Goal: Task Accomplishment & Management: Manage account settings

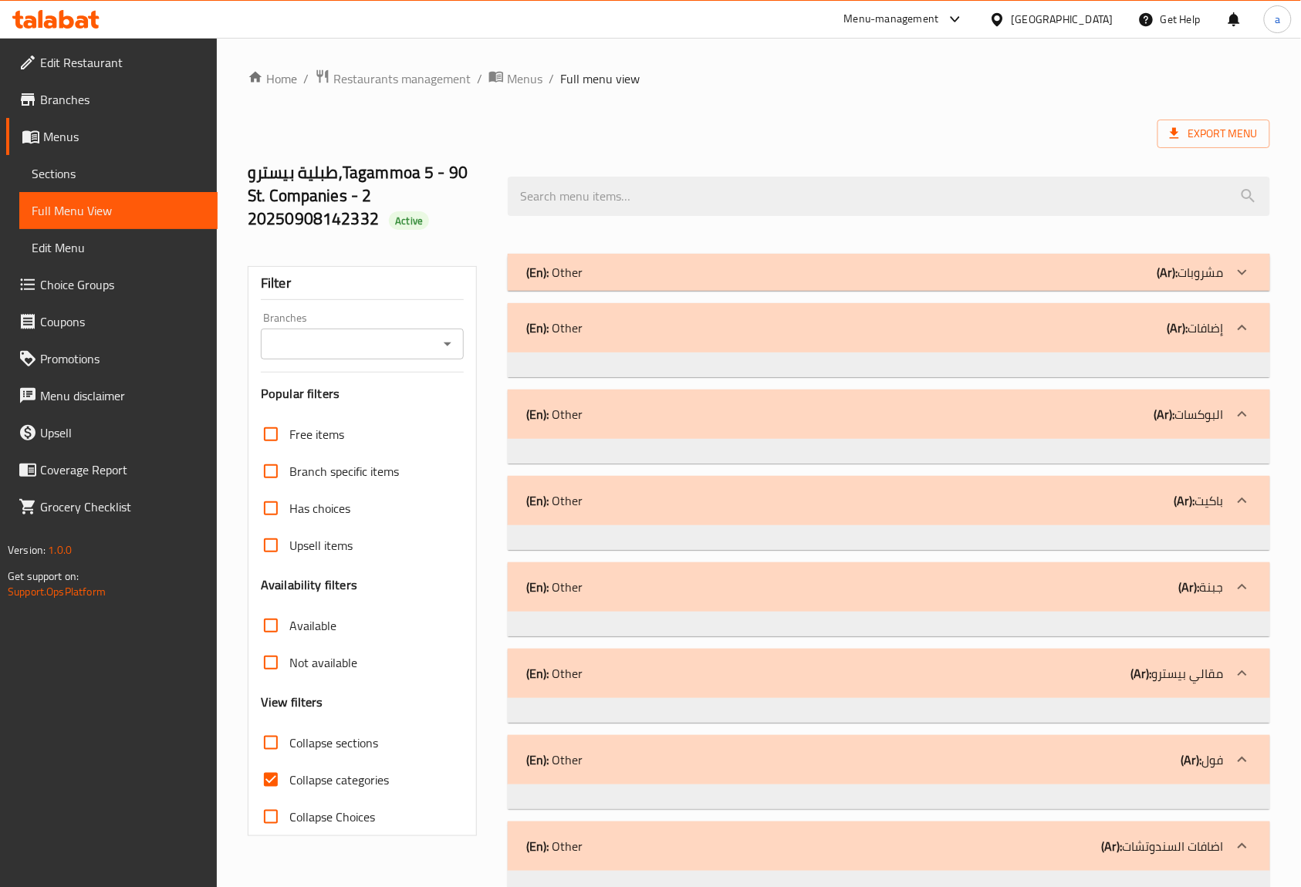
click at [131, 66] on span "Edit Restaurant" at bounding box center [122, 62] width 165 height 19
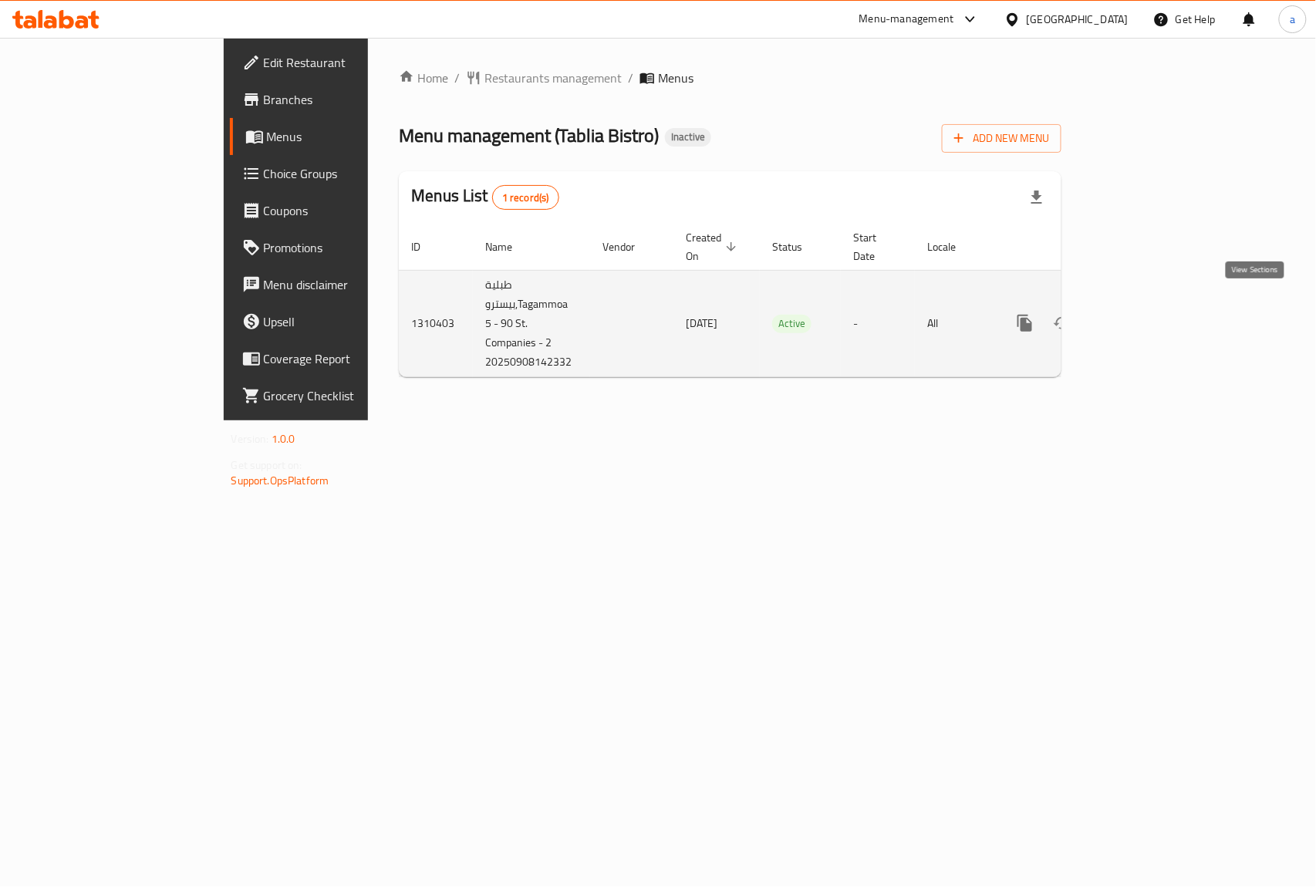
click at [1145, 314] on icon "enhanced table" at bounding box center [1136, 323] width 19 height 19
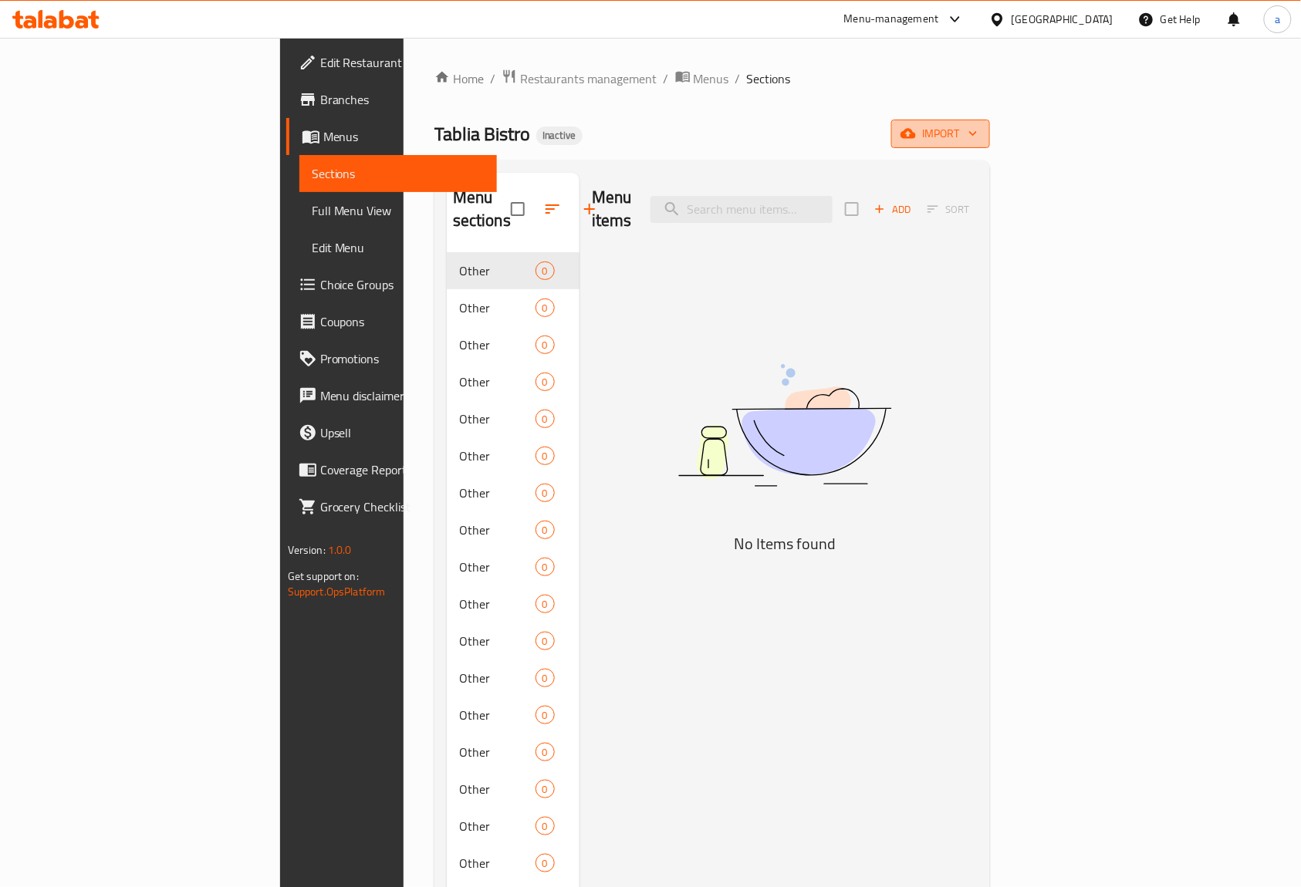
click at [977, 131] on span "import" at bounding box center [940, 133] width 74 height 19
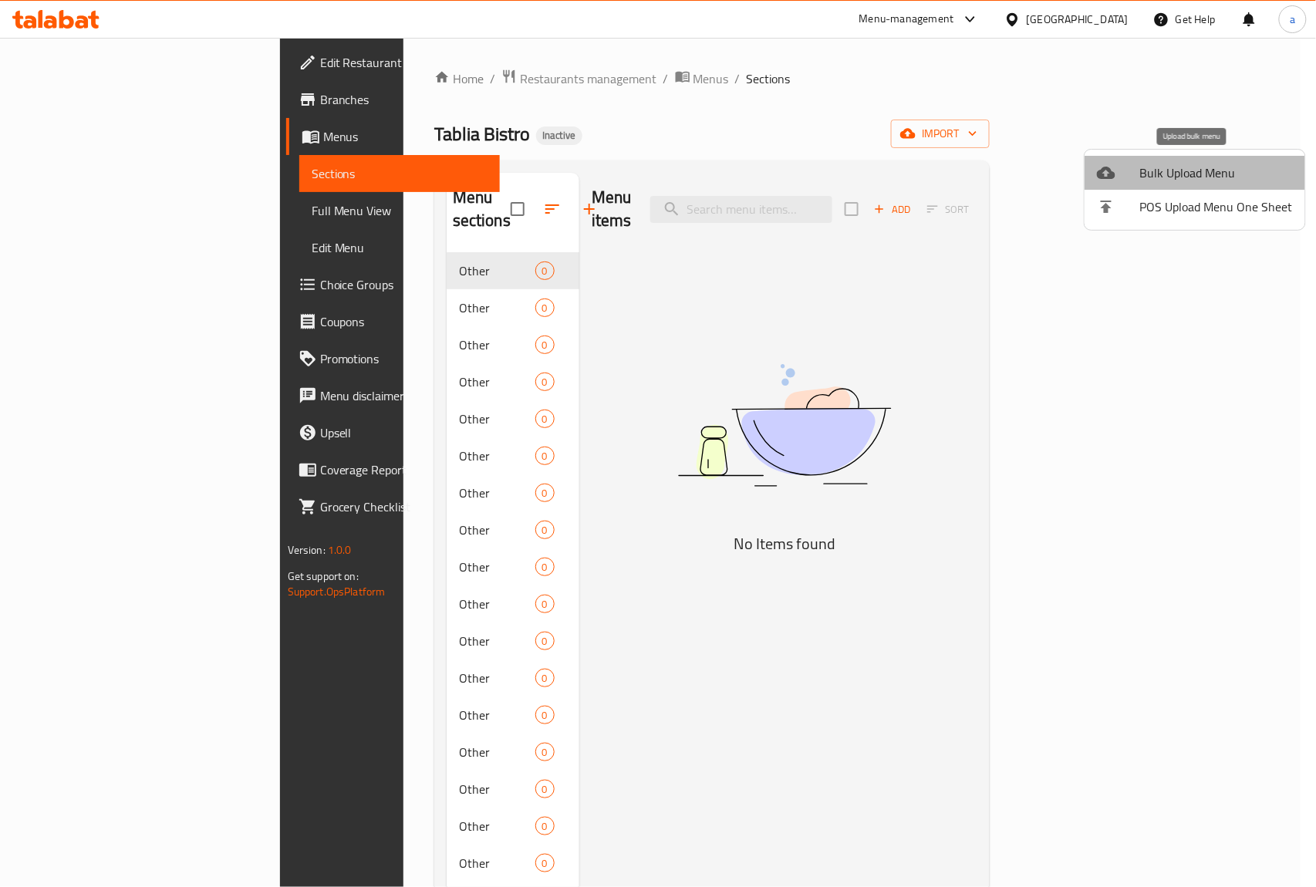
click at [1196, 182] on span "Bulk Upload Menu" at bounding box center [1216, 173] width 153 height 19
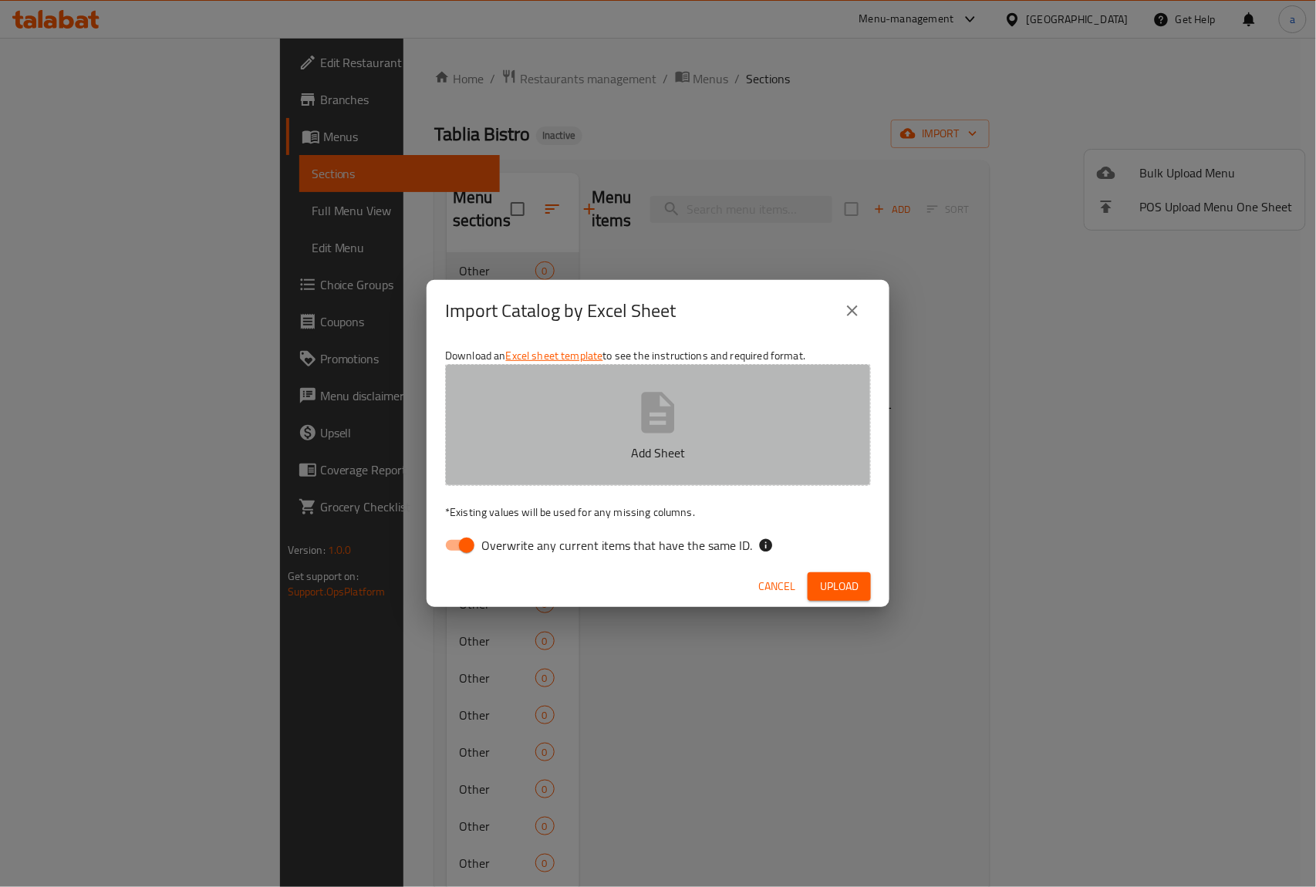
click at [606, 398] on button "Add Sheet" at bounding box center [658, 425] width 426 height 122
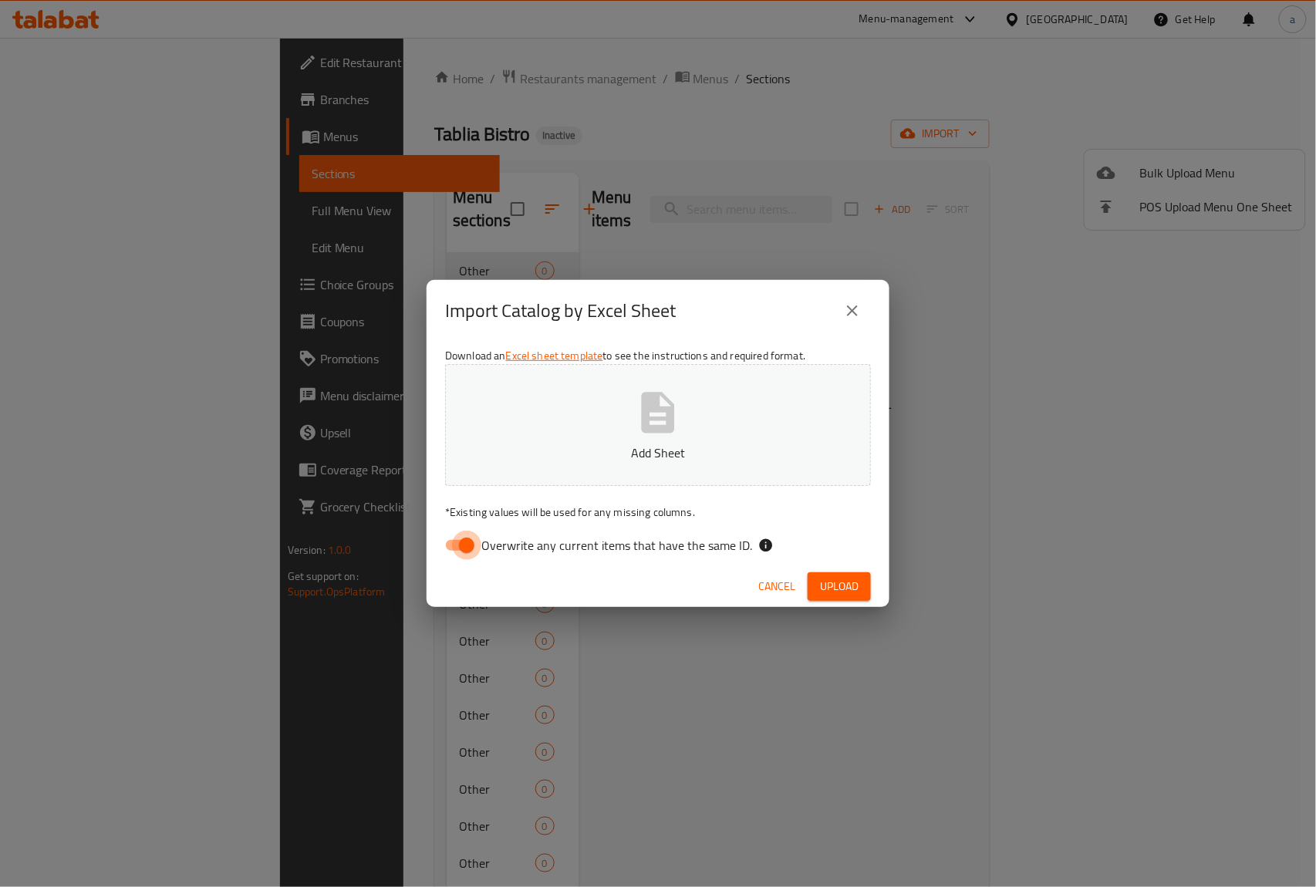
click at [463, 547] on input "Overwrite any current items that have the same ID." at bounding box center [467, 545] width 88 height 29
checkbox input "false"
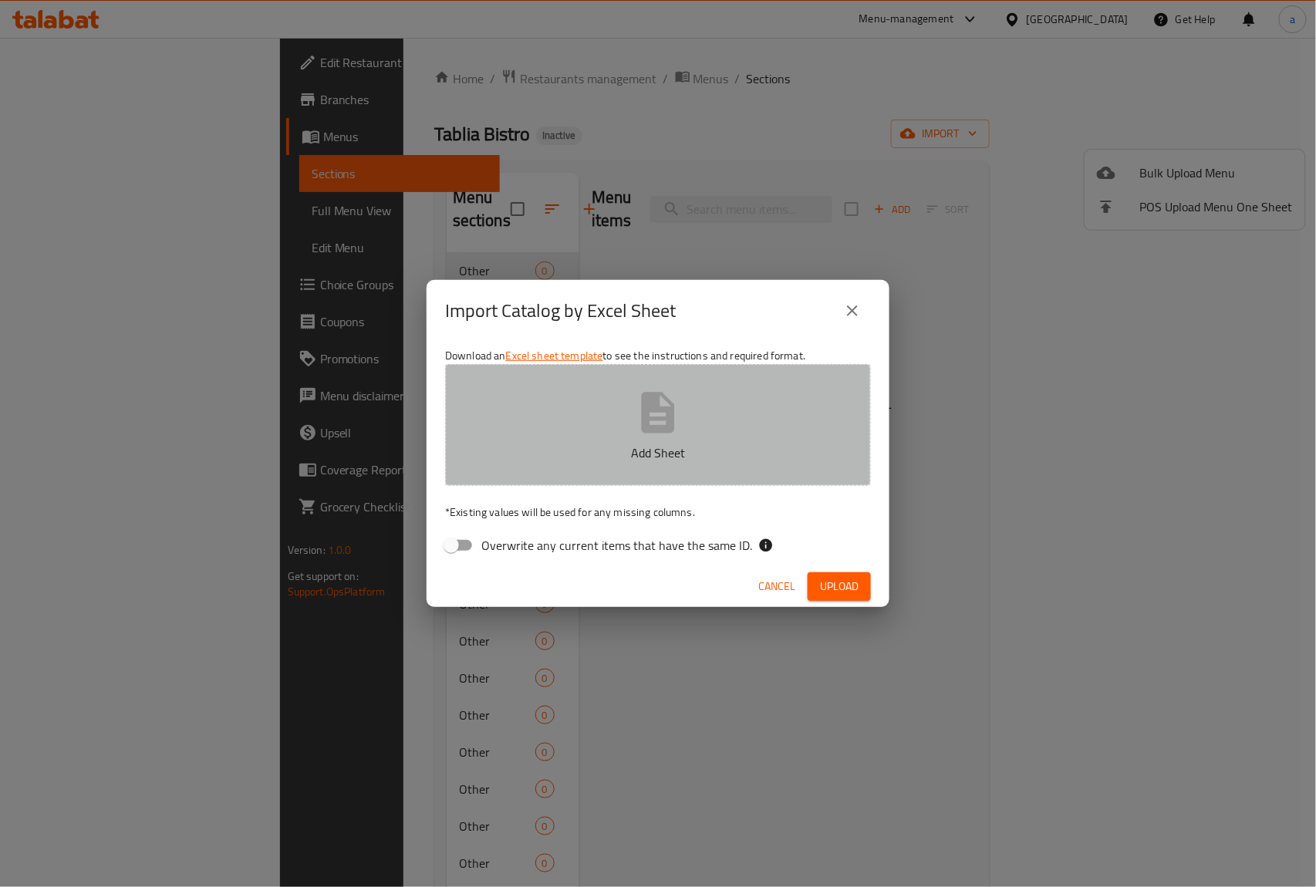
click at [569, 445] on p "Add Sheet" at bounding box center [658, 453] width 378 height 19
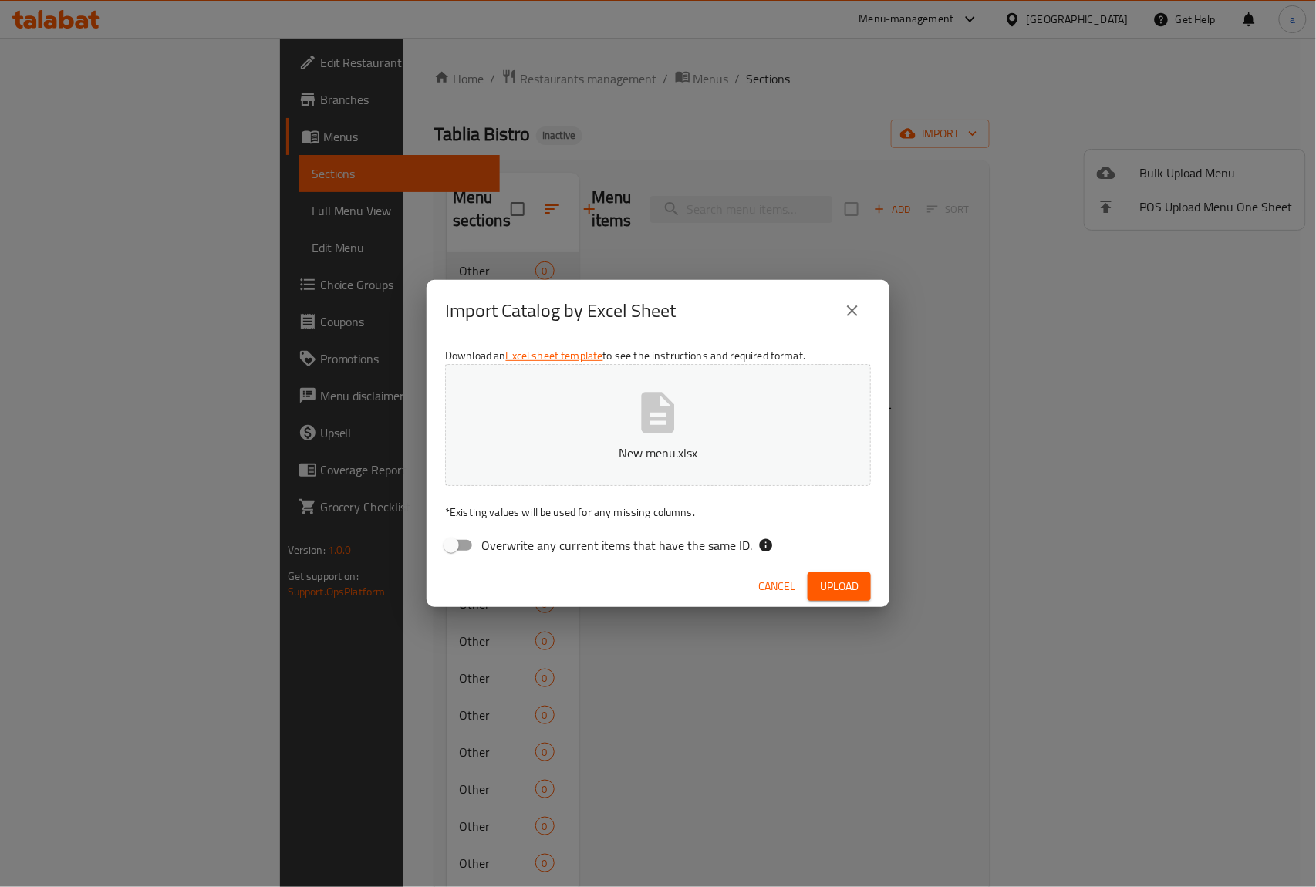
click at [841, 579] on span "Upload" at bounding box center [839, 586] width 39 height 19
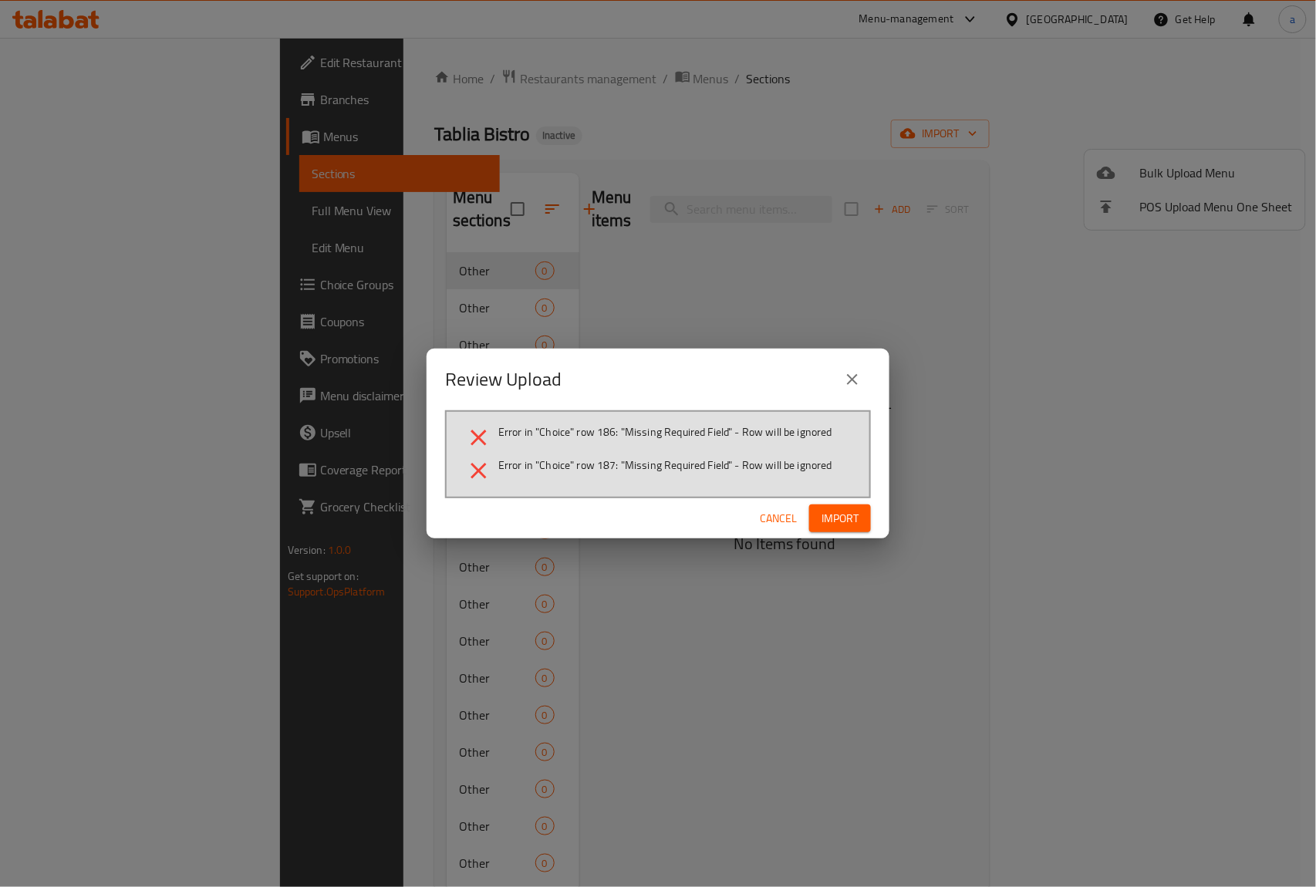
click at [822, 513] on span "Import" at bounding box center [840, 518] width 37 height 19
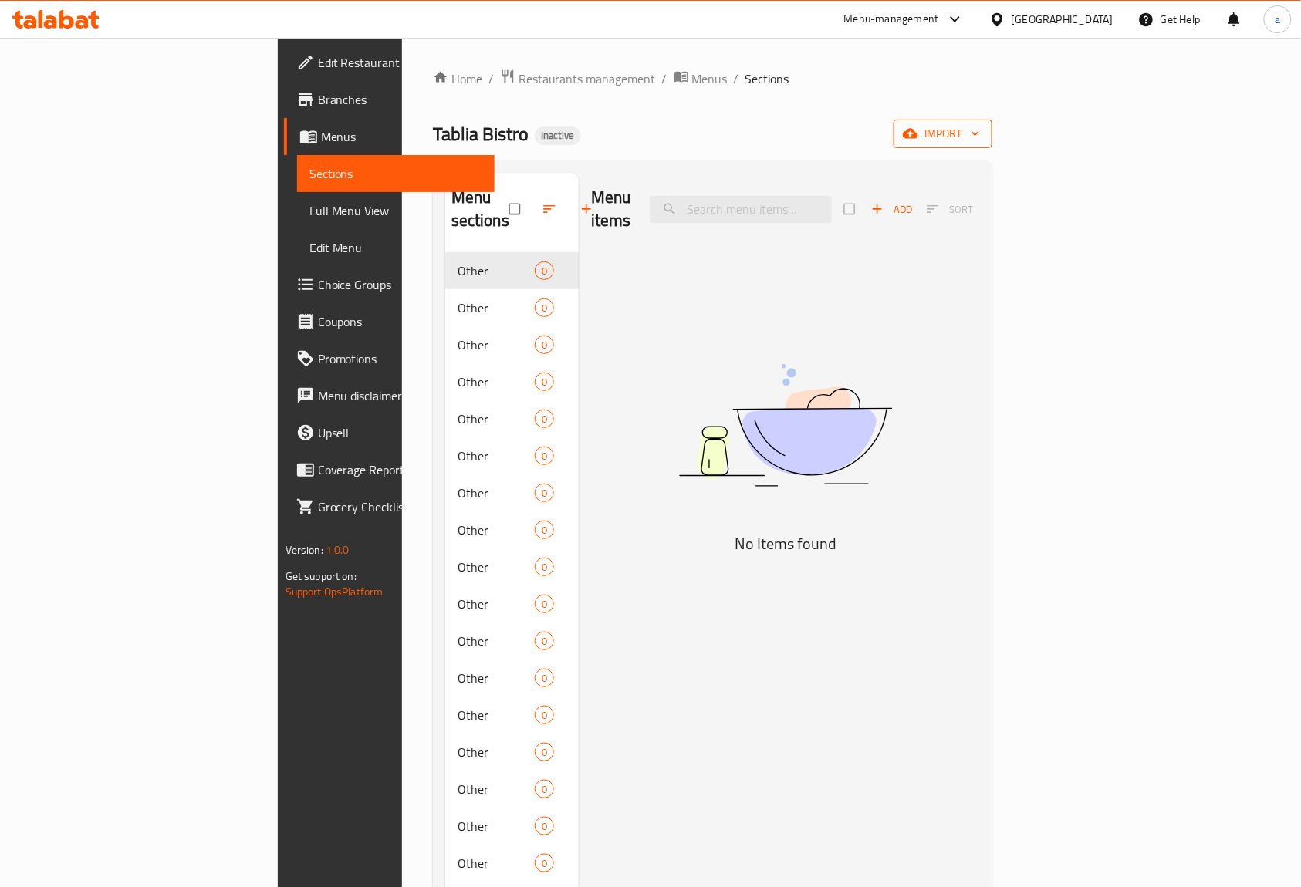
click at [980, 125] on span "import" at bounding box center [943, 133] width 74 height 19
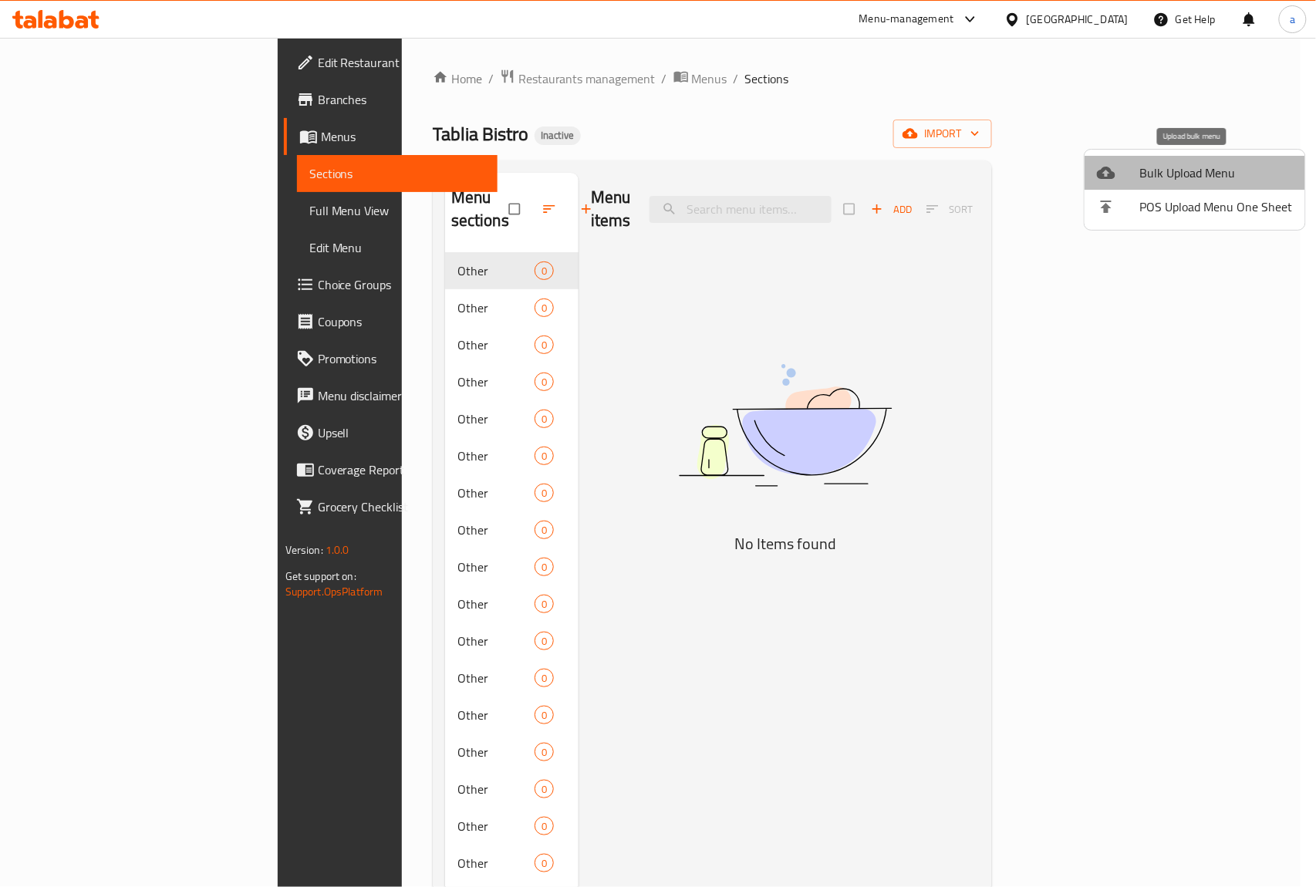
click at [1214, 167] on span "Bulk Upload Menu" at bounding box center [1216, 173] width 153 height 19
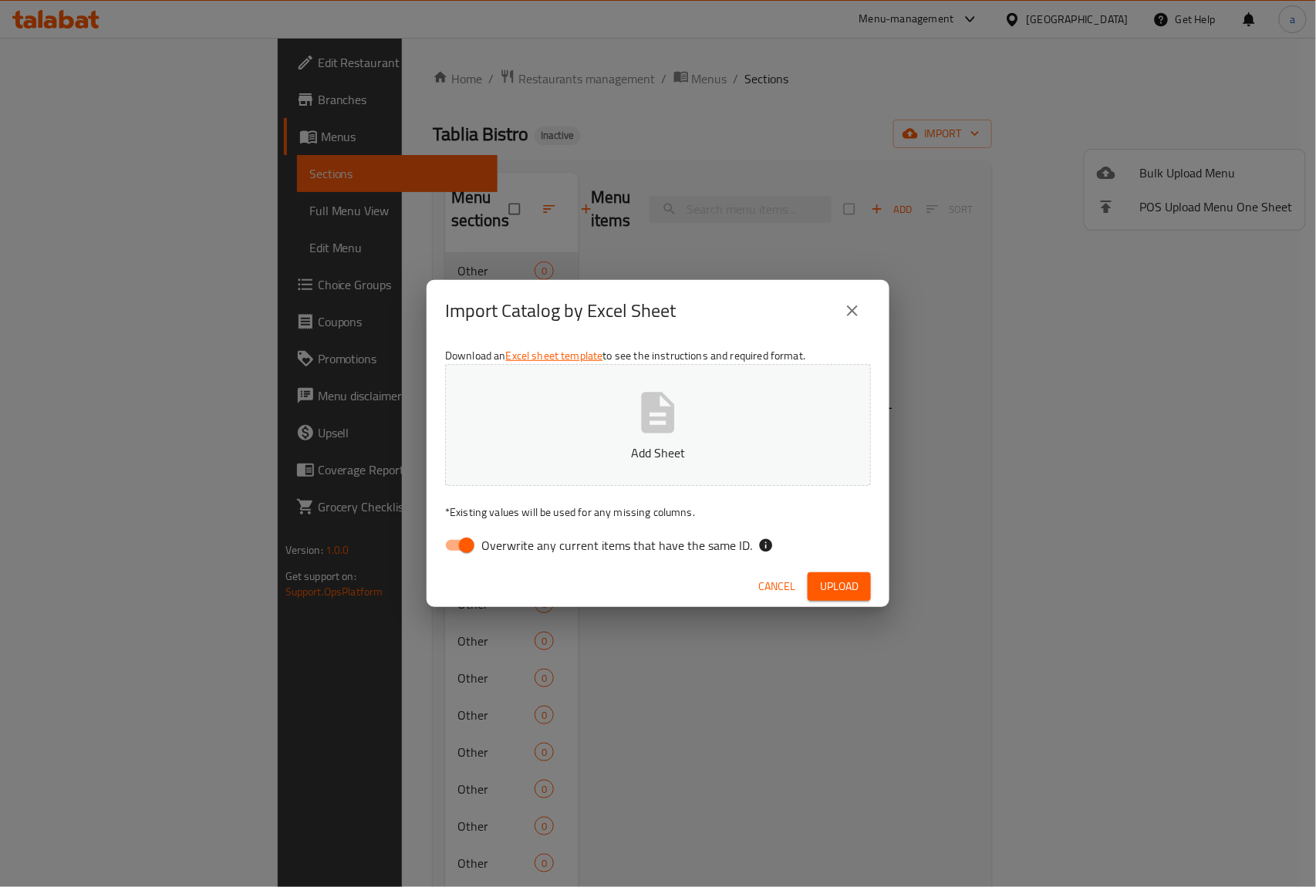
click at [624, 454] on p "Add Sheet" at bounding box center [658, 453] width 378 height 19
click at [827, 580] on span "Upload" at bounding box center [839, 586] width 39 height 19
click at [478, 543] on input "Overwrite any current items that have the same ID." at bounding box center [467, 545] width 88 height 29
checkbox input "false"
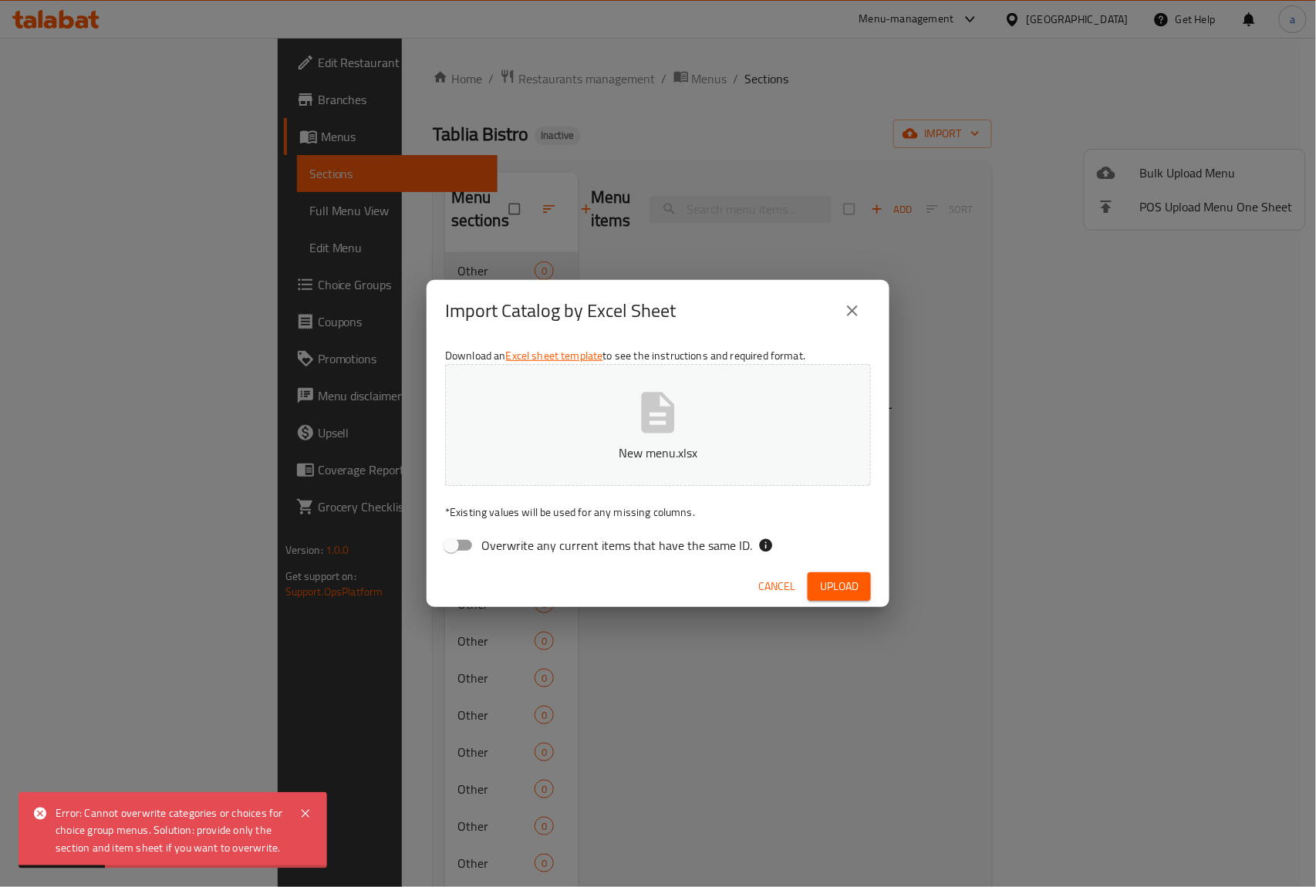
click at [627, 392] on button "New menu.xlsx" at bounding box center [658, 425] width 426 height 122
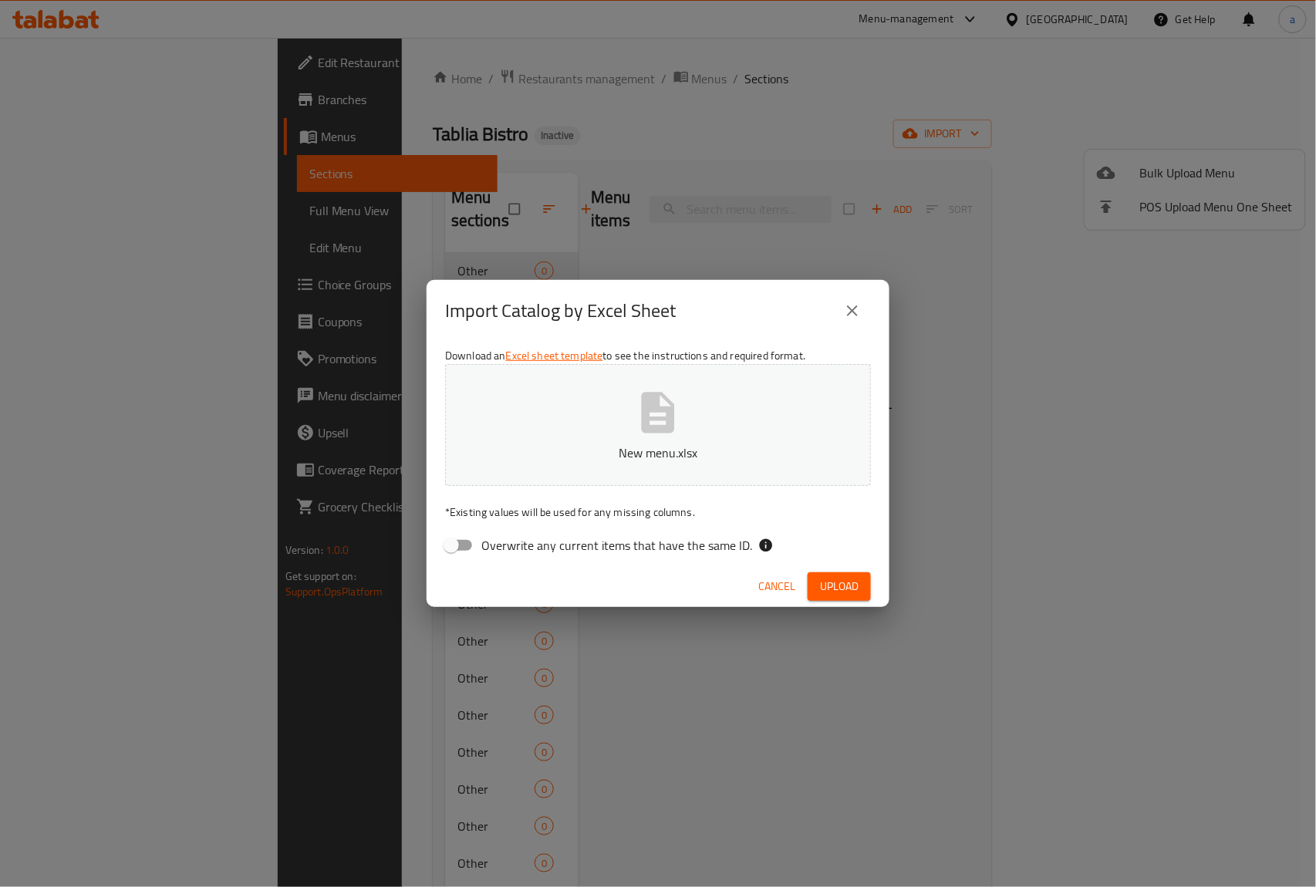
click at [837, 580] on span "Upload" at bounding box center [839, 586] width 39 height 19
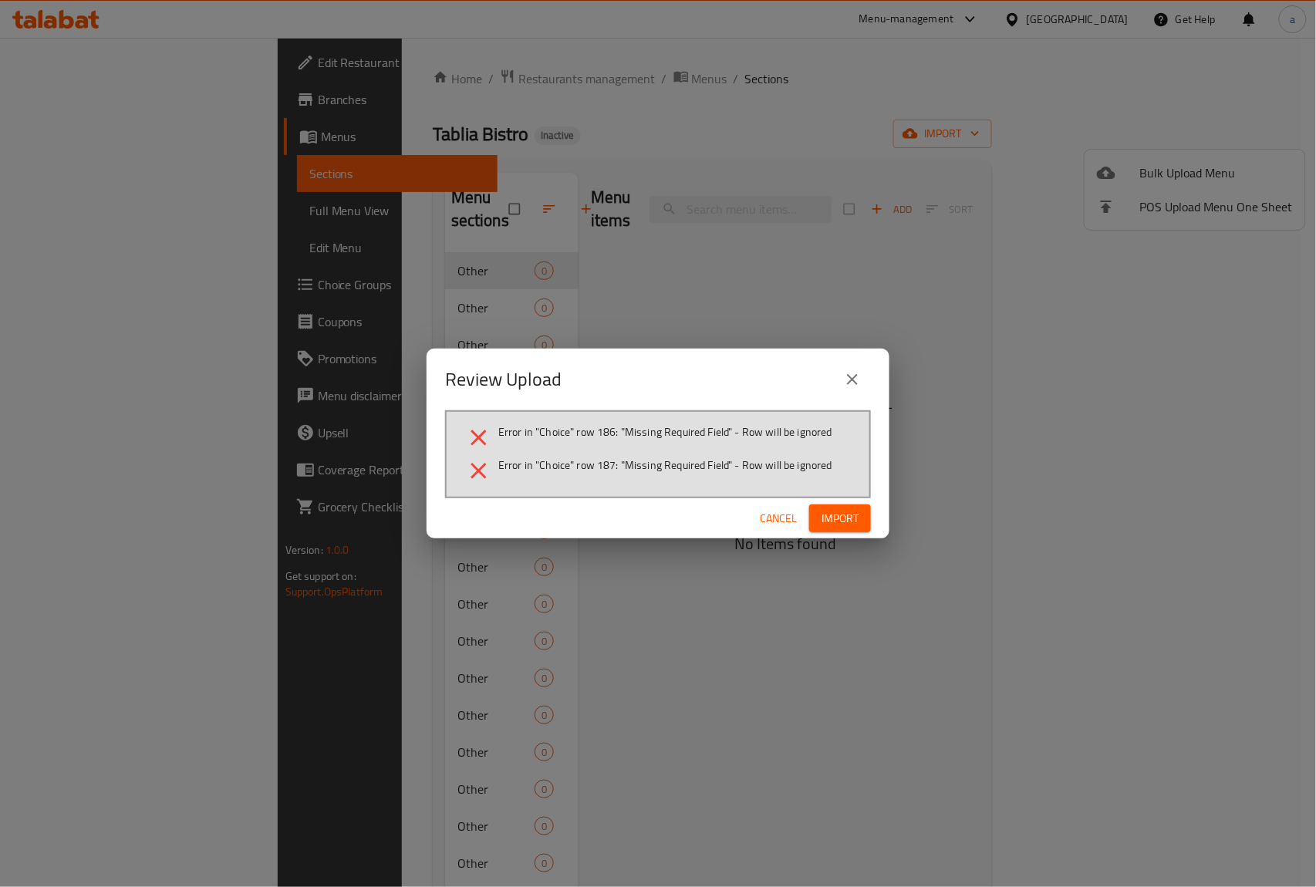
click at [769, 522] on span "Cancel" at bounding box center [778, 518] width 37 height 19
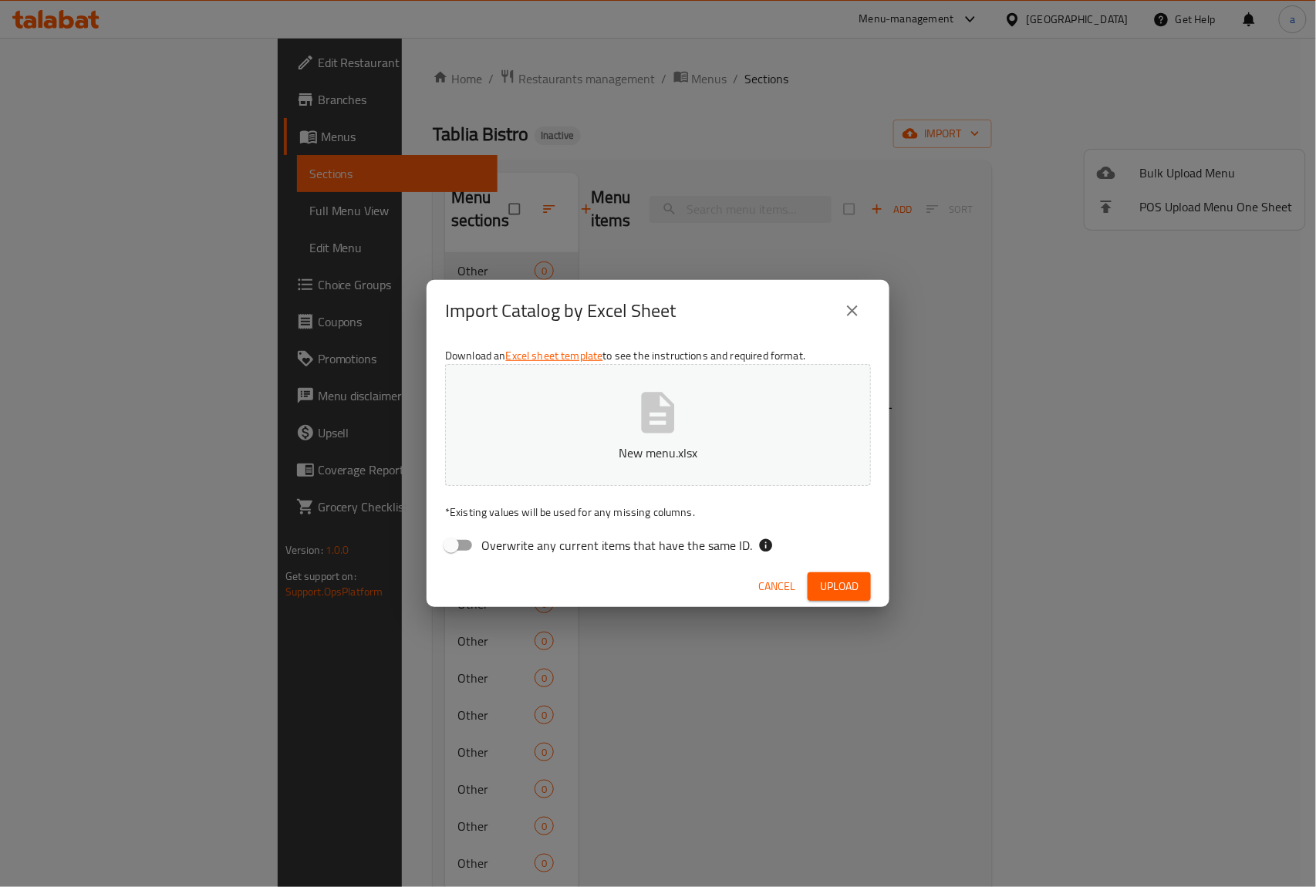
click at [705, 444] on p "New menu.xlsx" at bounding box center [658, 453] width 378 height 19
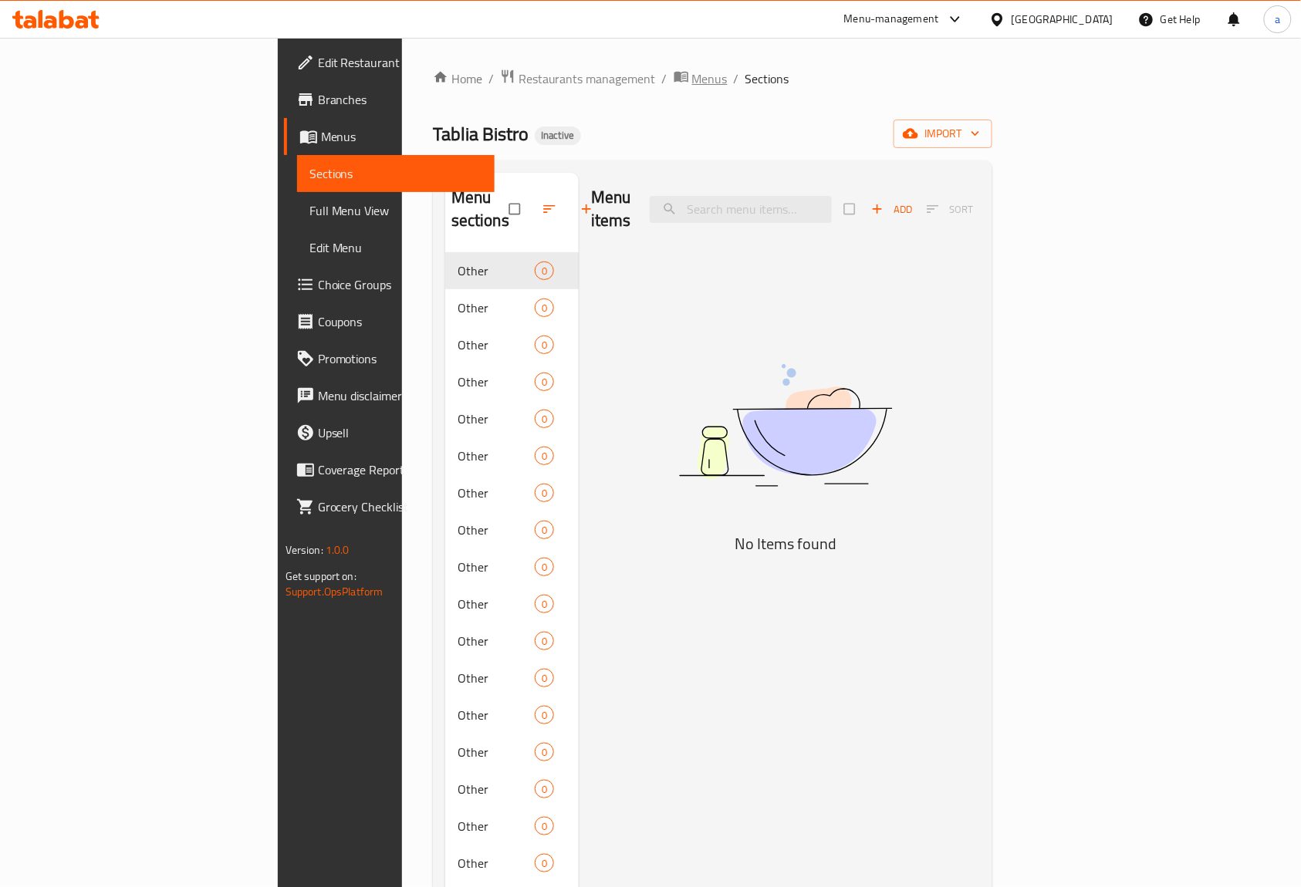
click at [692, 76] on span "Menus" at bounding box center [709, 78] width 35 height 19
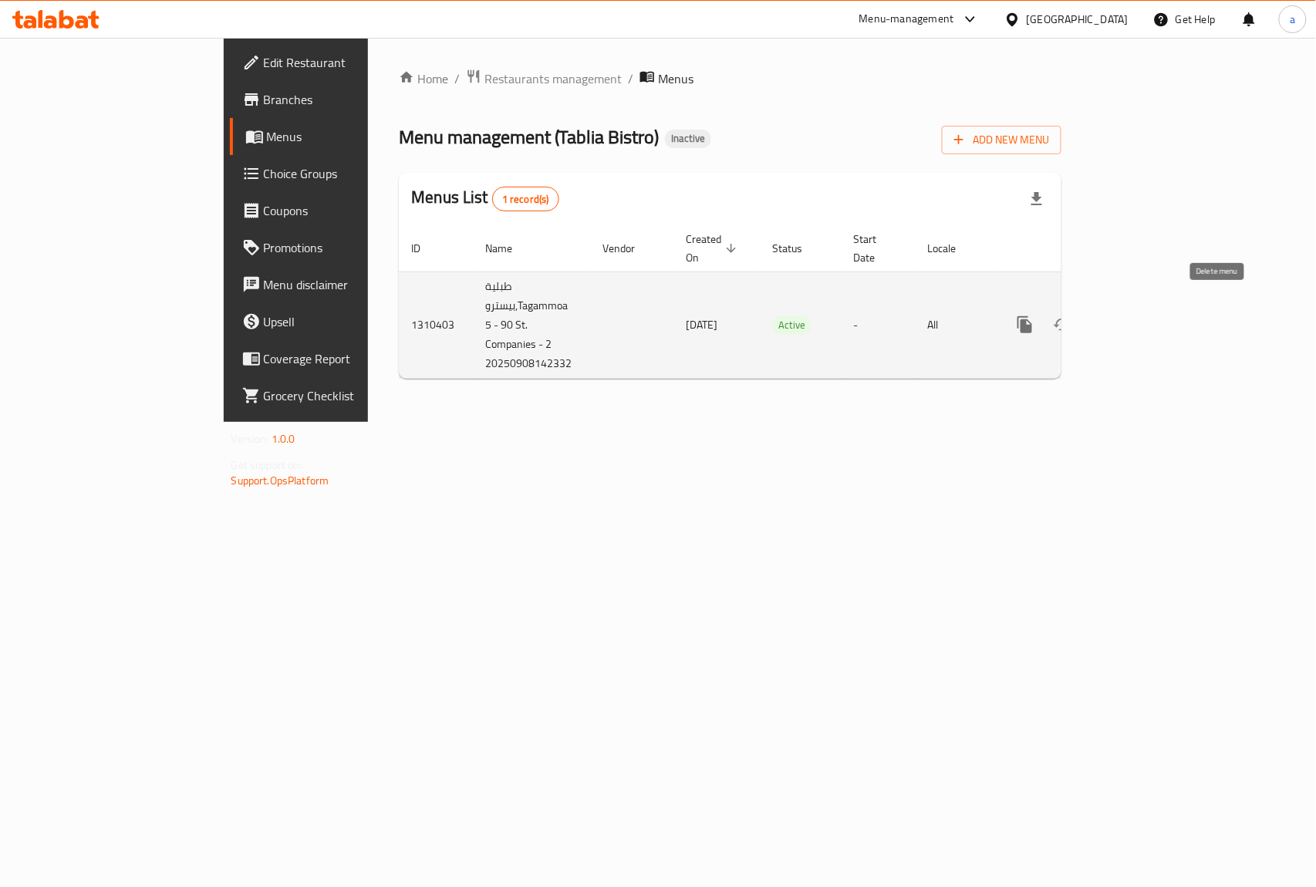
click at [1108, 316] on icon "enhanced table" at bounding box center [1099, 324] width 19 height 19
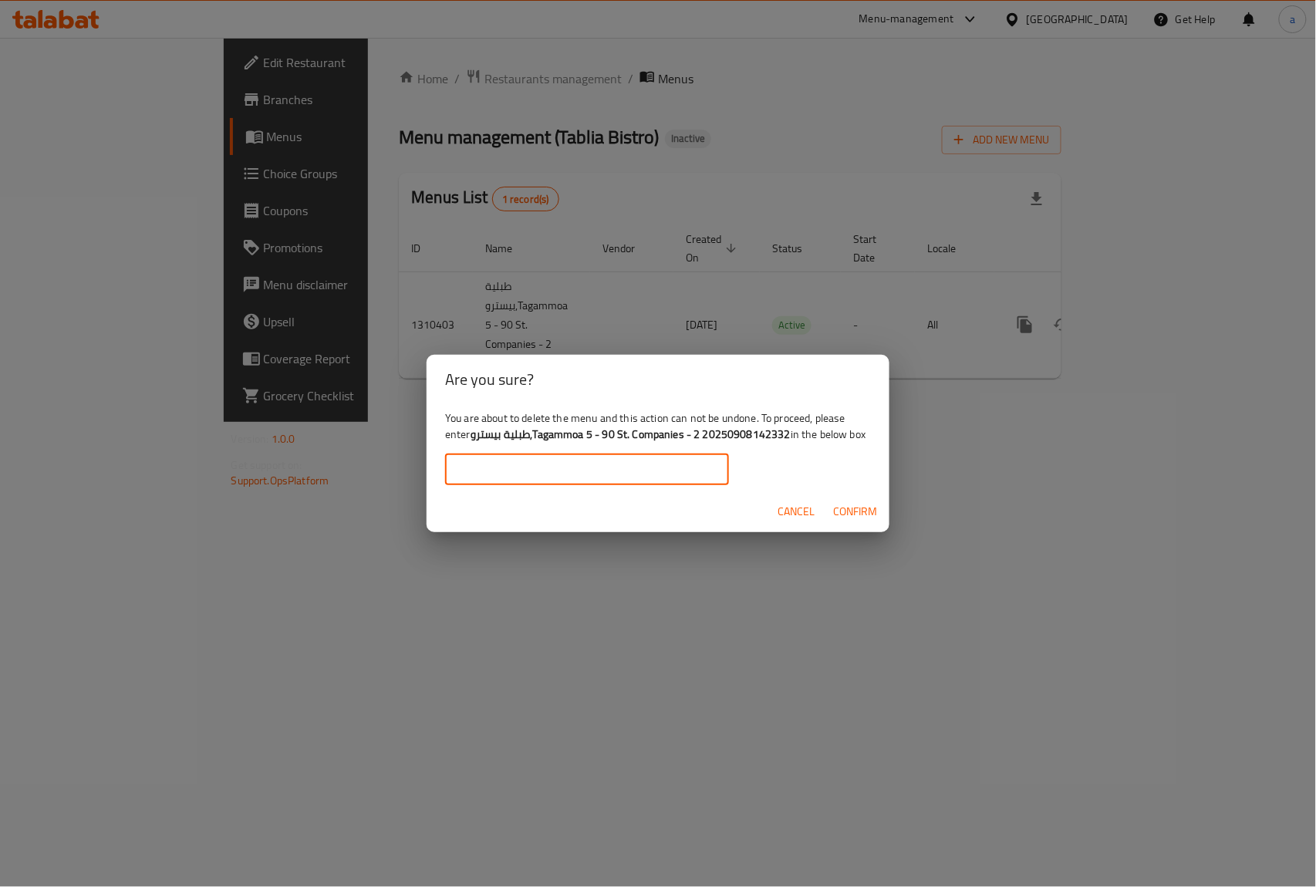
click at [605, 476] on input "text" at bounding box center [587, 469] width 284 height 31
click at [508, 439] on b "طبلية بيسترو,Tagammoa 5 - 90 St. Companies - 2 20250908142332" at bounding box center [631, 434] width 320 height 20
click at [519, 438] on b "طبلية بيسترو,Tagammoa 5 - 90 St. Companies - 2 20250908142332" at bounding box center [631, 434] width 320 height 20
drag, startPoint x: 519, startPoint y: 438, endPoint x: 528, endPoint y: 426, distance: 15.4
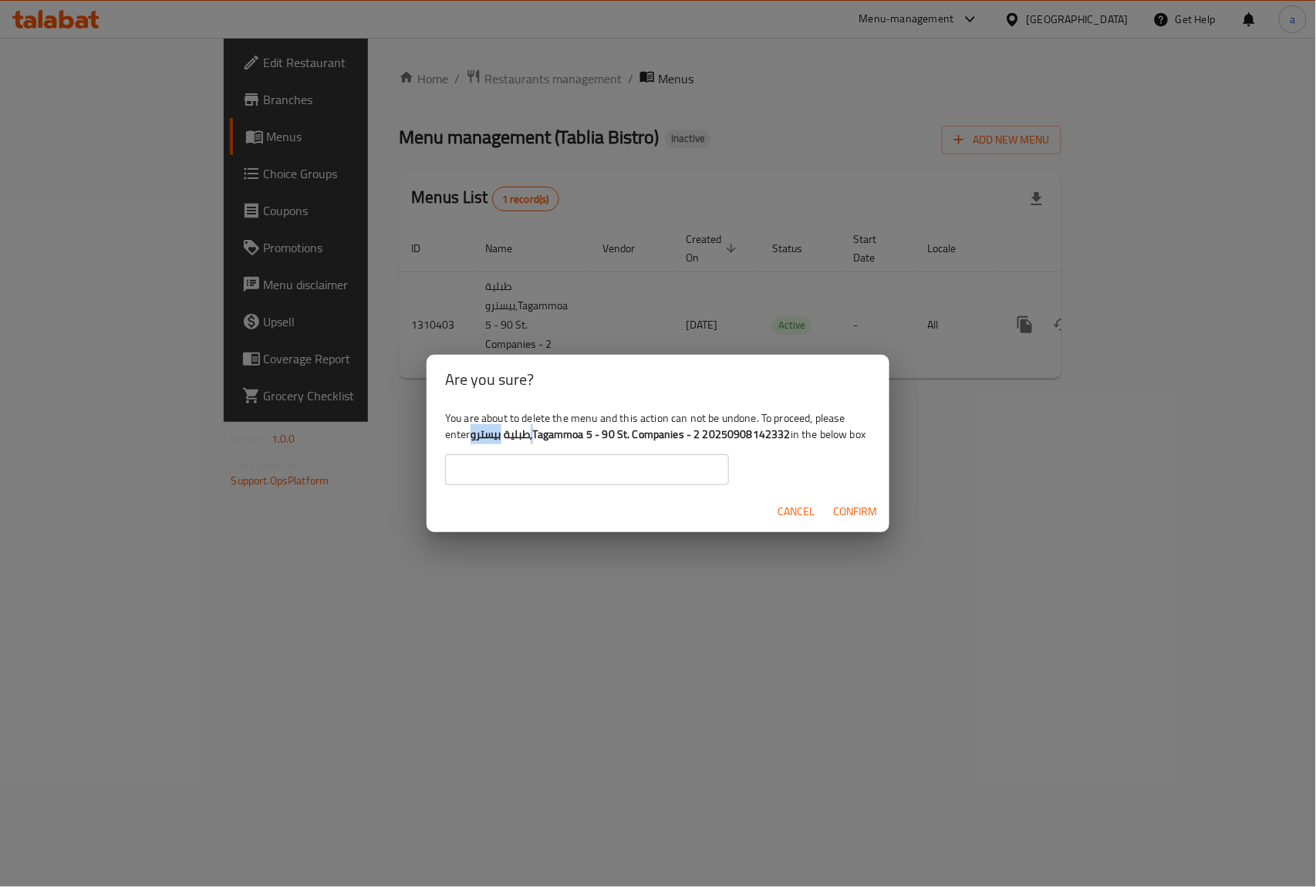
click at [528, 426] on b "طبلية بيسترو,Tagammoa 5 - 90 St. Companies - 2 20250908142332" at bounding box center [631, 434] width 320 height 20
click at [748, 420] on div "You are about to delete the menu and this action can not be undone. To proceed,…" at bounding box center [658, 447] width 463 height 86
drag, startPoint x: 788, startPoint y: 433, endPoint x: 537, endPoint y: 438, distance: 250.8
click at [537, 438] on b "طبلية بيسترو,Tagammoa 5 - 90 St. Companies - 2 20250908142332" at bounding box center [631, 434] width 320 height 20
click at [538, 438] on b "طبلية بيسترو,Tagammoa 5 - 90 St. Companies - 2 20250908142332" at bounding box center [631, 434] width 320 height 20
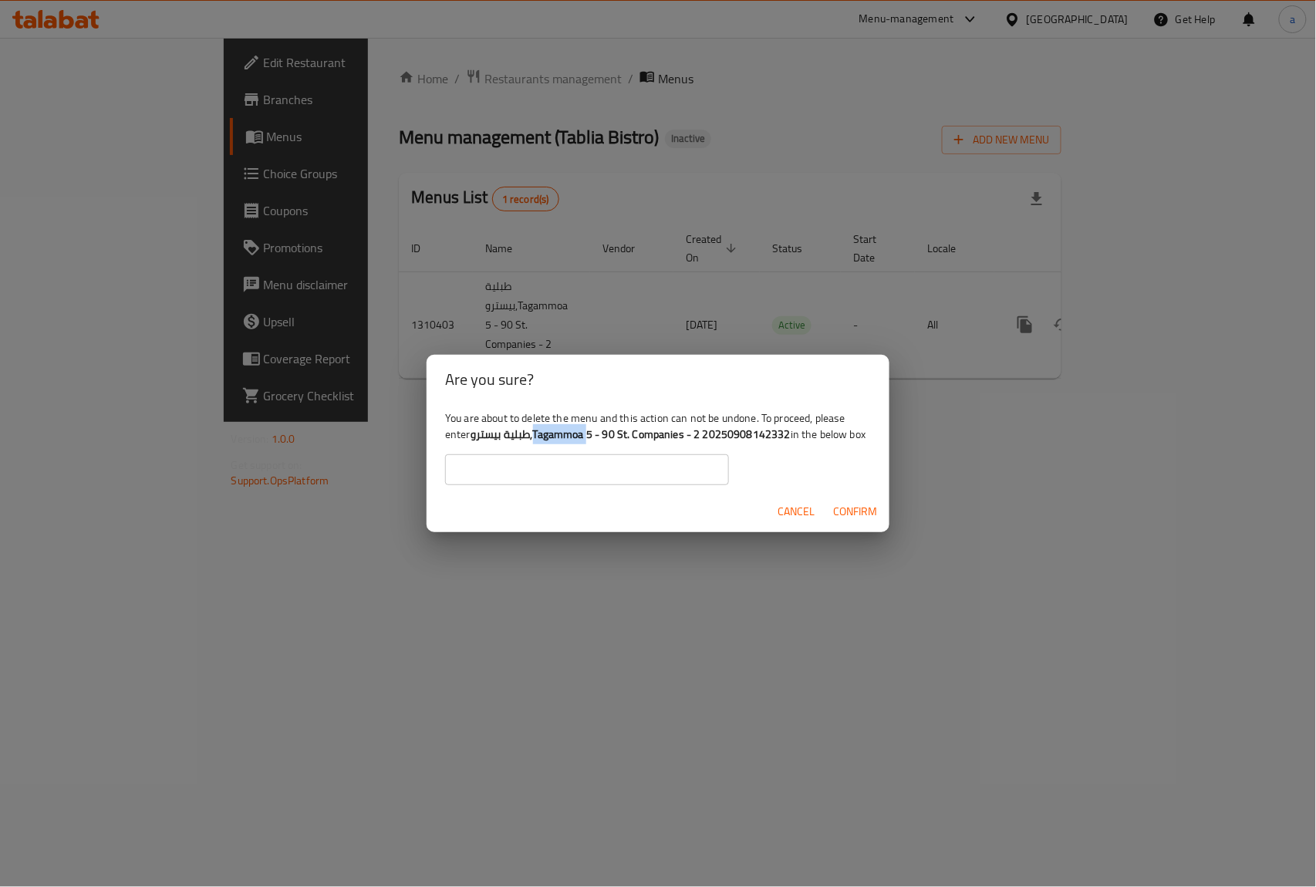
click at [538, 438] on b "طبلية بيسترو,Tagammoa 5 - 90 St. Companies - 2 20250908142332" at bounding box center [631, 434] width 320 height 20
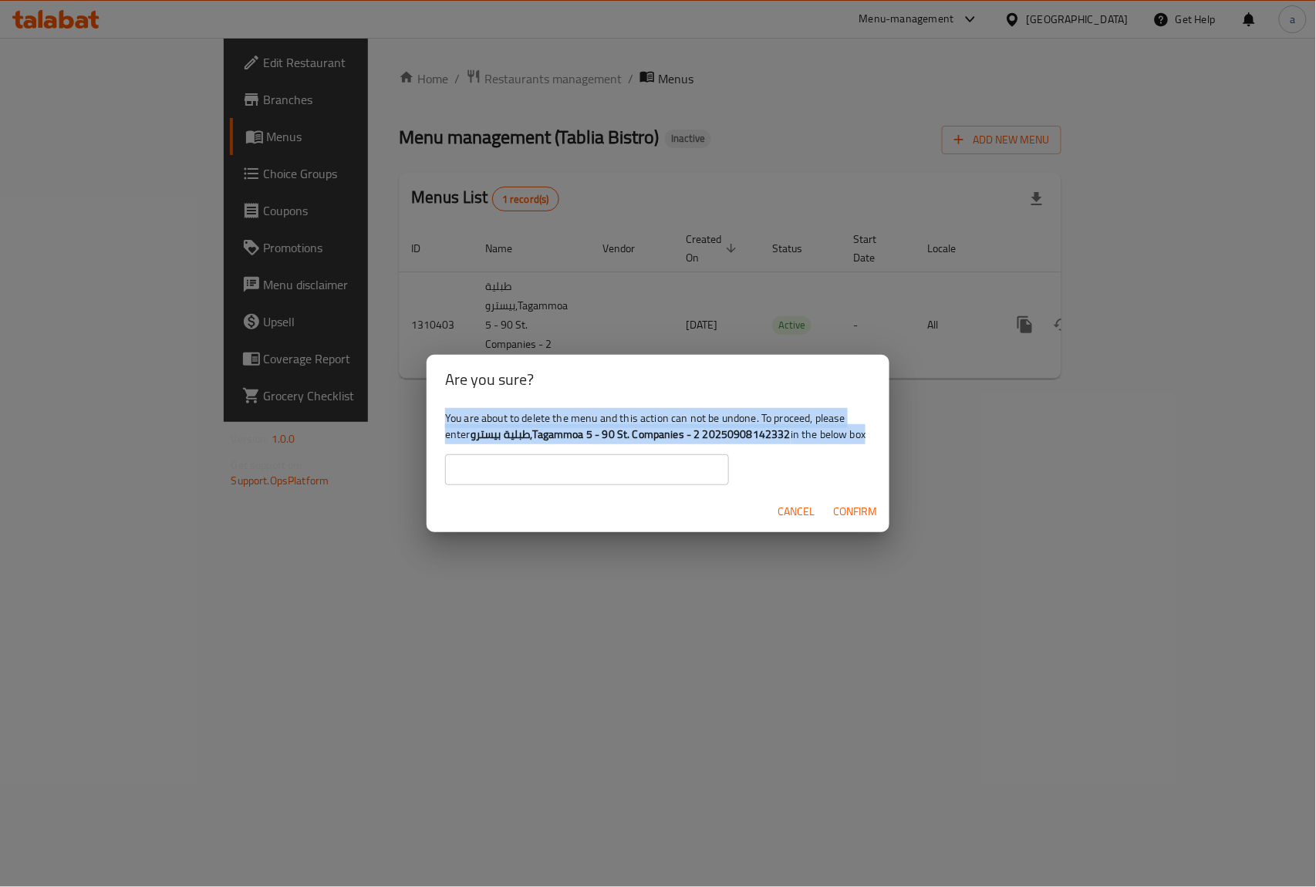
click at [538, 438] on b "طبلية بيسترو,Tagammoa 5 - 90 St. Companies - 2 20250908142332" at bounding box center [631, 434] width 320 height 20
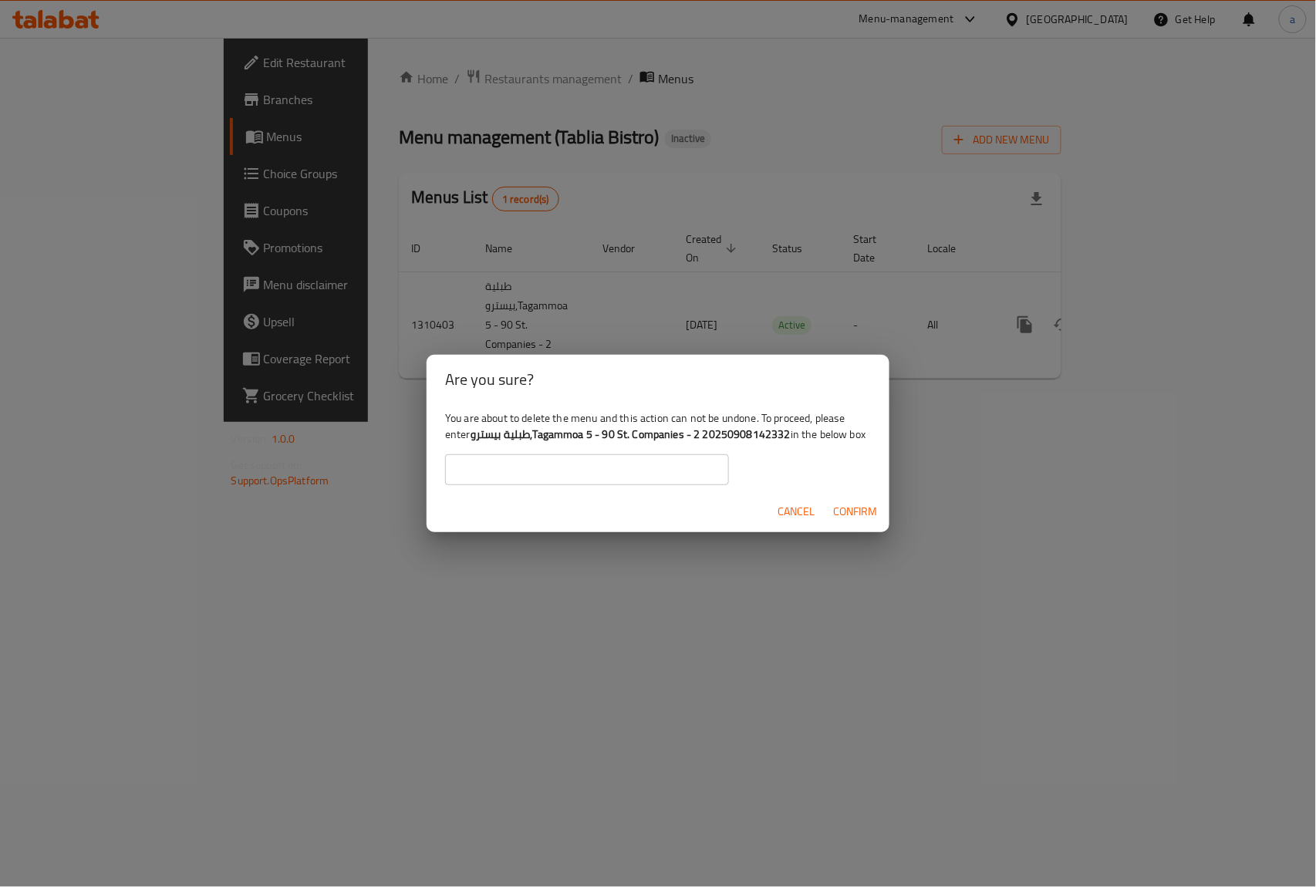
click at [553, 461] on input "text" at bounding box center [587, 469] width 284 height 31
paste input "You are about to delete the menu and this action can not be undone. To proceed,…"
type input "You are about to delete the menu and this action can not be undone. To proceed,…"
copy div "طبلية بيسترو,Tagammoa 5 - 90 St. Companies - 2 20250908142332 in the below box"
drag, startPoint x: 471, startPoint y: 436, endPoint x: 611, endPoint y: 445, distance: 140.7
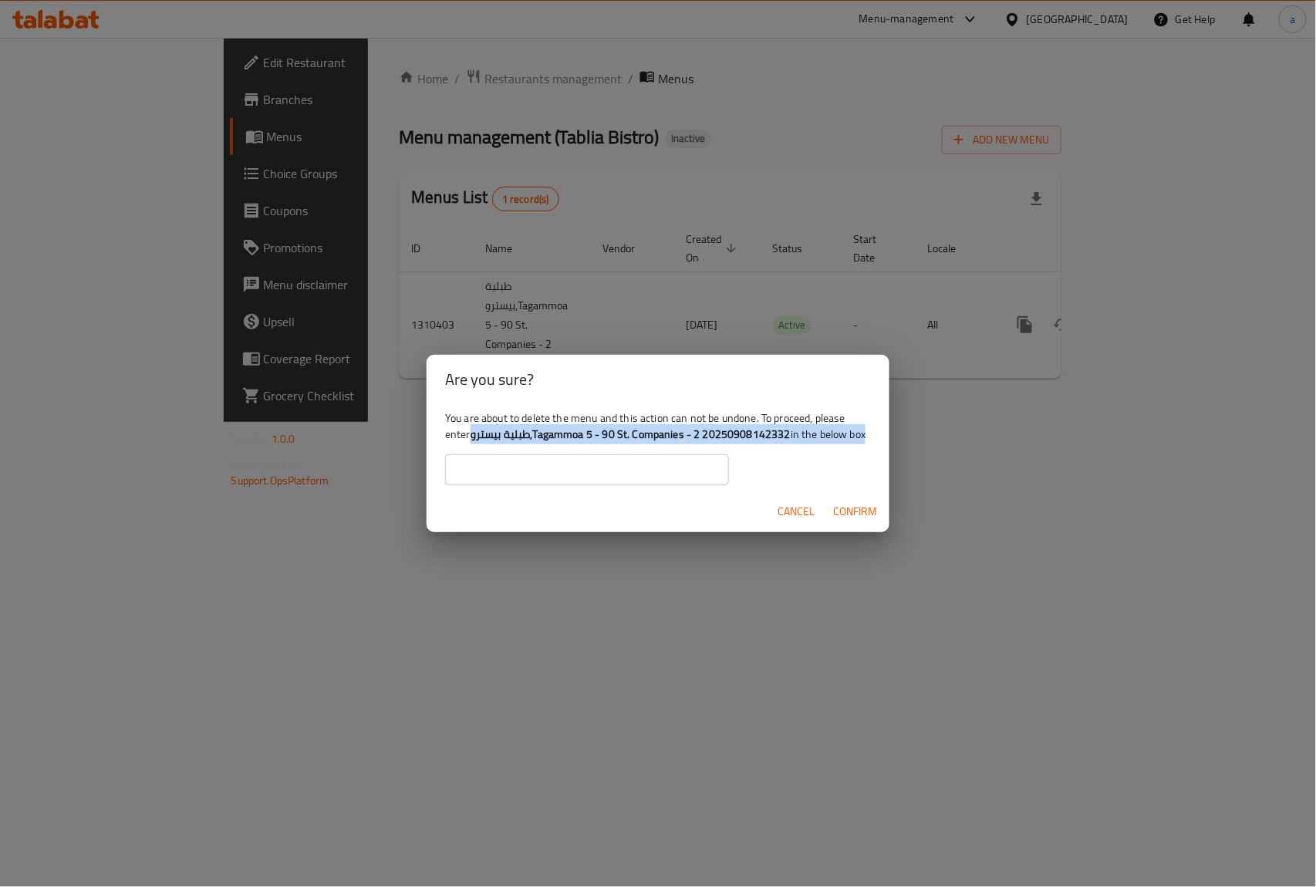
click at [611, 445] on div "You are about to delete the menu and this action can not be undone. To proceed,…" at bounding box center [658, 447] width 463 height 86
click at [525, 481] on input "text" at bounding box center [587, 469] width 284 height 31
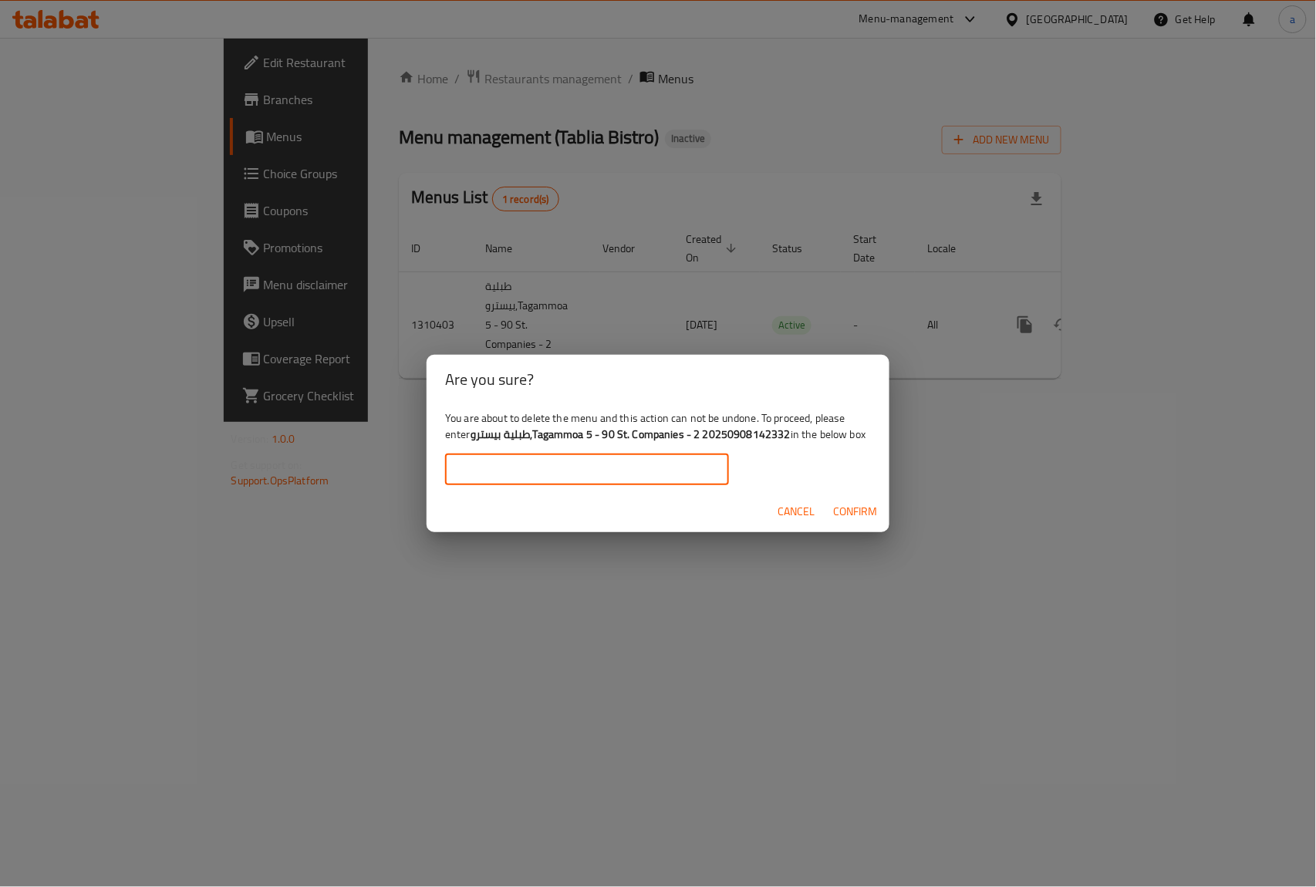
paste input "طبلية بيسترو,Tagammoa 5 - 90 St. Companies - 2 20250908142332 in the below box"
click at [852, 509] on span "Confirm" at bounding box center [855, 511] width 44 height 19
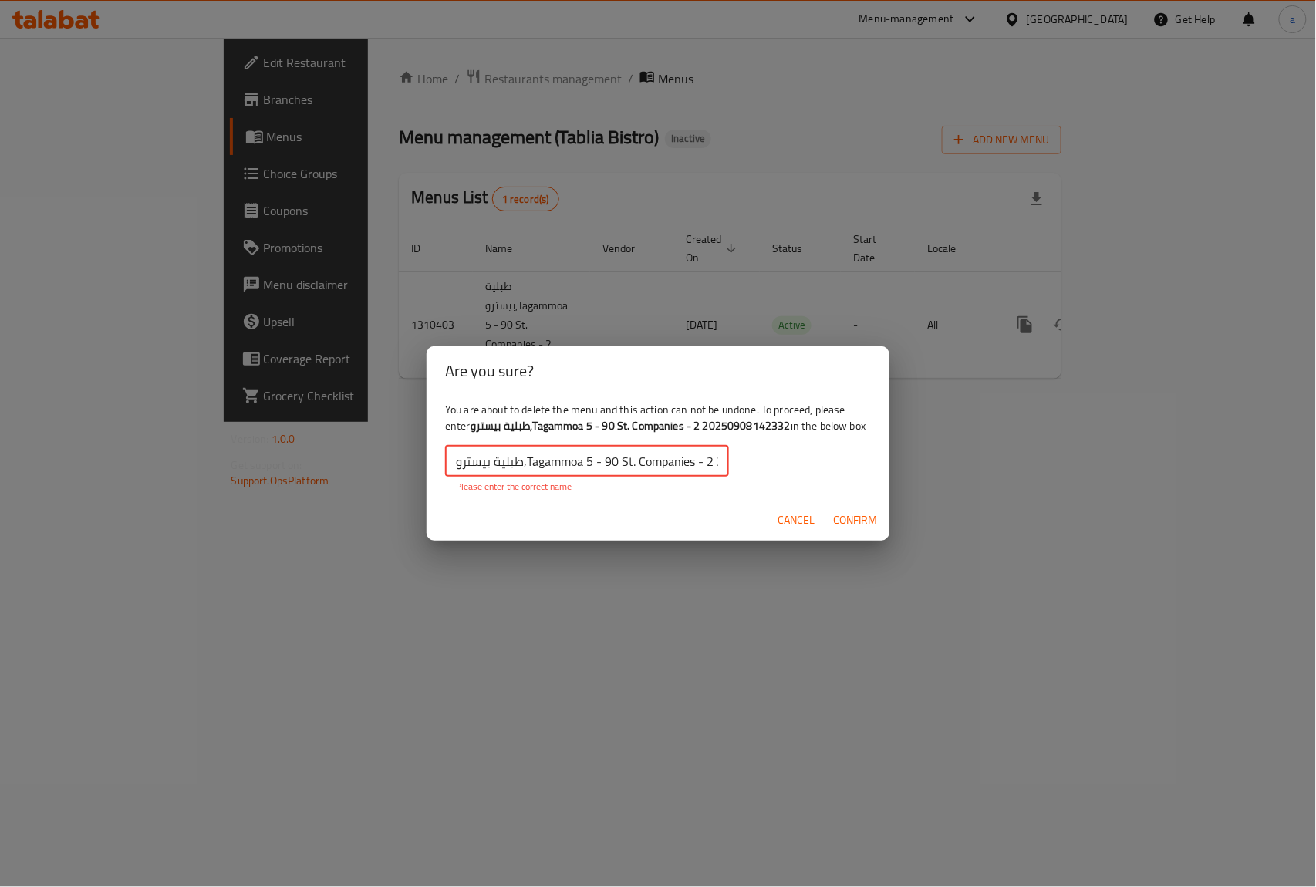
click at [722, 470] on input "طبلية بيسترو,Tagammoa 5 - 90 St. Companies - 2 20250908142332" at bounding box center [587, 461] width 284 height 31
click at [713, 463] on input "طبلية بيسترو,Tagammoa 5 - 90 St. Companies - 2 20250908142332" at bounding box center [587, 461] width 284 height 31
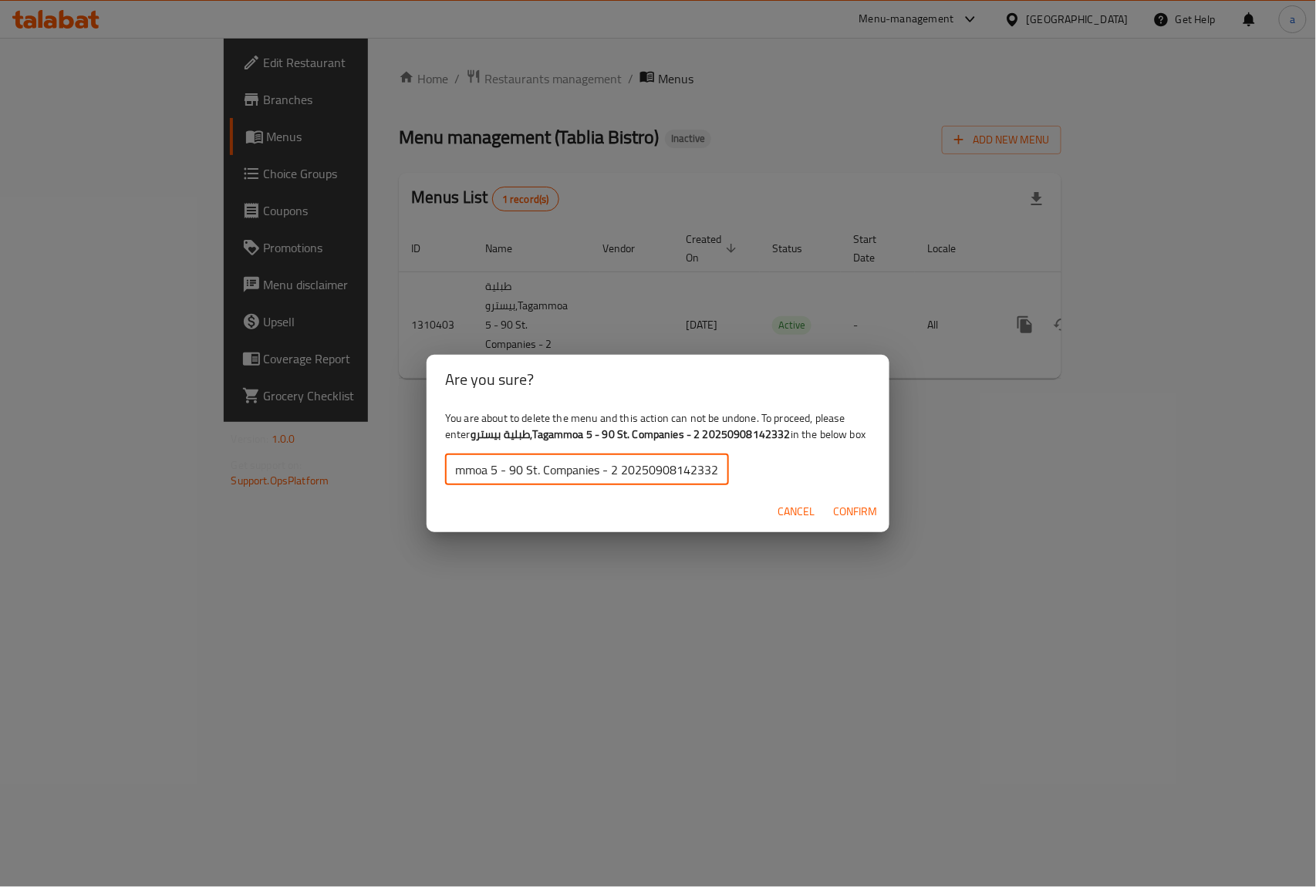
scroll to position [0, 96]
click at [849, 502] on span "Confirm" at bounding box center [855, 511] width 44 height 19
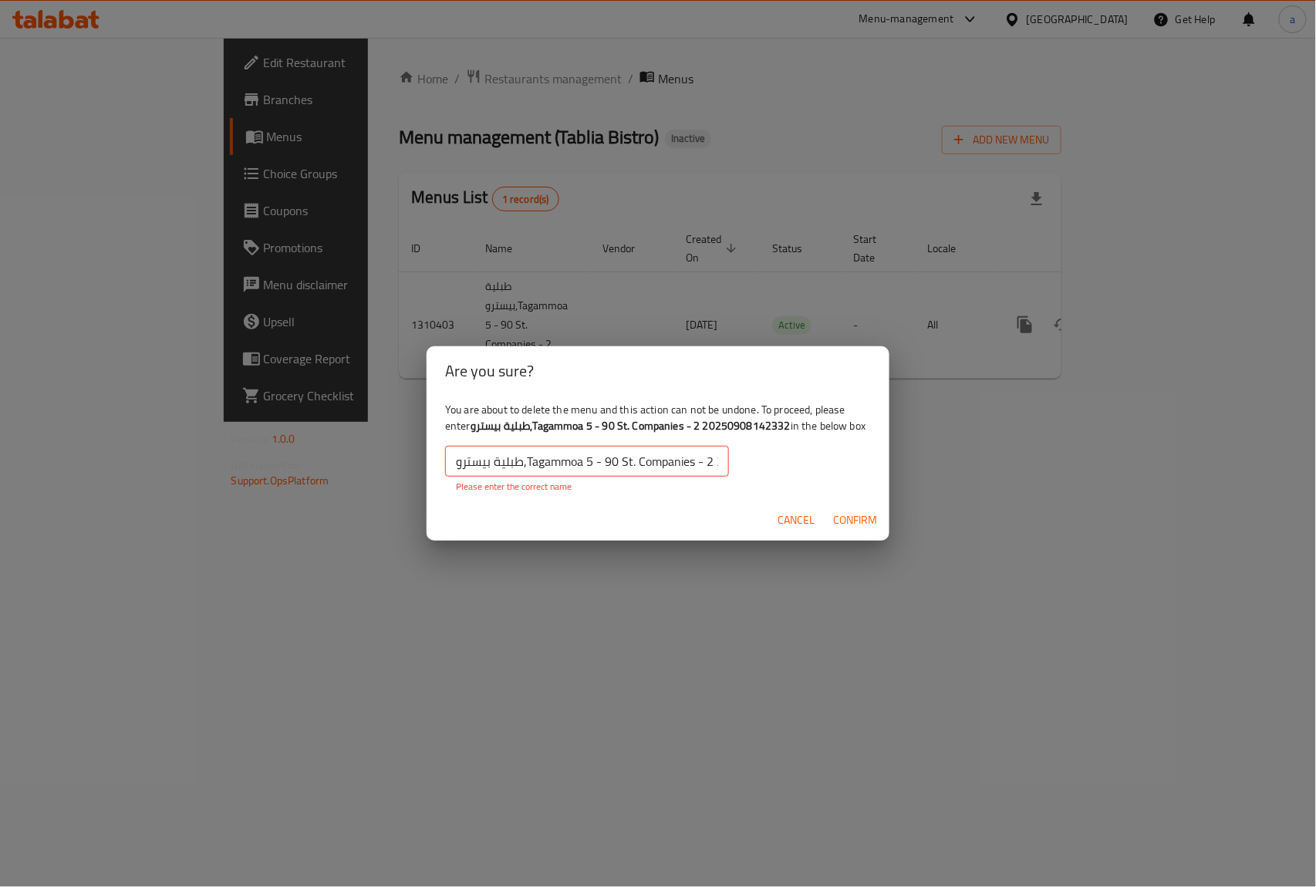
click at [457, 466] on input "طبلية بيسترو,Tagammoa 5 - 90 St. Companies - 2 20250908142332" at bounding box center [587, 461] width 284 height 31
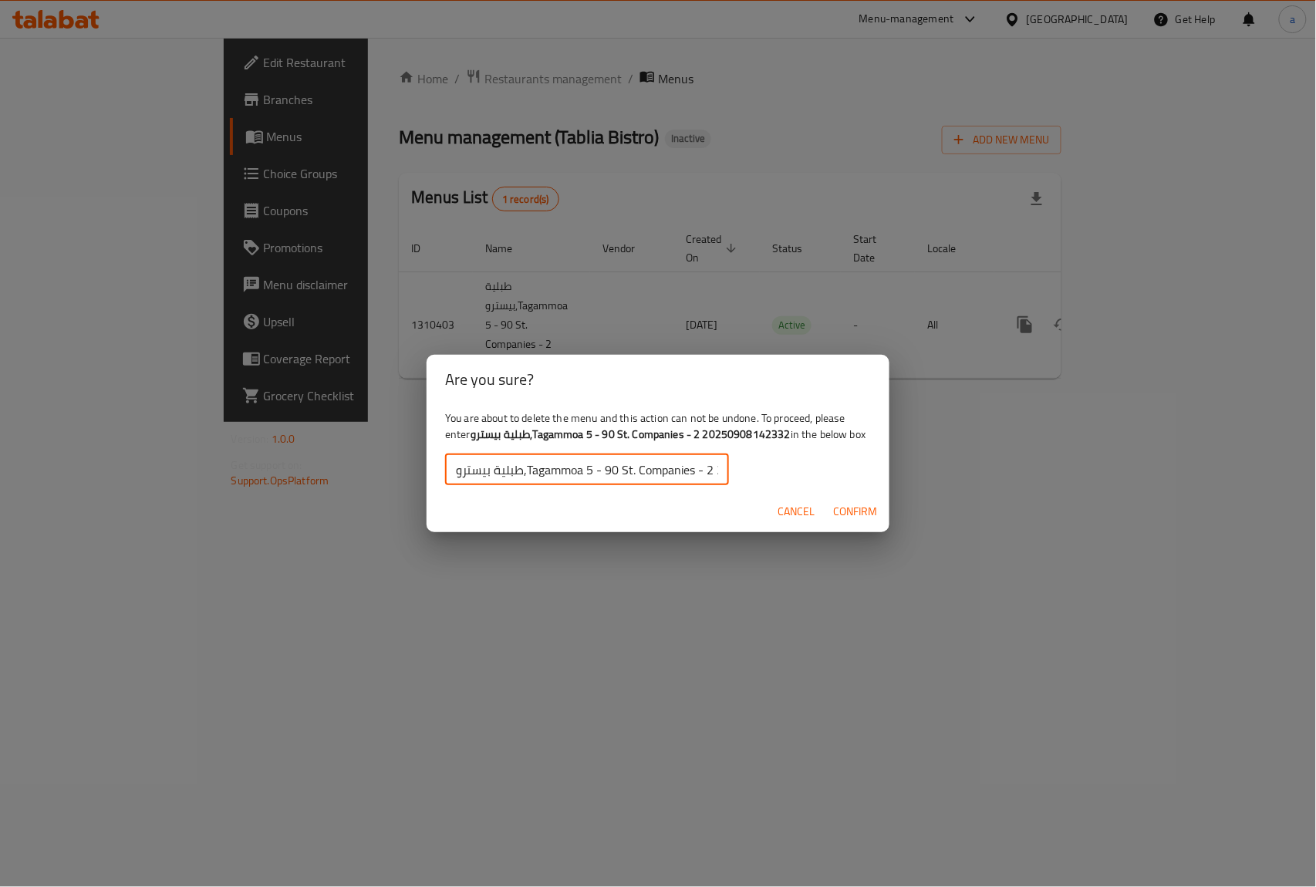
type input "طبلية بيسترو,Tagammoa 5 - 90 St. Companies - 2 20250908142332"
click at [865, 513] on span "Confirm" at bounding box center [855, 511] width 44 height 19
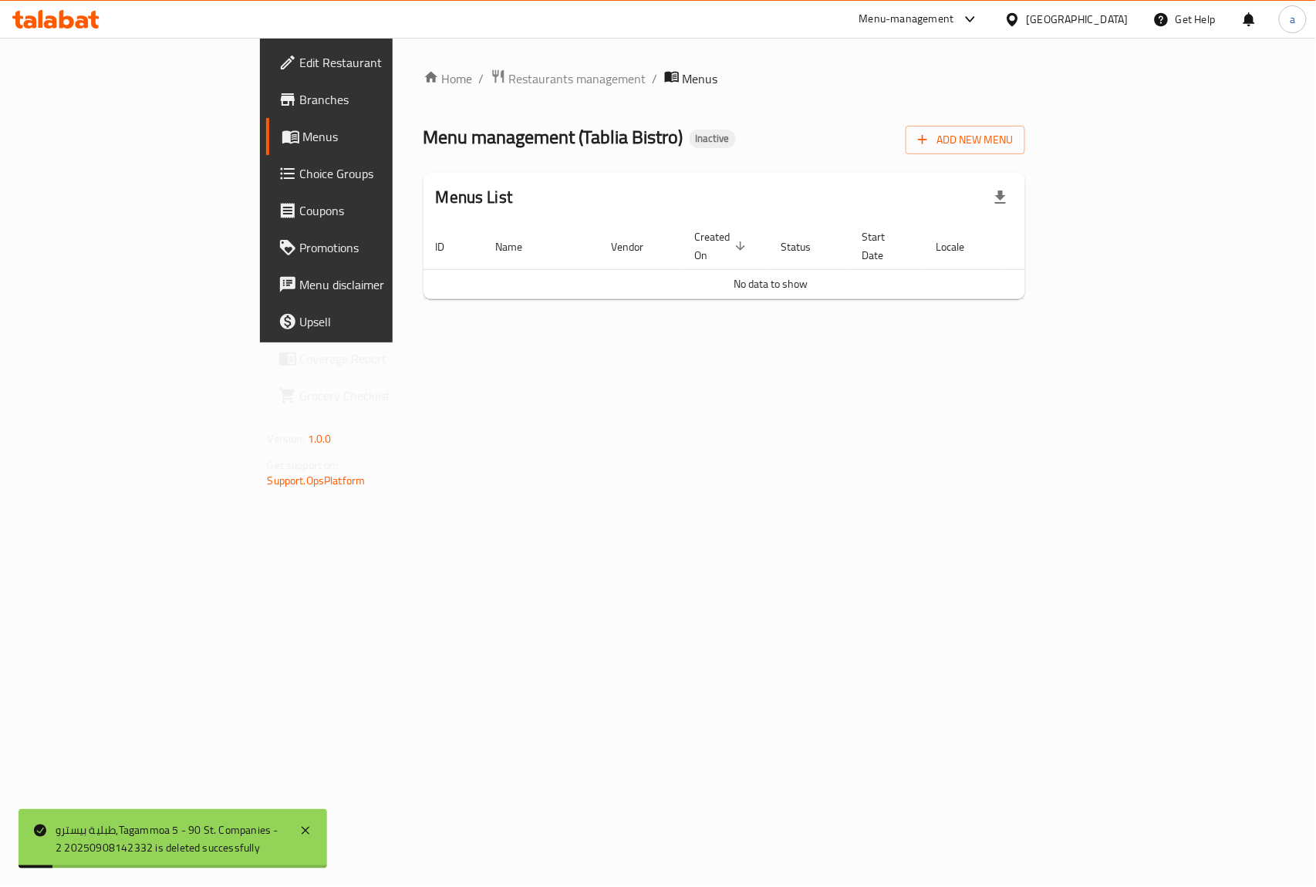
click at [1025, 120] on div "Add New Menu" at bounding box center [966, 137] width 120 height 35
click at [1013, 133] on span "Add New Menu" at bounding box center [965, 139] width 95 height 19
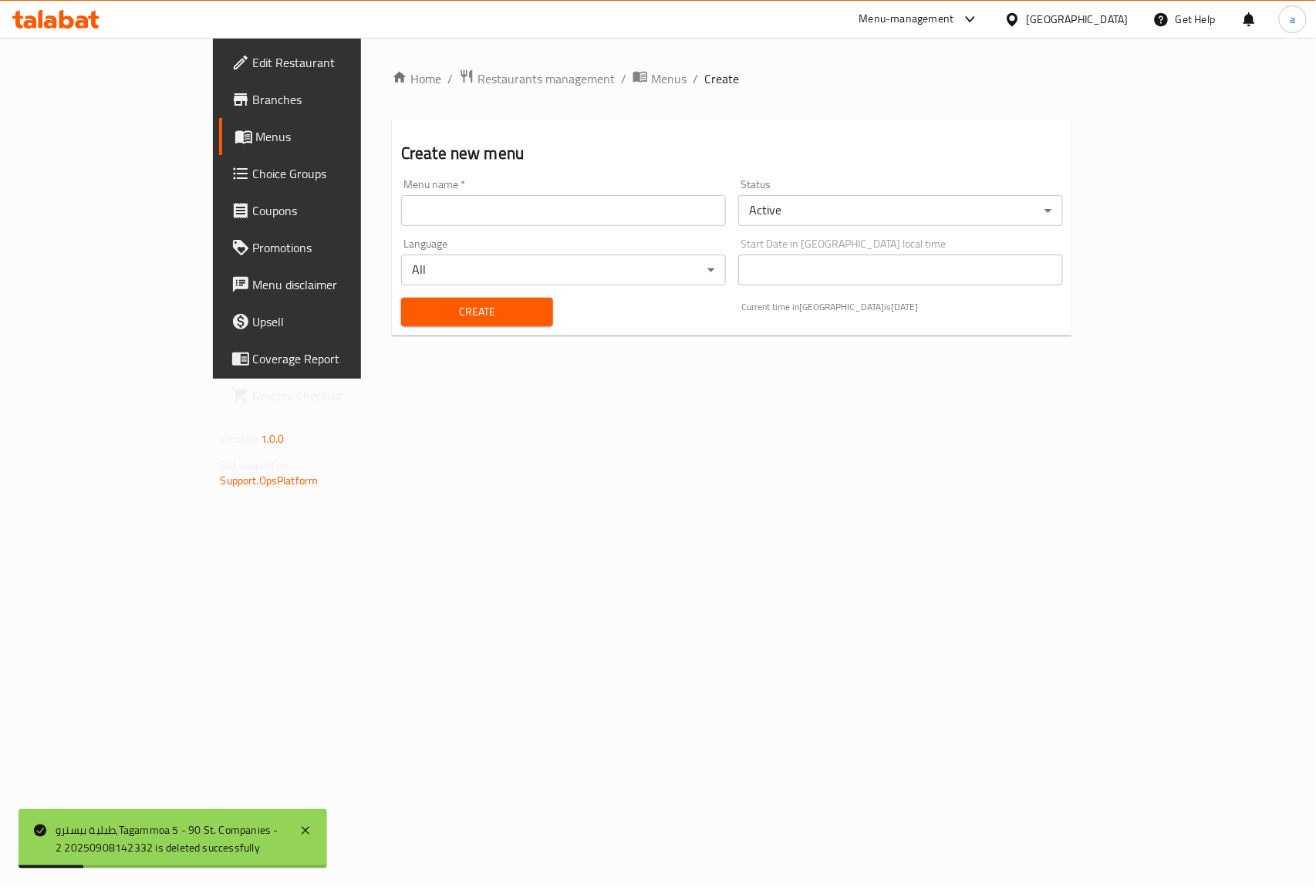
click at [411, 218] on input "text" at bounding box center [563, 210] width 325 height 31
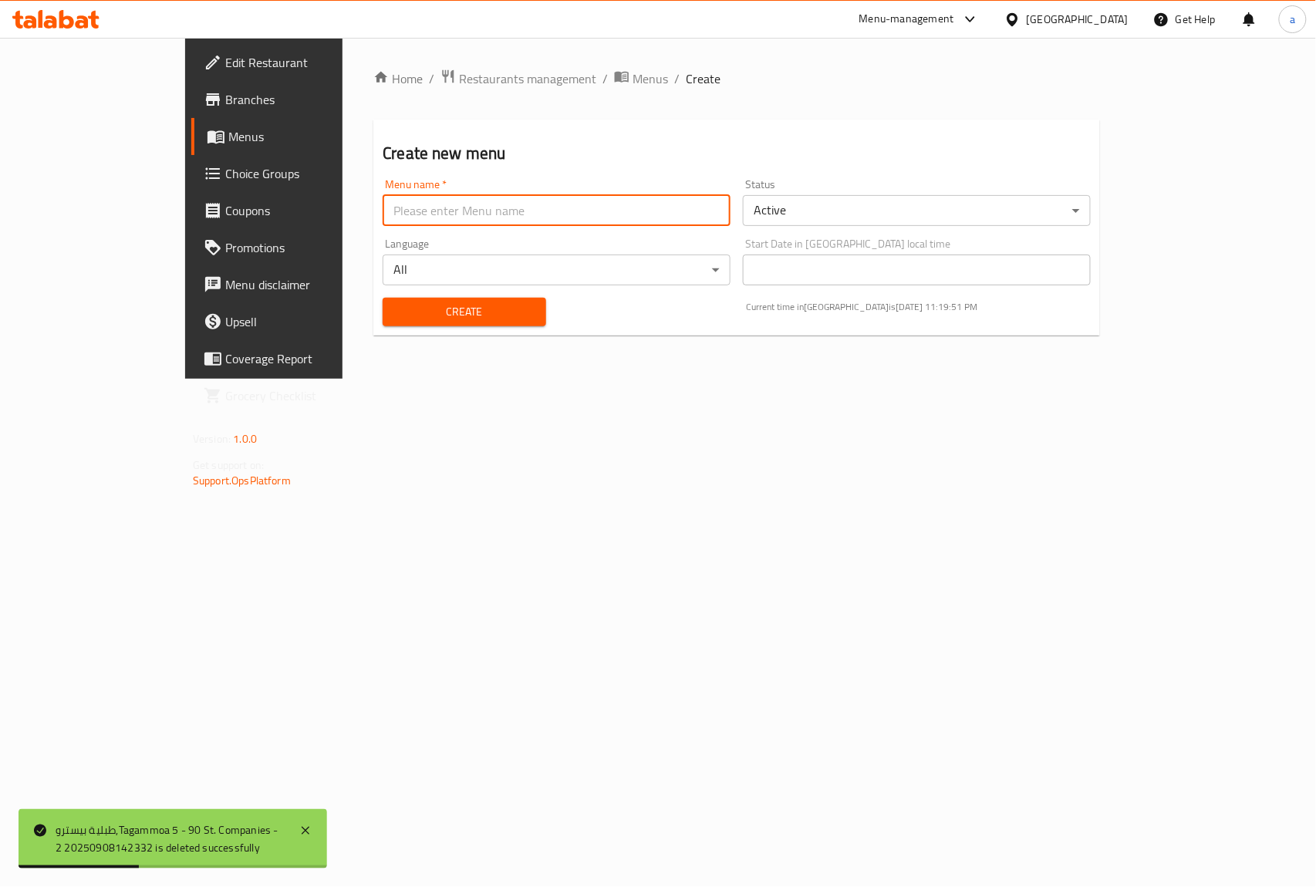
type input "New menu"
click at [417, 316] on span "Create" at bounding box center [464, 311] width 138 height 19
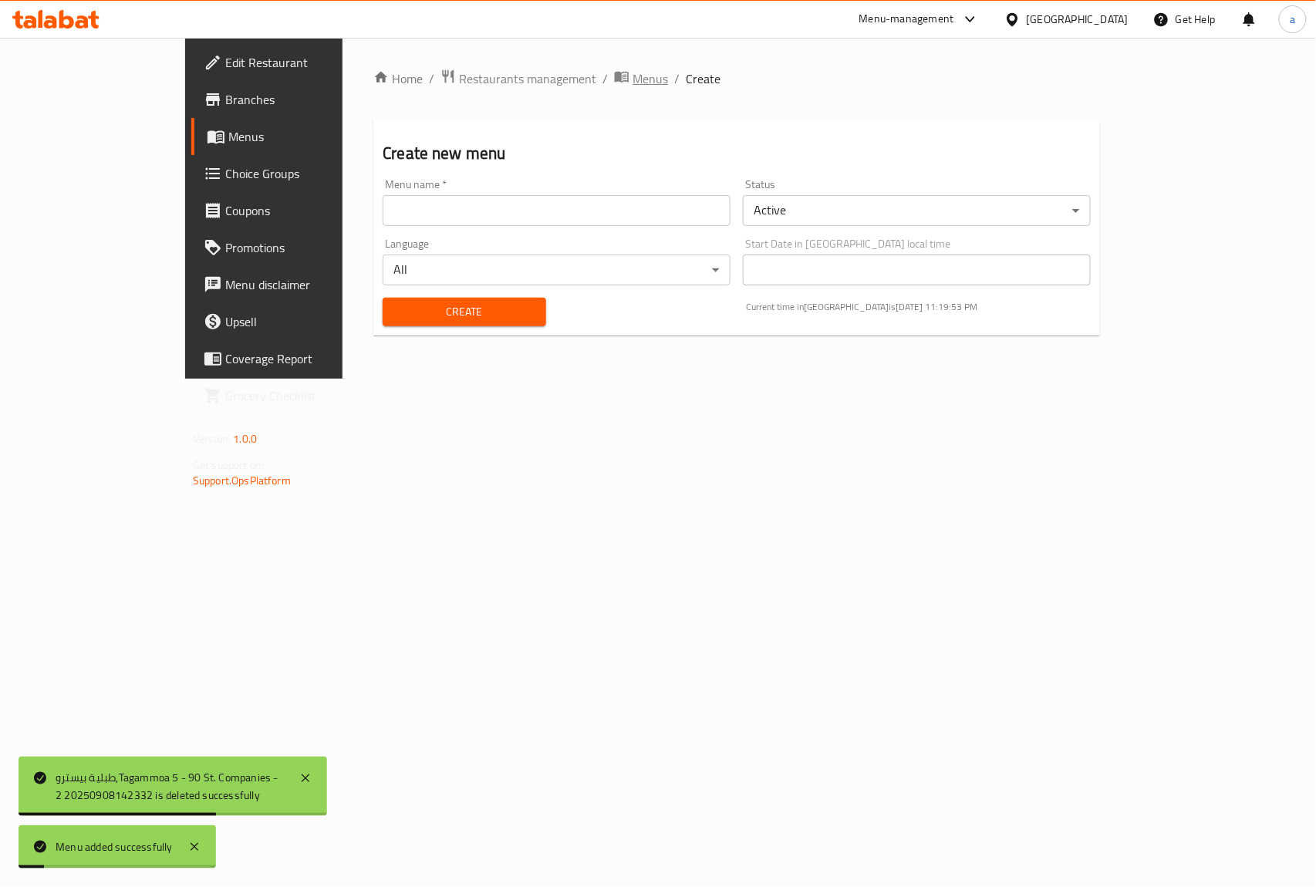
click at [633, 69] on span "Menus" at bounding box center [650, 78] width 35 height 19
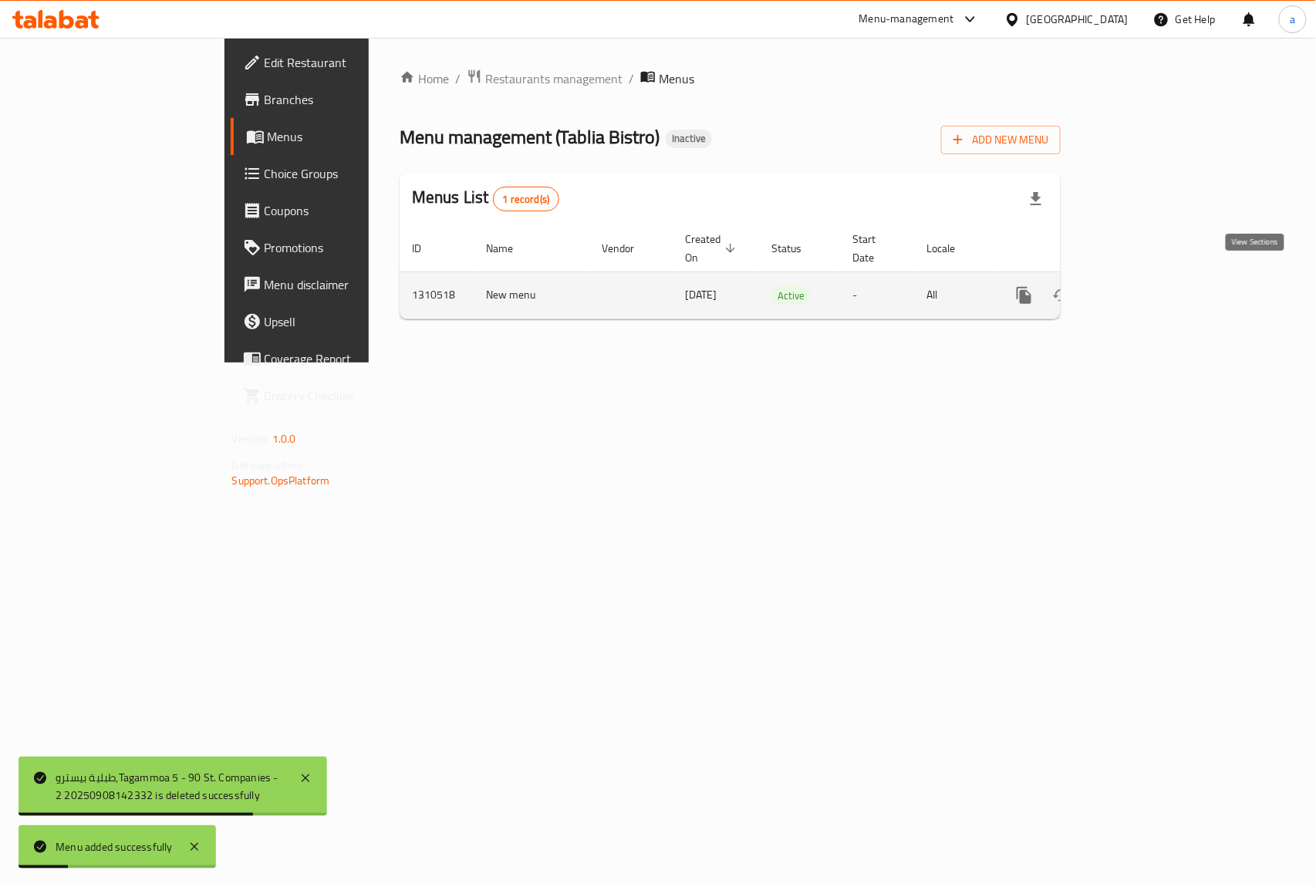
click at [1154, 281] on link "enhanced table" at bounding box center [1135, 295] width 37 height 37
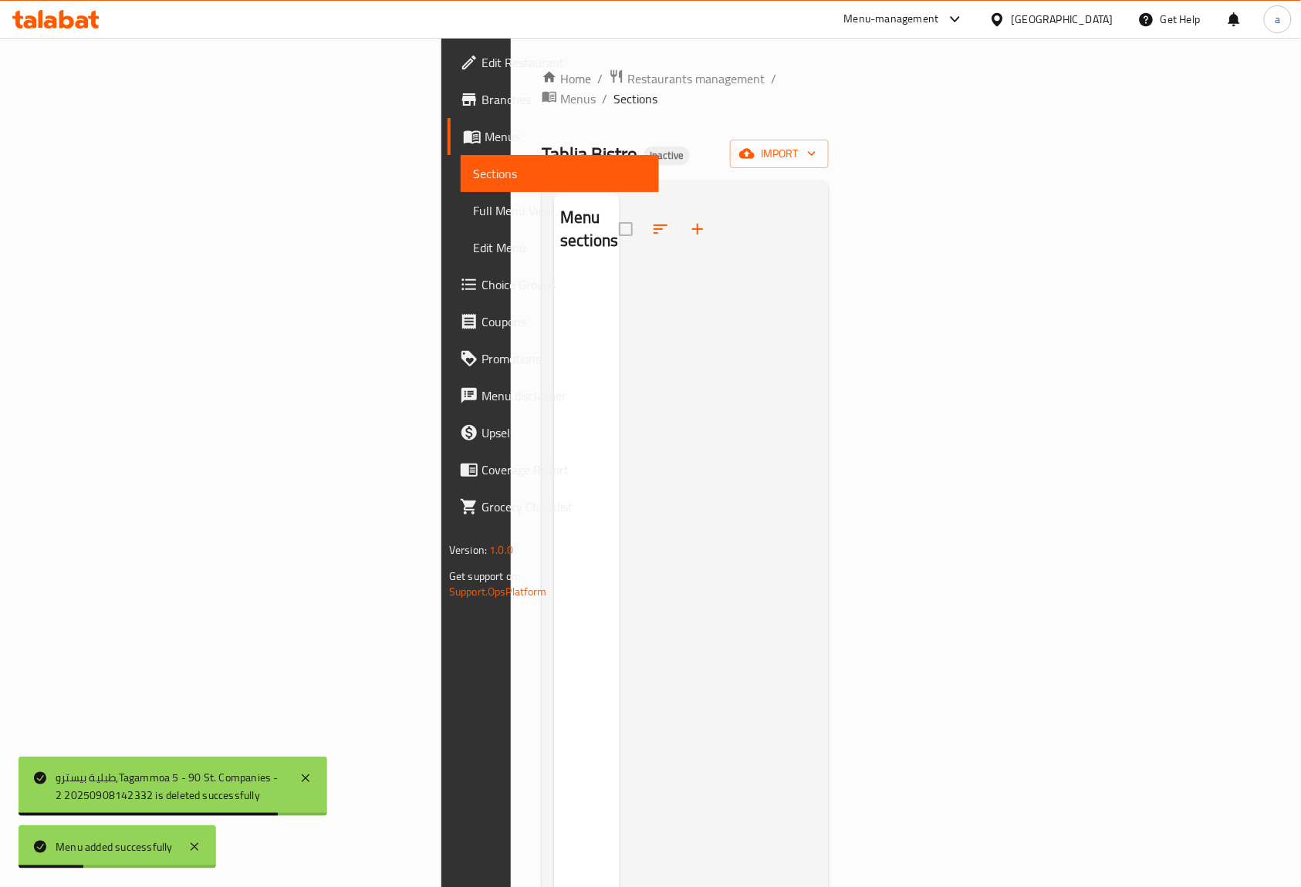
click at [828, 152] on div "Home / Restaurants management / Menus / Sections Tablia Bistro Inactive import …" at bounding box center [685, 581] width 287 height 1024
click at [816, 144] on span "import" at bounding box center [779, 153] width 74 height 19
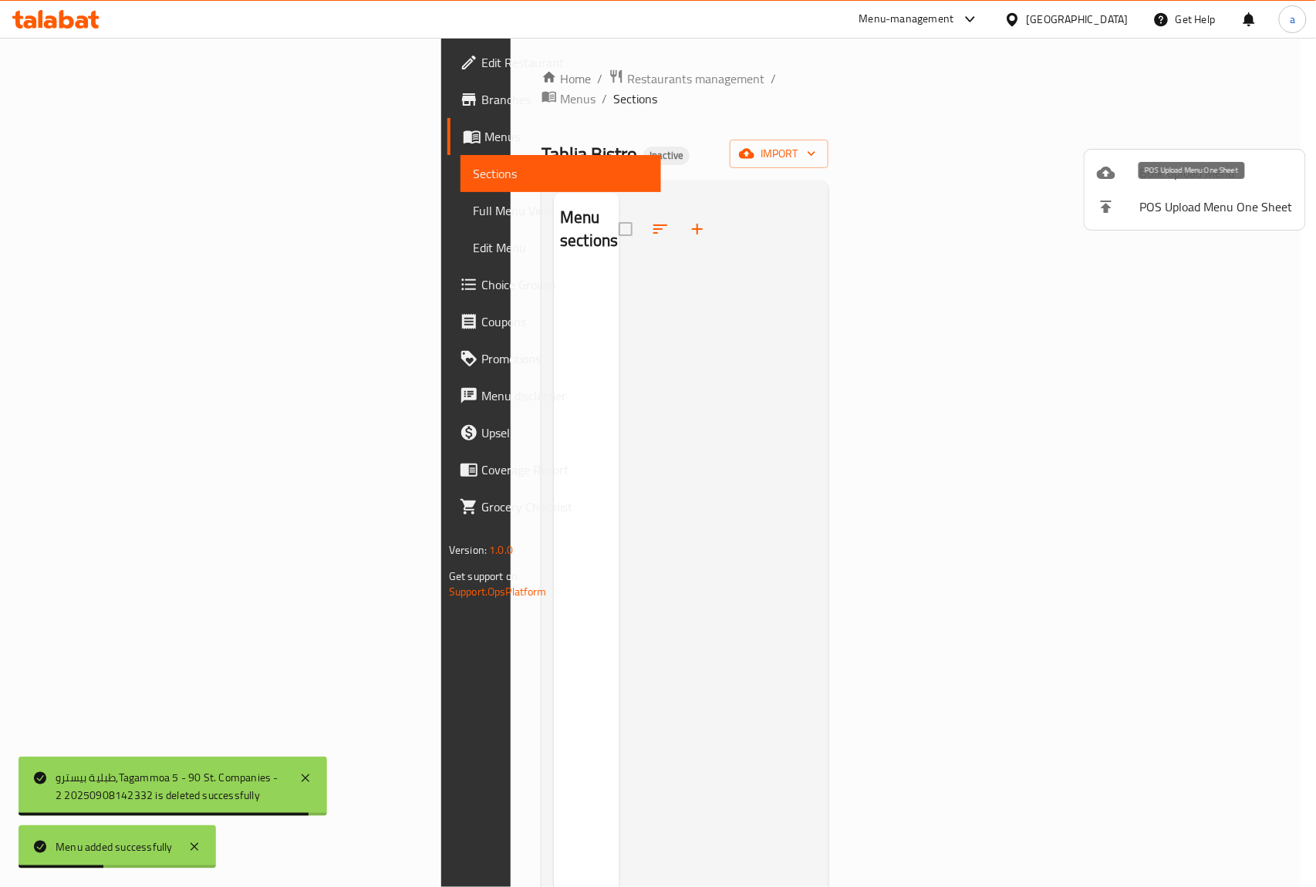
click at [1112, 190] on li "POS Upload Menu One Sheet" at bounding box center [1195, 207] width 221 height 34
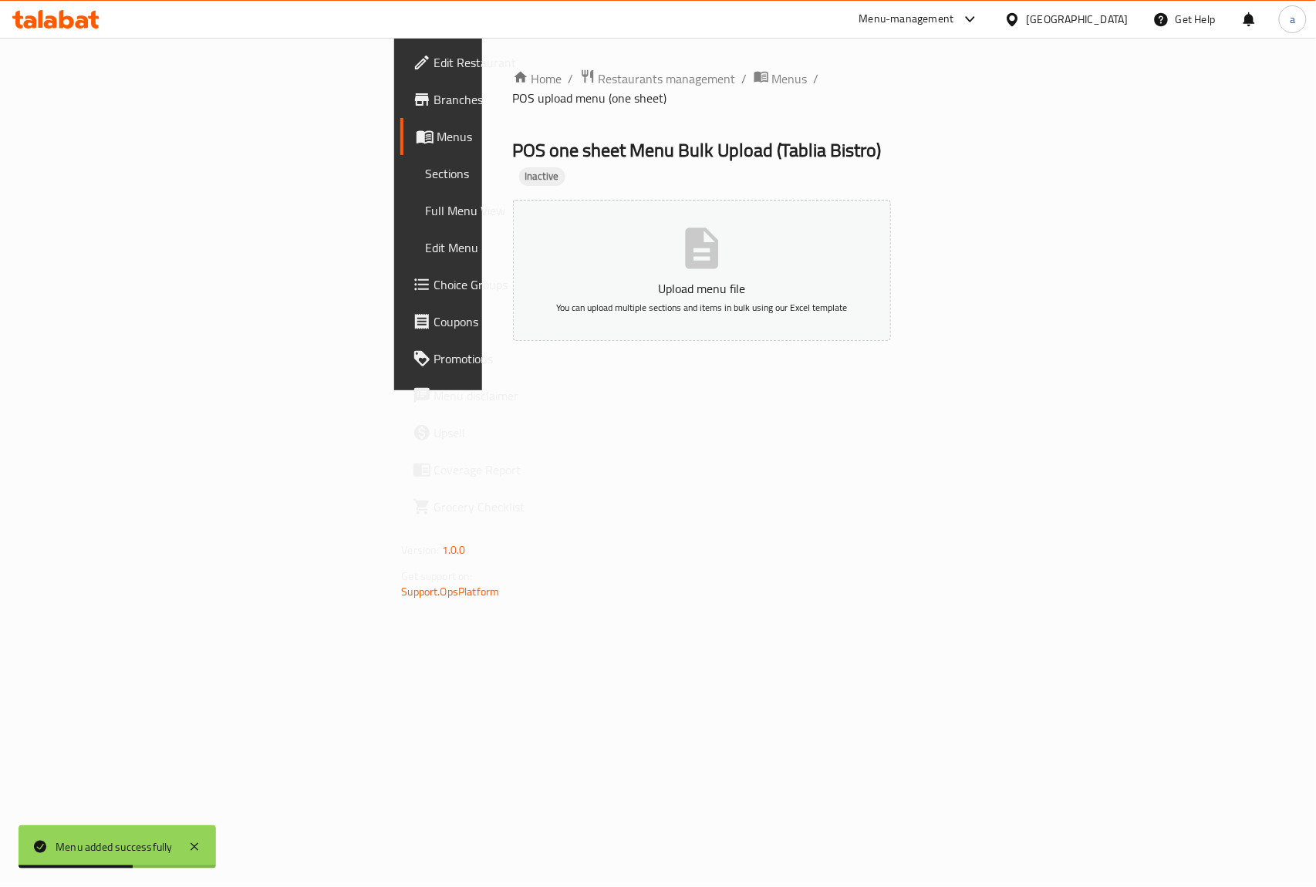
click at [548, 75] on ol "Home / Restaurants management / Menus / POS upload menu (one sheet)" at bounding box center [702, 88] width 379 height 39
click at [772, 73] on span "Menus" at bounding box center [789, 78] width 35 height 19
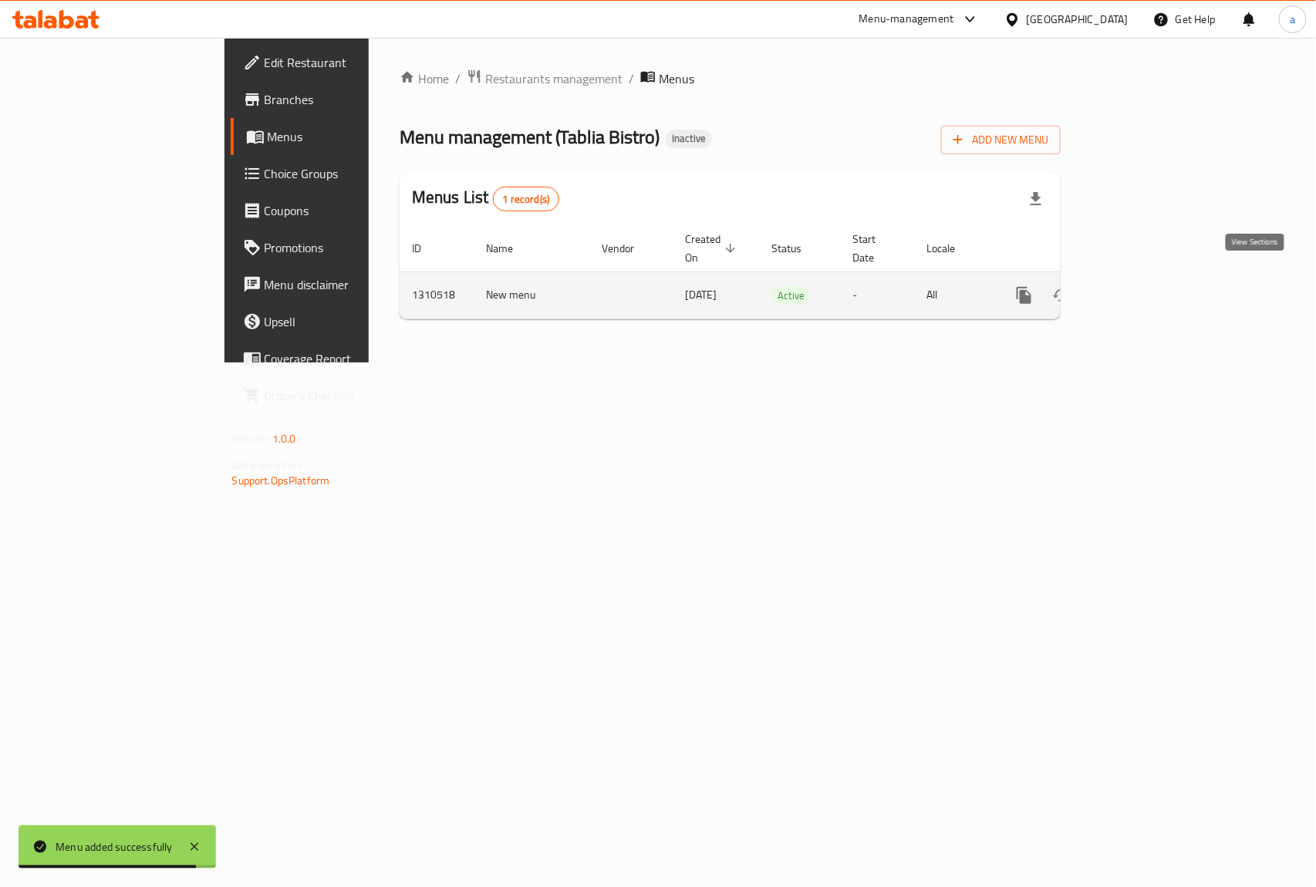
click at [1145, 286] on icon "enhanced table" at bounding box center [1135, 295] width 19 height 19
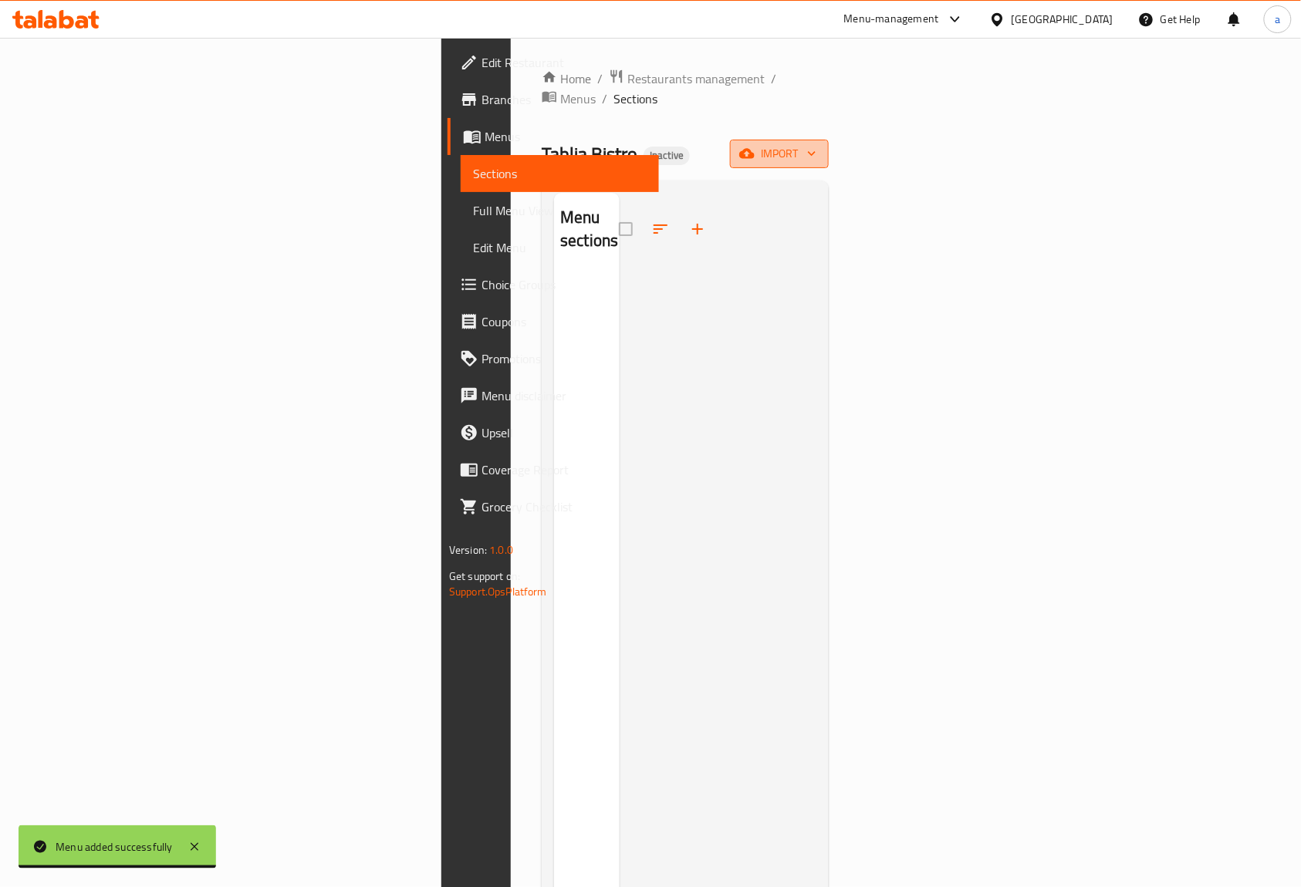
click at [754, 146] on icon "button" at bounding box center [746, 153] width 15 height 15
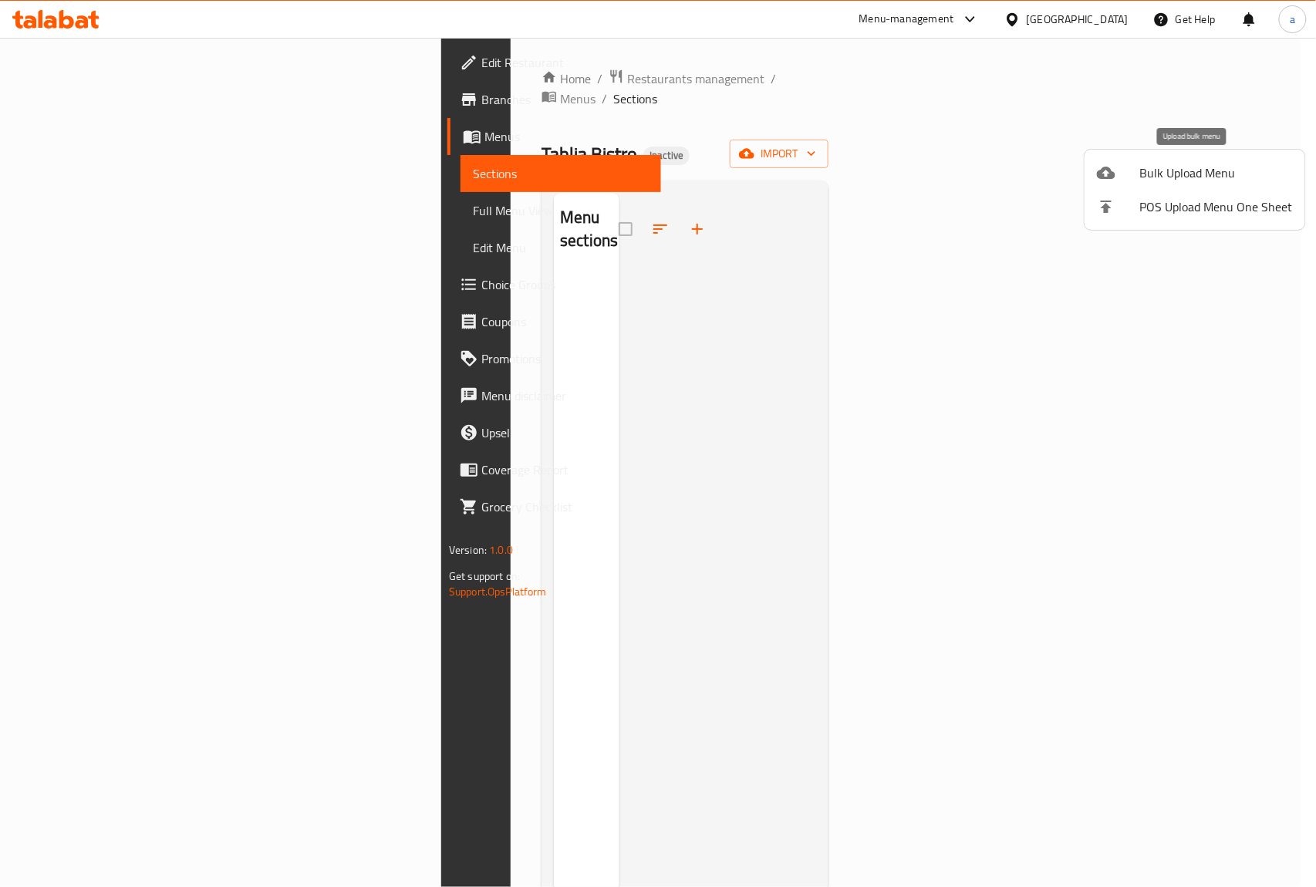
click at [1183, 159] on li "Bulk Upload Menu" at bounding box center [1195, 173] width 221 height 34
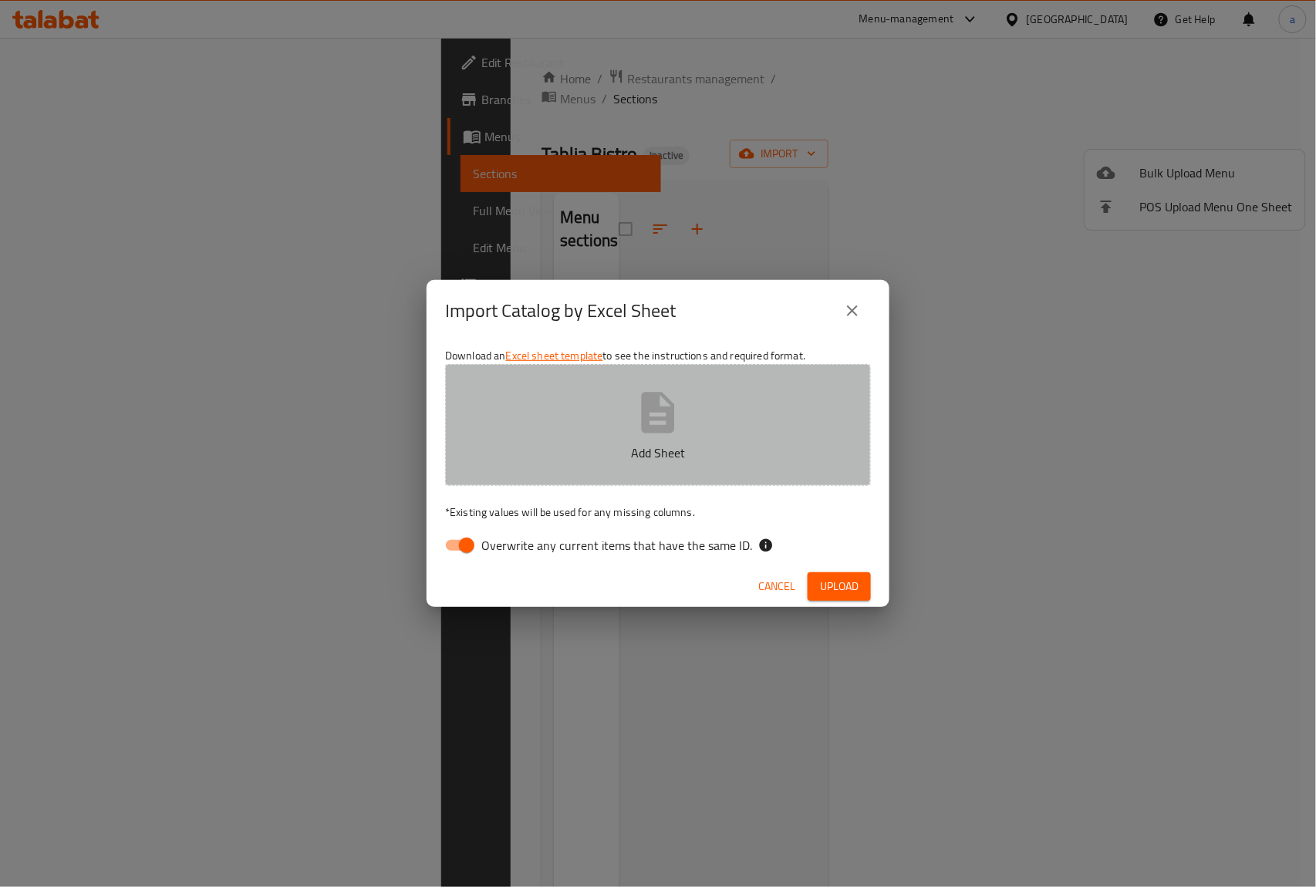
click at [741, 415] on button "Add Sheet" at bounding box center [658, 425] width 426 height 122
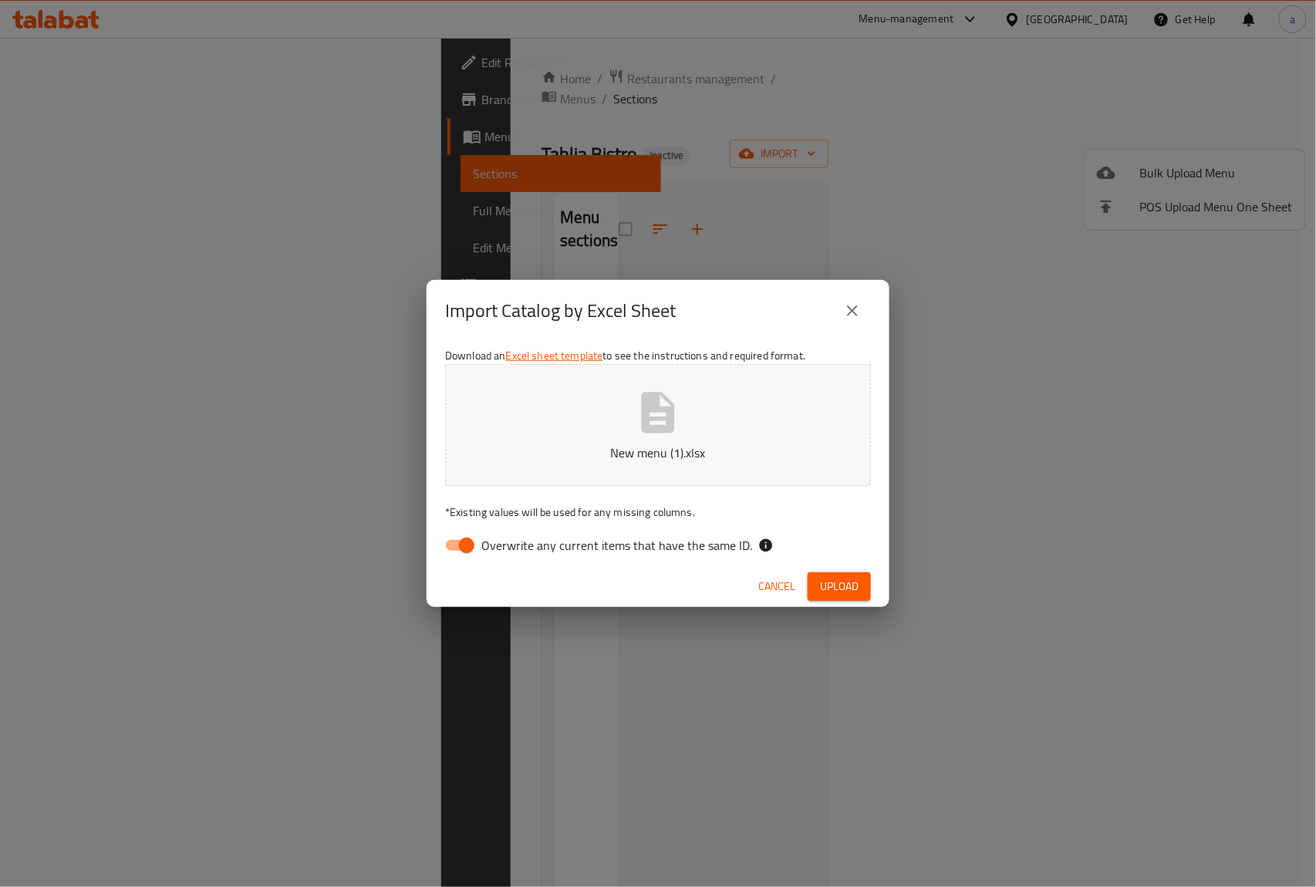
click at [565, 536] on span "Overwrite any current items that have the same ID." at bounding box center [616, 545] width 271 height 19
click at [511, 534] on input "Overwrite any current items that have the same ID." at bounding box center [467, 545] width 88 height 29
checkbox input "false"
click at [827, 593] on span "Upload" at bounding box center [839, 586] width 39 height 19
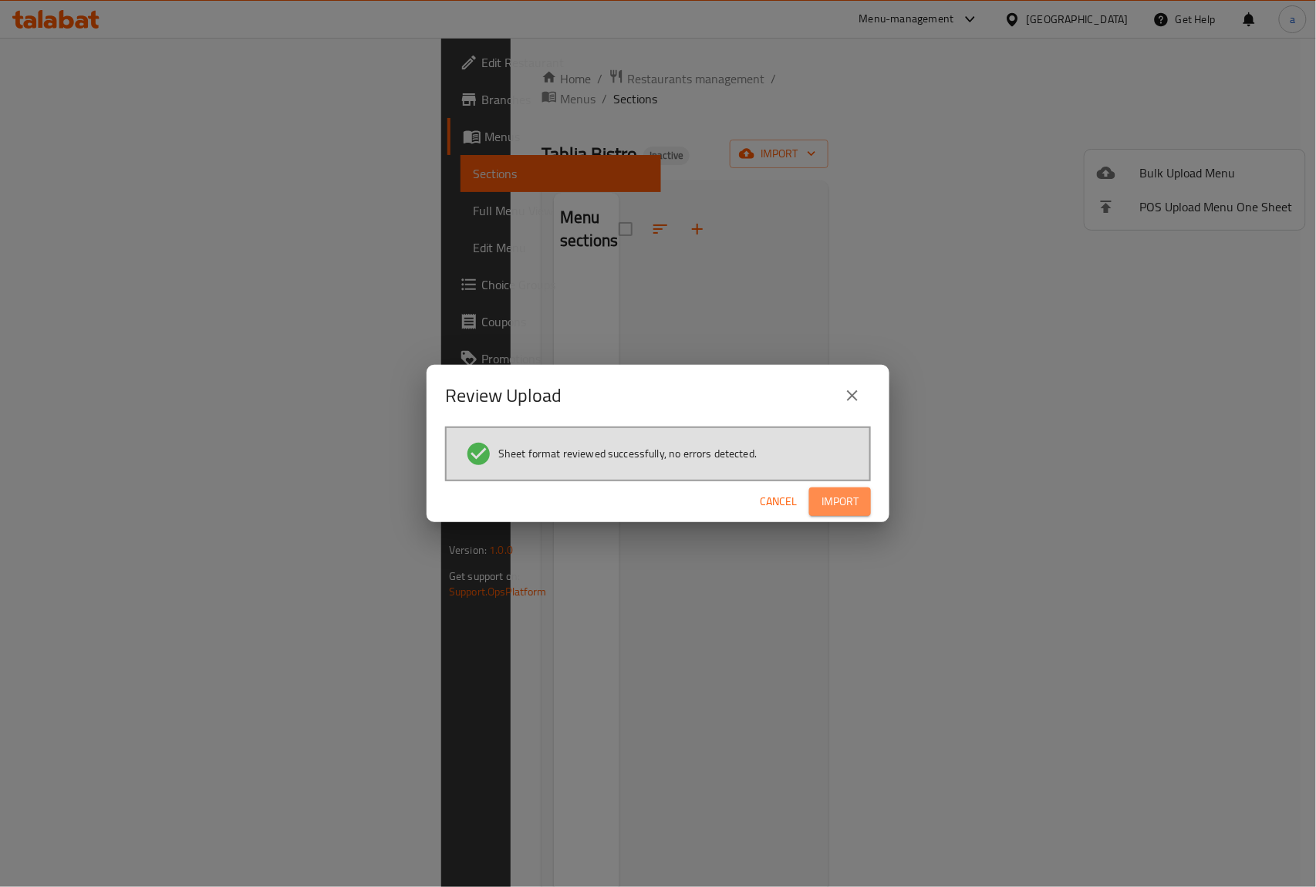
click at [834, 504] on span "Import" at bounding box center [840, 501] width 37 height 19
click at [778, 492] on span "Cancel" at bounding box center [778, 501] width 37 height 19
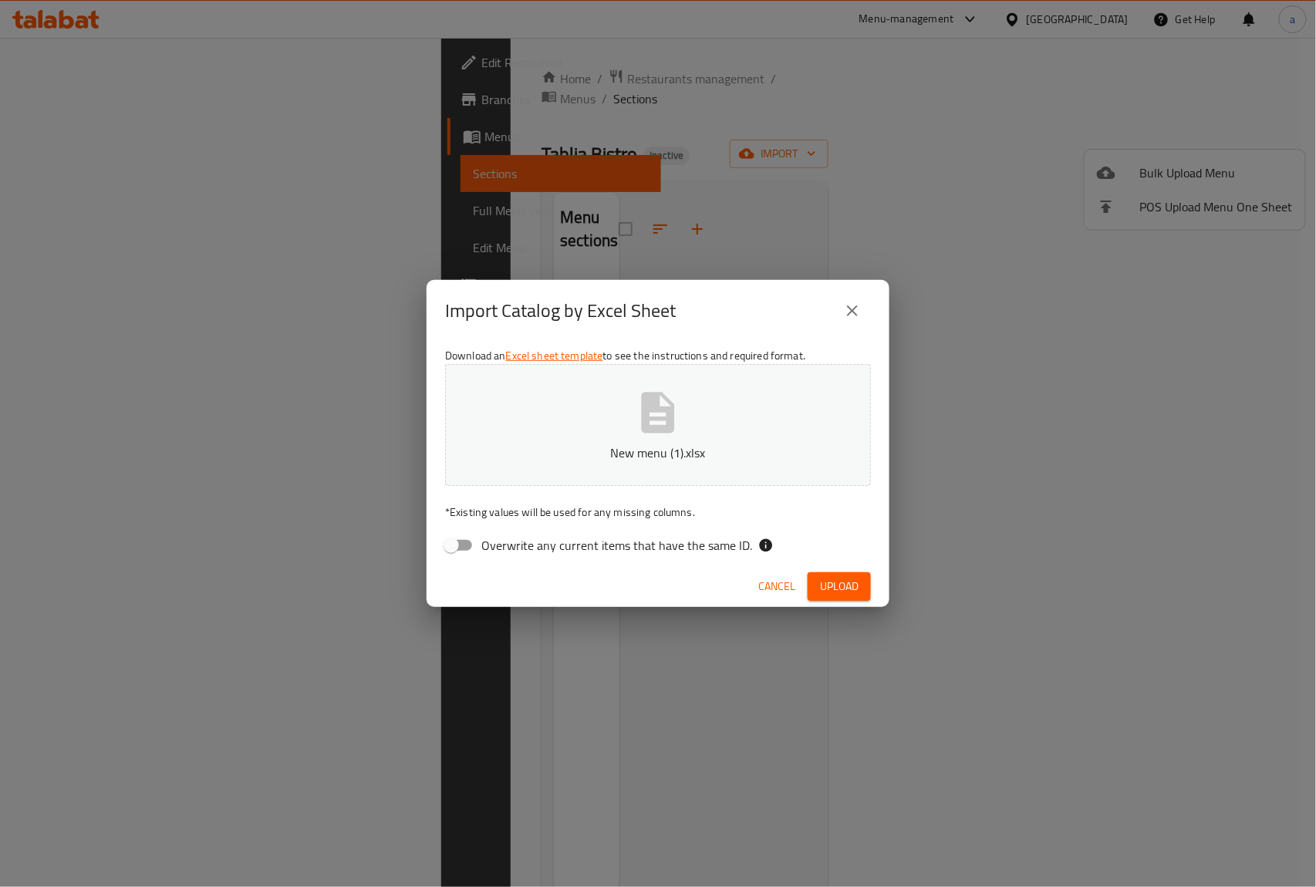
click at [682, 406] on icon "button" at bounding box center [657, 412] width 49 height 49
click at [663, 446] on p "New menu (1).xlsx" at bounding box center [658, 453] width 378 height 19
click at [880, 586] on div "Cancel Upload" at bounding box center [658, 586] width 463 height 41
click at [864, 590] on button "Upload" at bounding box center [839, 586] width 63 height 29
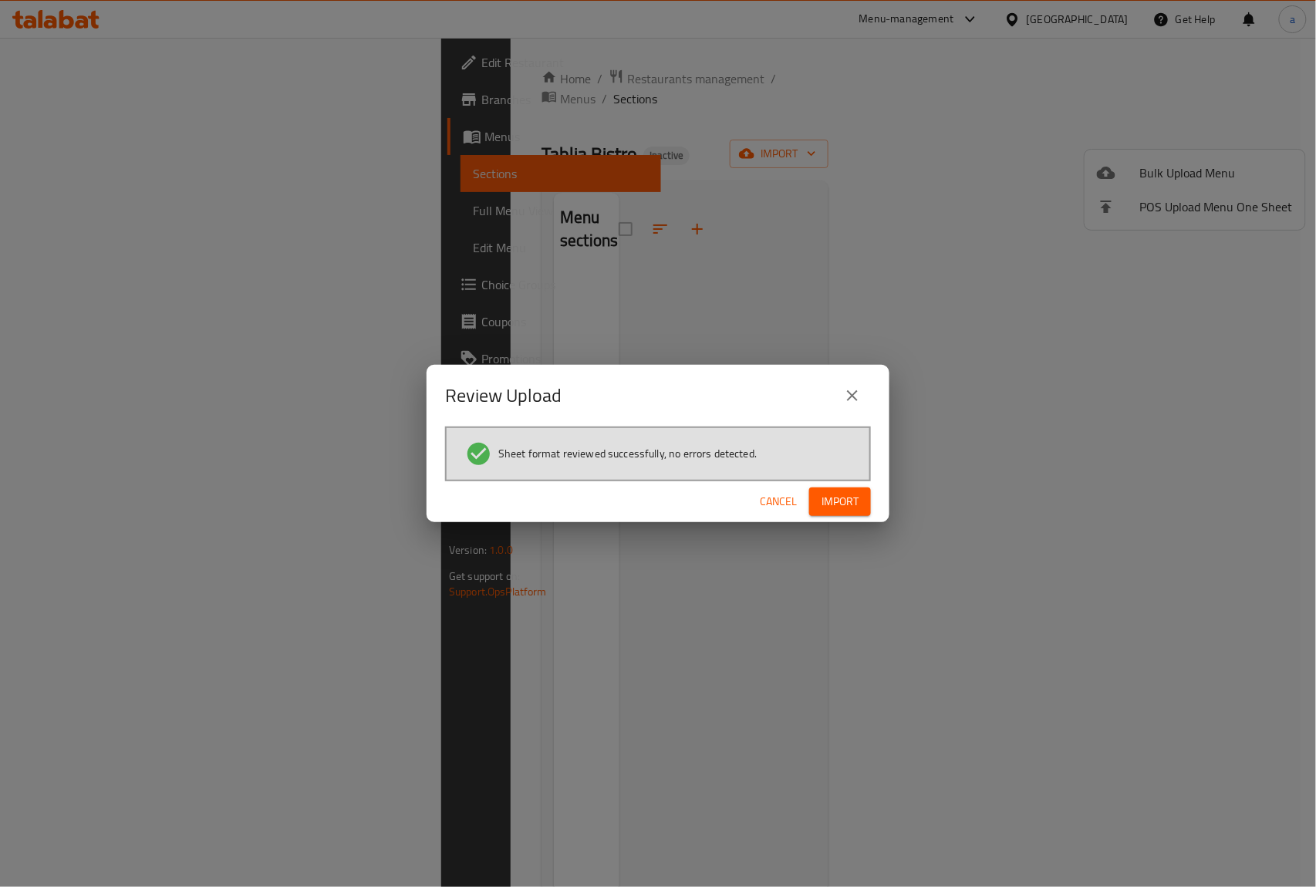
click at [864, 488] on button "Import" at bounding box center [840, 502] width 62 height 29
click at [791, 509] on span "Cancel" at bounding box center [778, 501] width 37 height 19
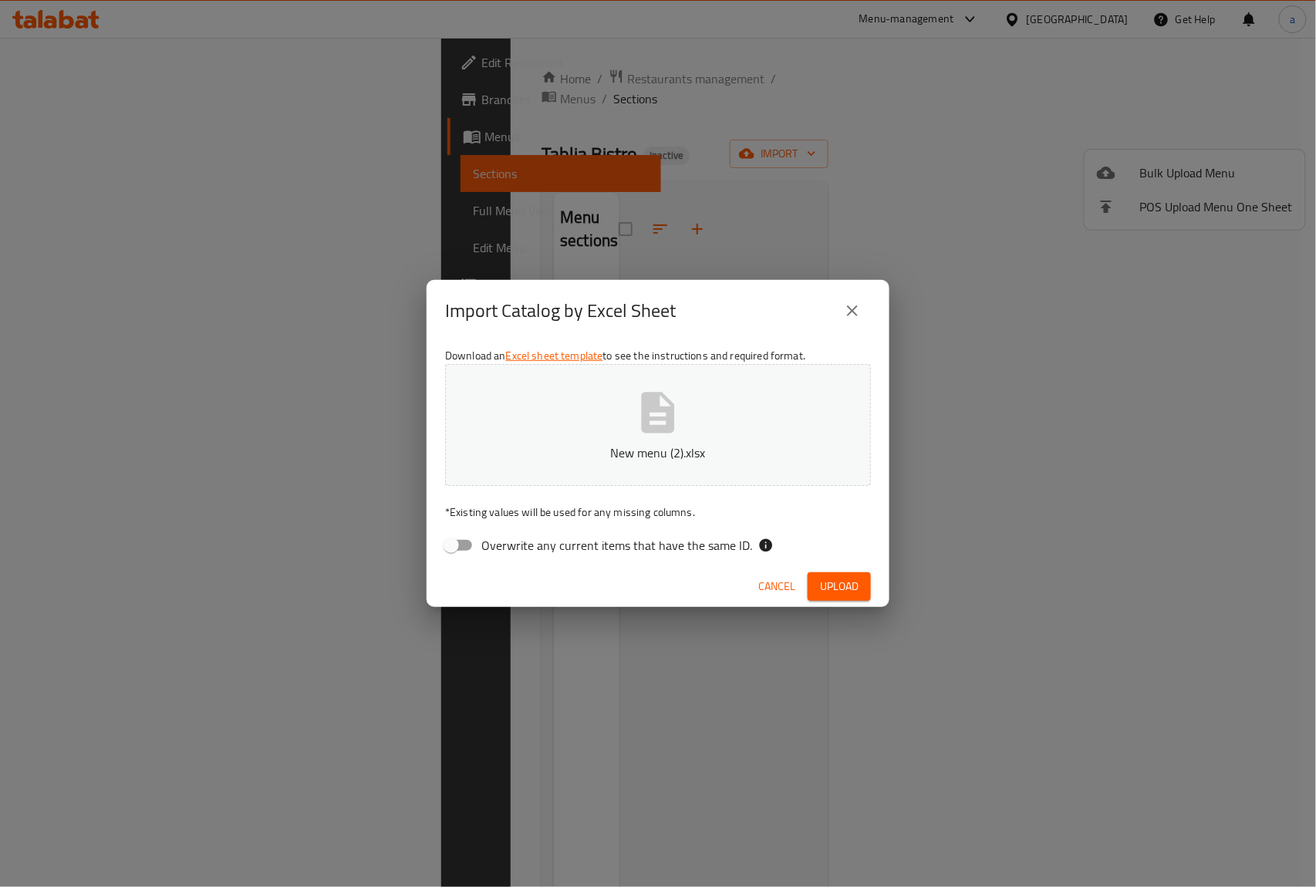
click at [714, 392] on button "New menu (2).xlsx" at bounding box center [658, 425] width 426 height 122
click at [714, 438] on button "New menu (2).xlsx" at bounding box center [658, 425] width 426 height 122
click at [855, 596] on button "Upload" at bounding box center [839, 586] width 63 height 29
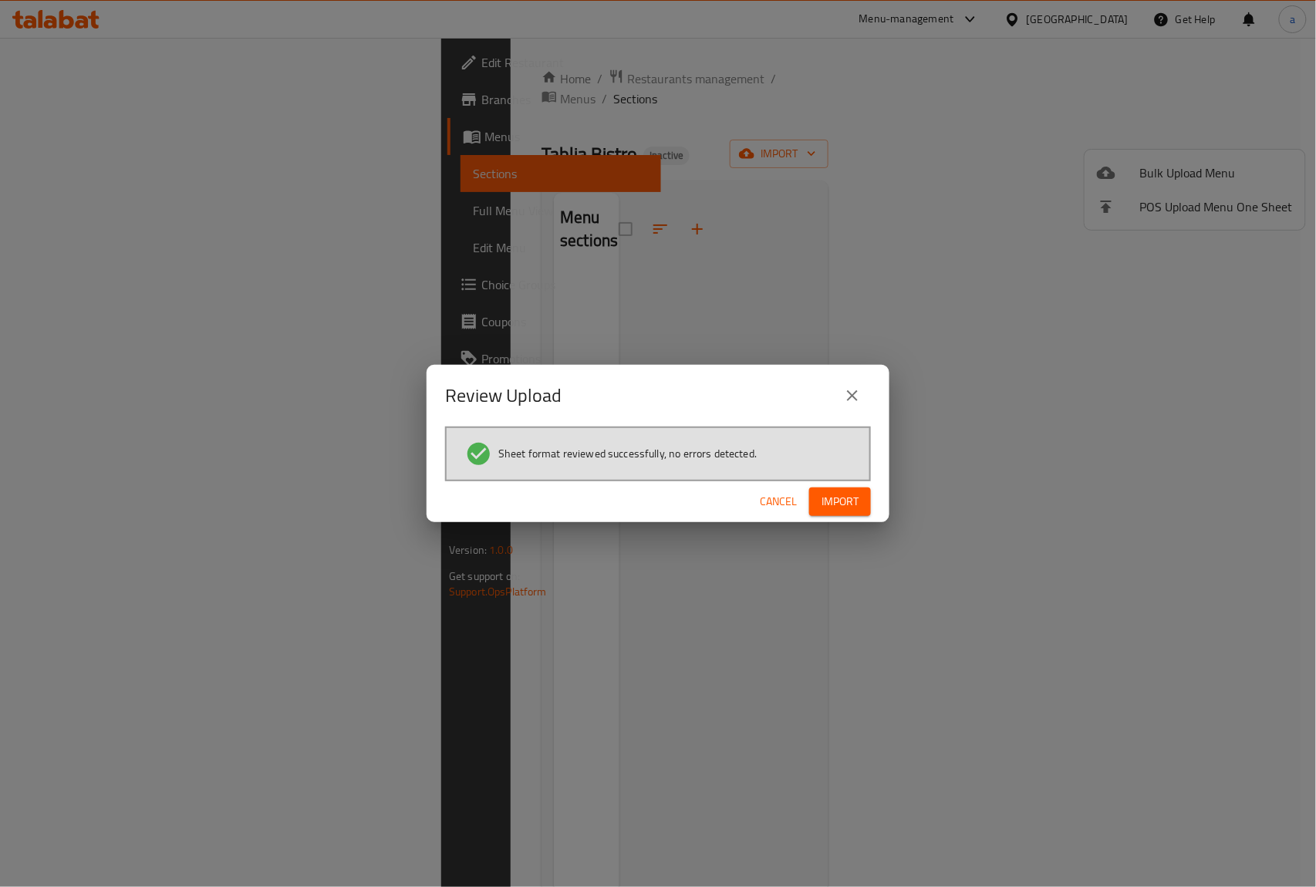
click at [852, 489] on button "Import" at bounding box center [840, 502] width 62 height 29
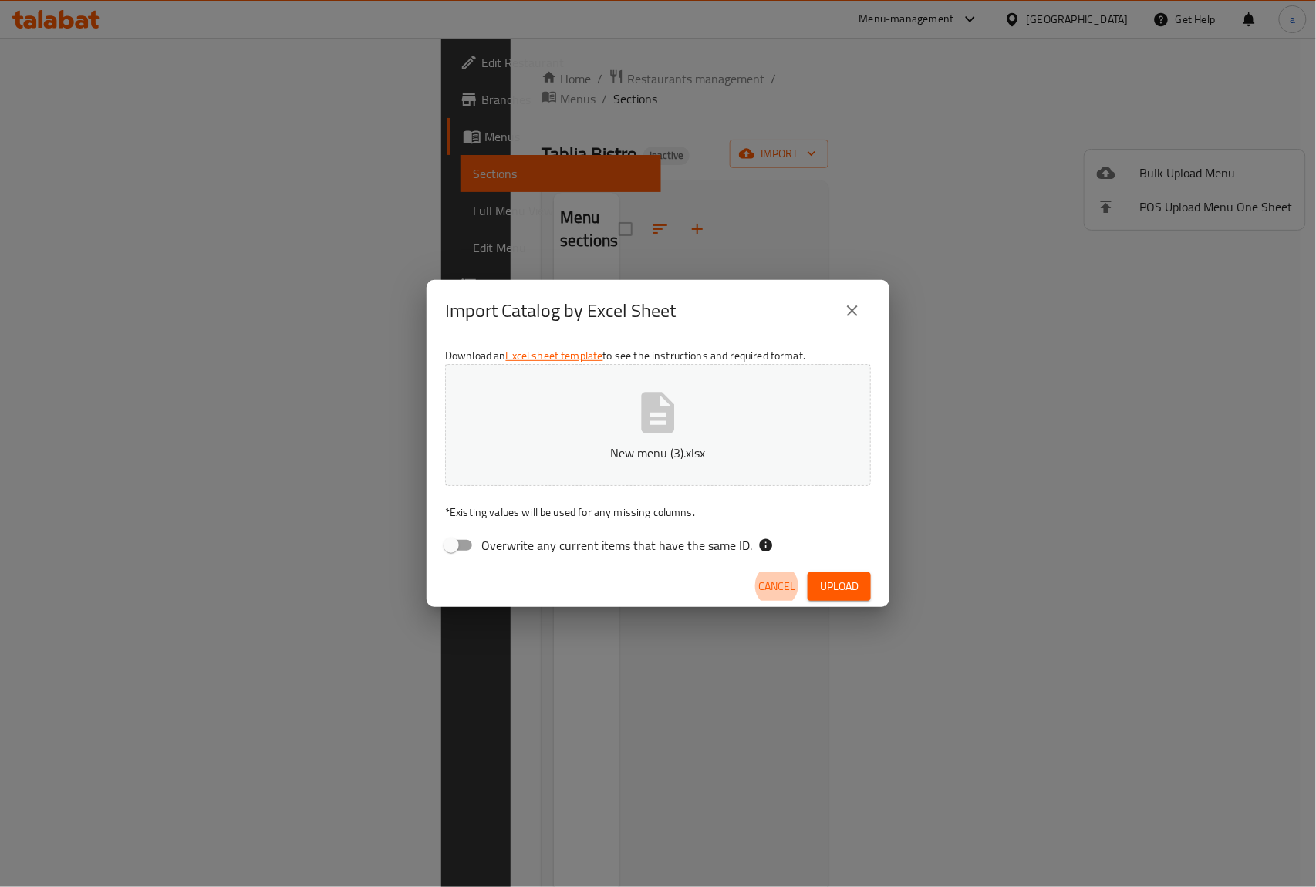
click at [671, 406] on icon "button" at bounding box center [658, 412] width 33 height 41
click at [837, 579] on span "Upload" at bounding box center [839, 586] width 39 height 19
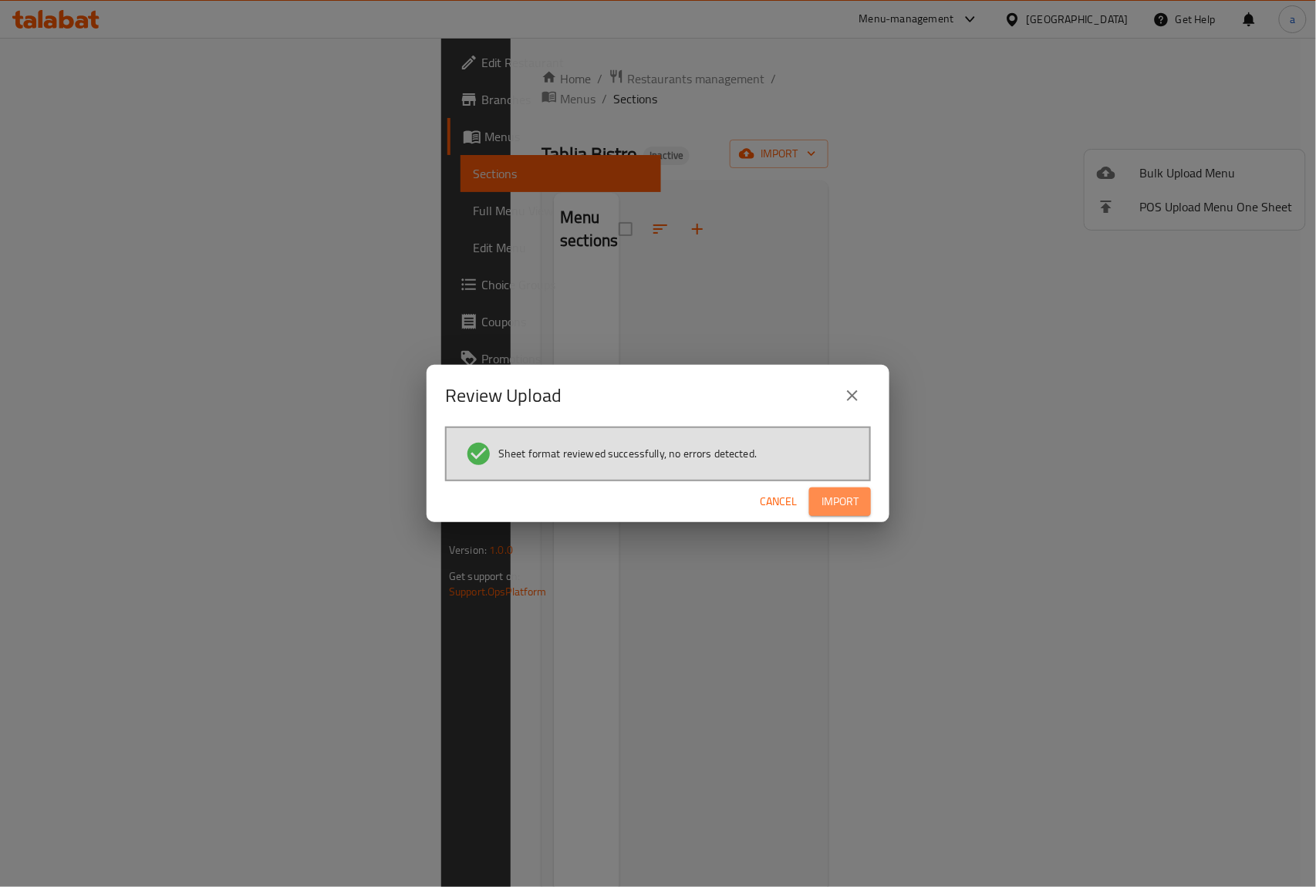
click at [853, 501] on span "Import" at bounding box center [840, 501] width 37 height 19
click at [781, 489] on button "Cancel" at bounding box center [778, 502] width 49 height 29
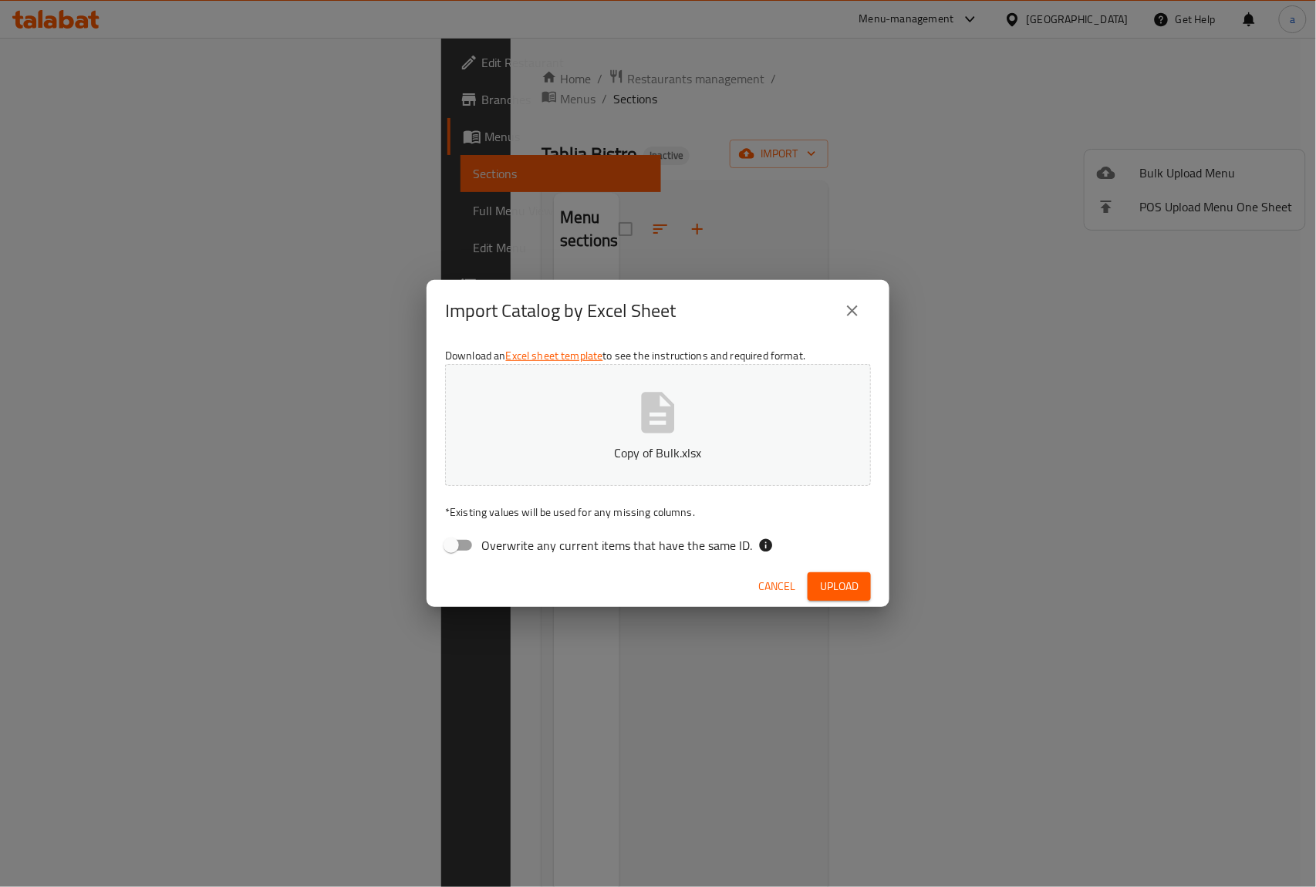
click at [763, 427] on button "Copy of Bulk.xlsx" at bounding box center [658, 425] width 426 height 122
click at [855, 584] on span "Upload" at bounding box center [839, 586] width 39 height 19
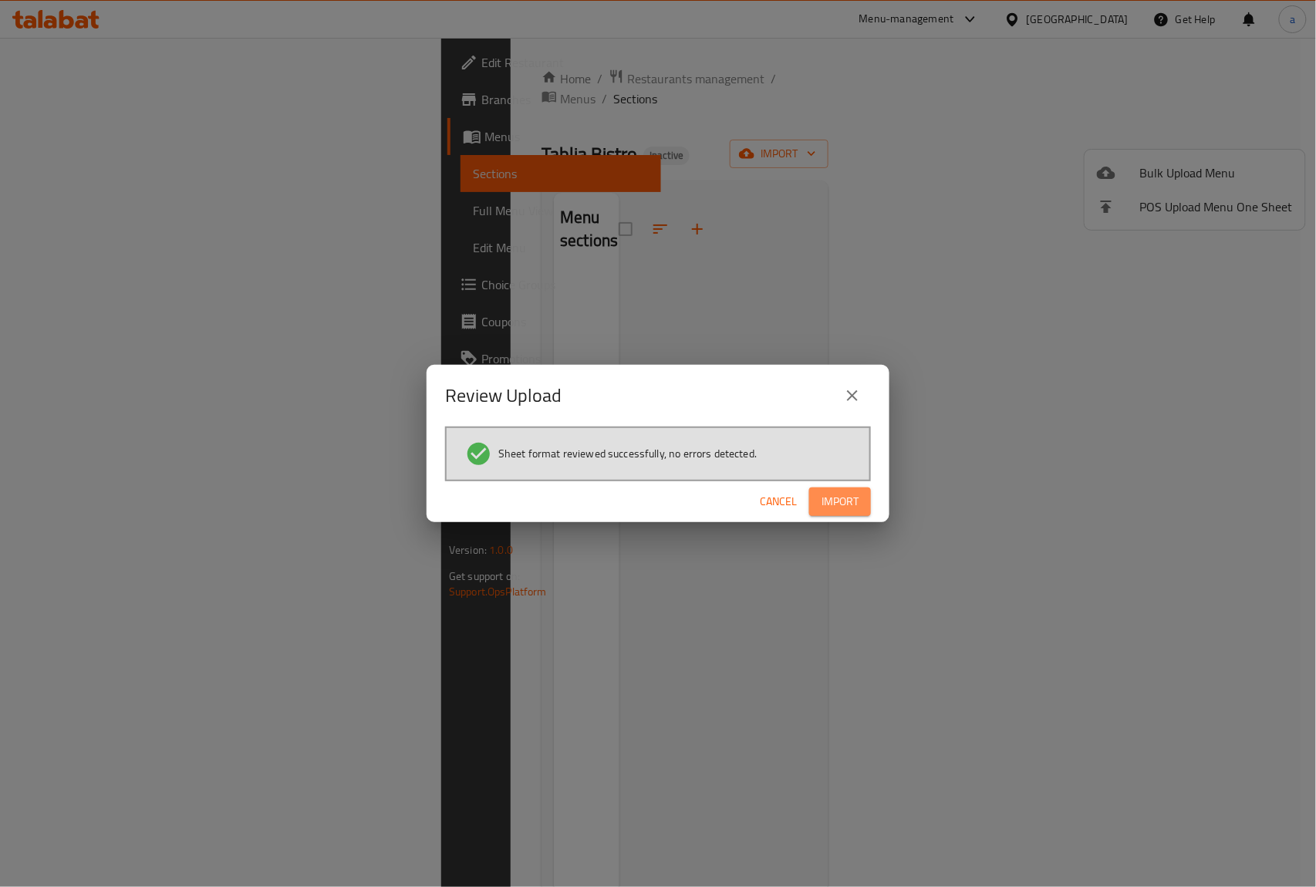
click at [852, 504] on span "Import" at bounding box center [840, 501] width 37 height 19
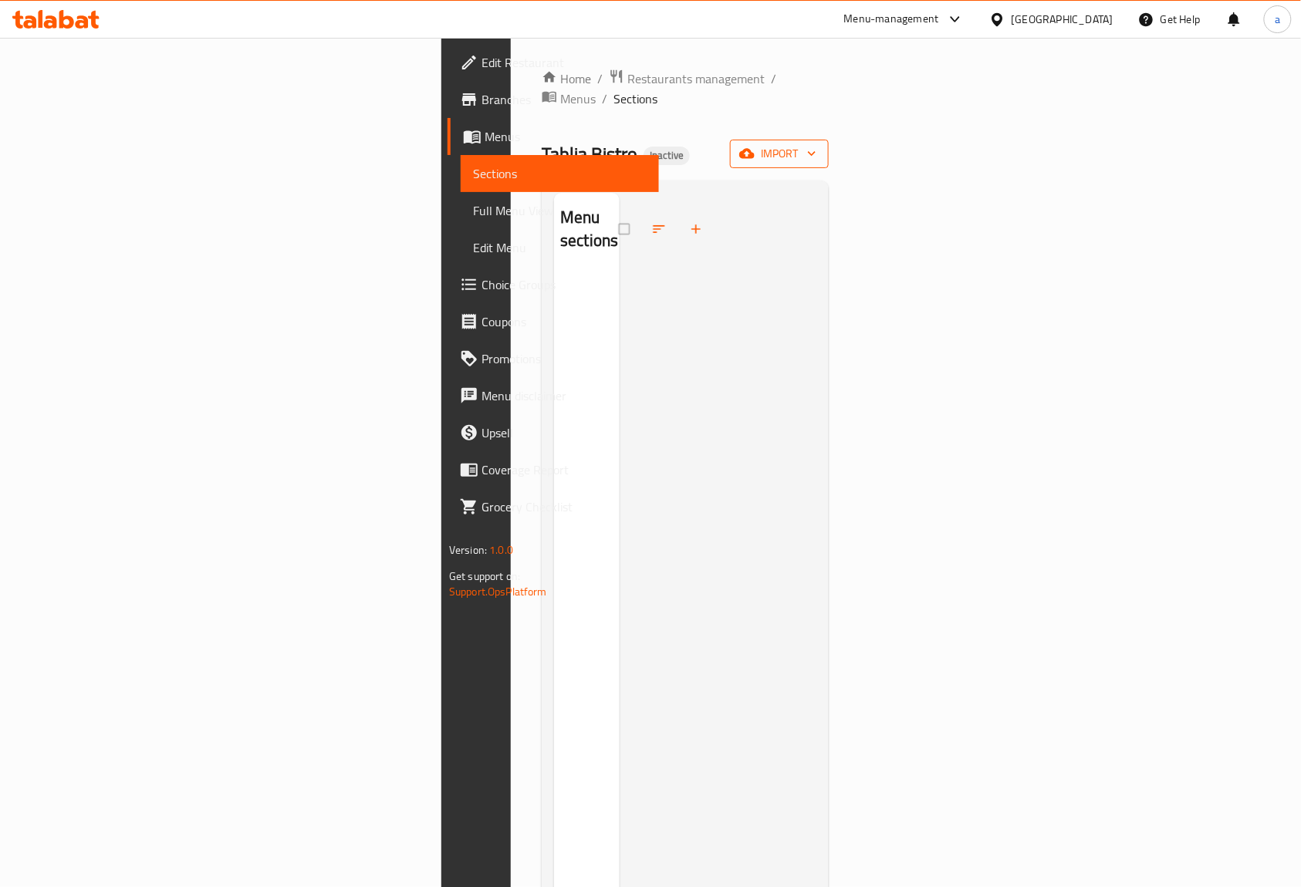
click at [816, 144] on span "import" at bounding box center [779, 153] width 74 height 19
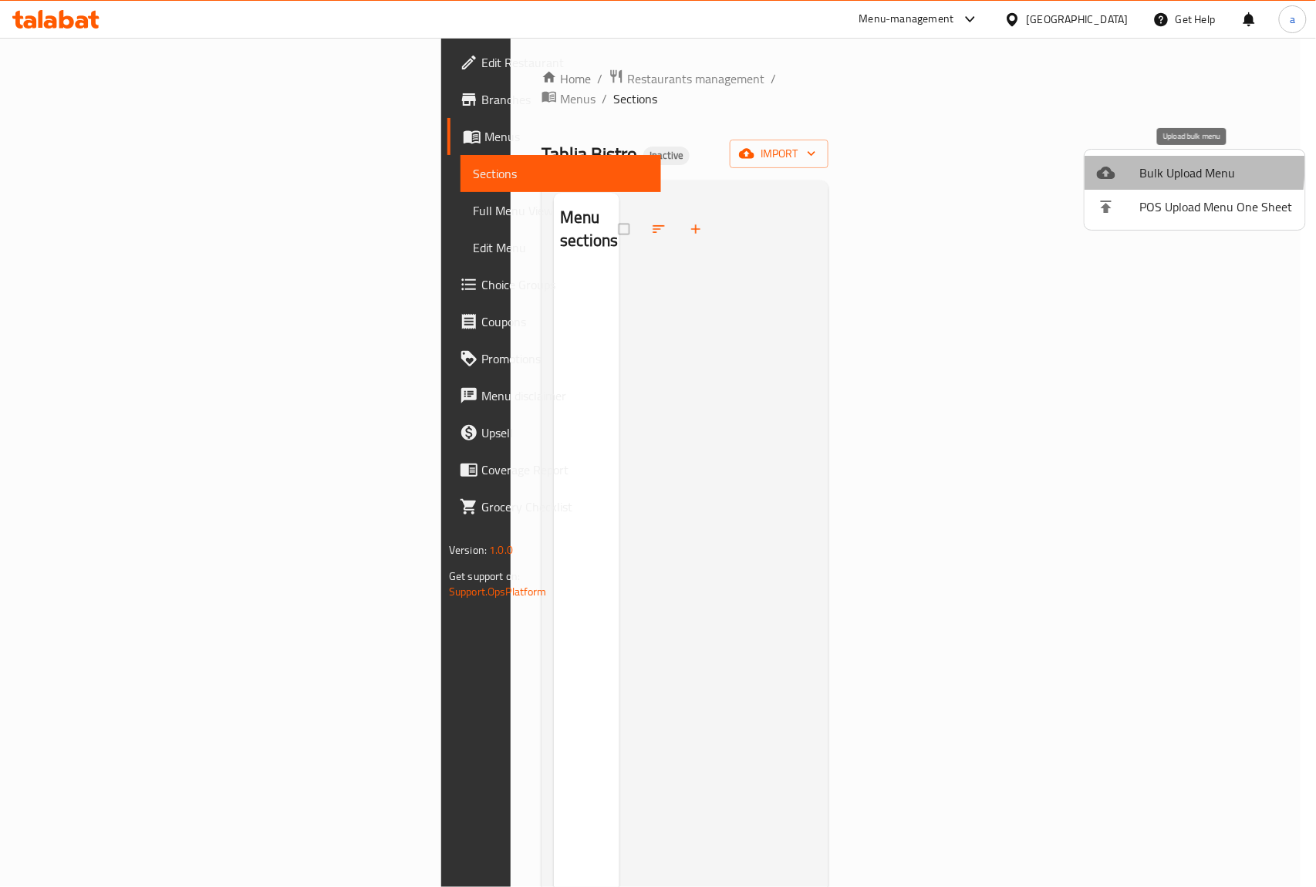
click at [1108, 167] on icon at bounding box center [1106, 173] width 19 height 19
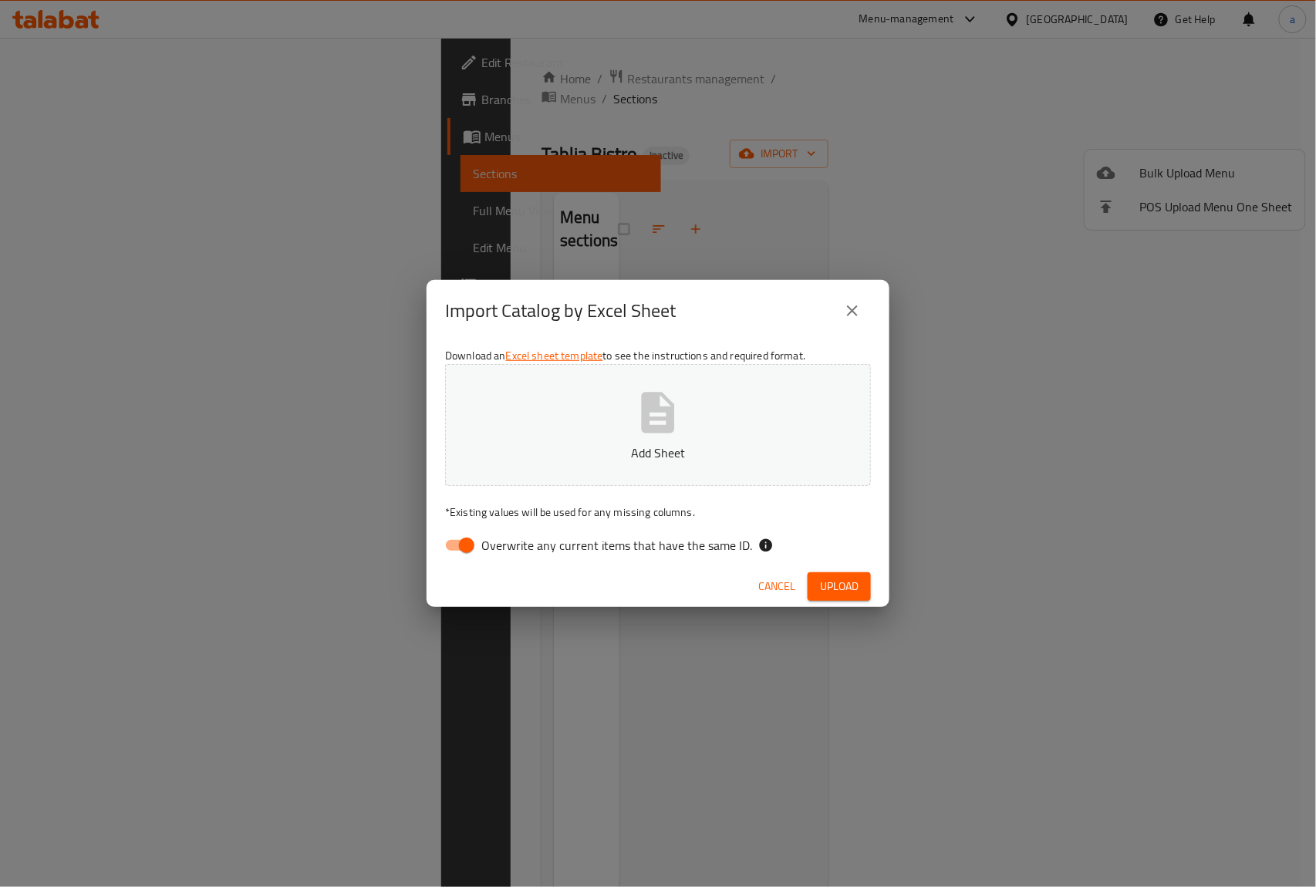
click at [729, 450] on p "Add Sheet" at bounding box center [658, 453] width 378 height 19
click at [486, 548] on span "Overwrite any current items that have the same ID." at bounding box center [616, 545] width 271 height 19
click at [486, 548] on input "Overwrite any current items that have the same ID." at bounding box center [467, 545] width 88 height 29
checkbox input "false"
drag, startPoint x: 847, startPoint y: 578, endPoint x: 831, endPoint y: 590, distance: 20.4
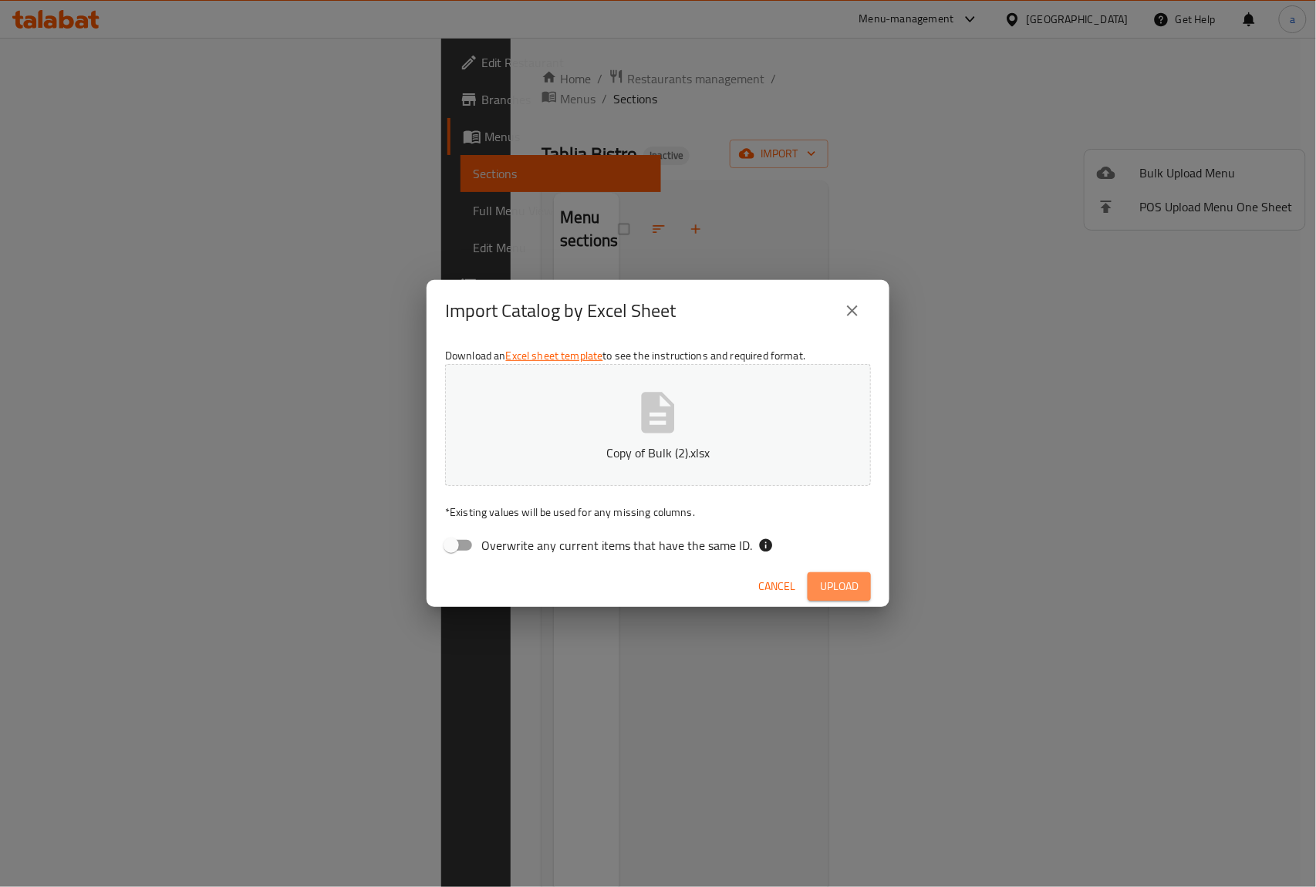
click at [846, 578] on span "Upload" at bounding box center [839, 586] width 39 height 19
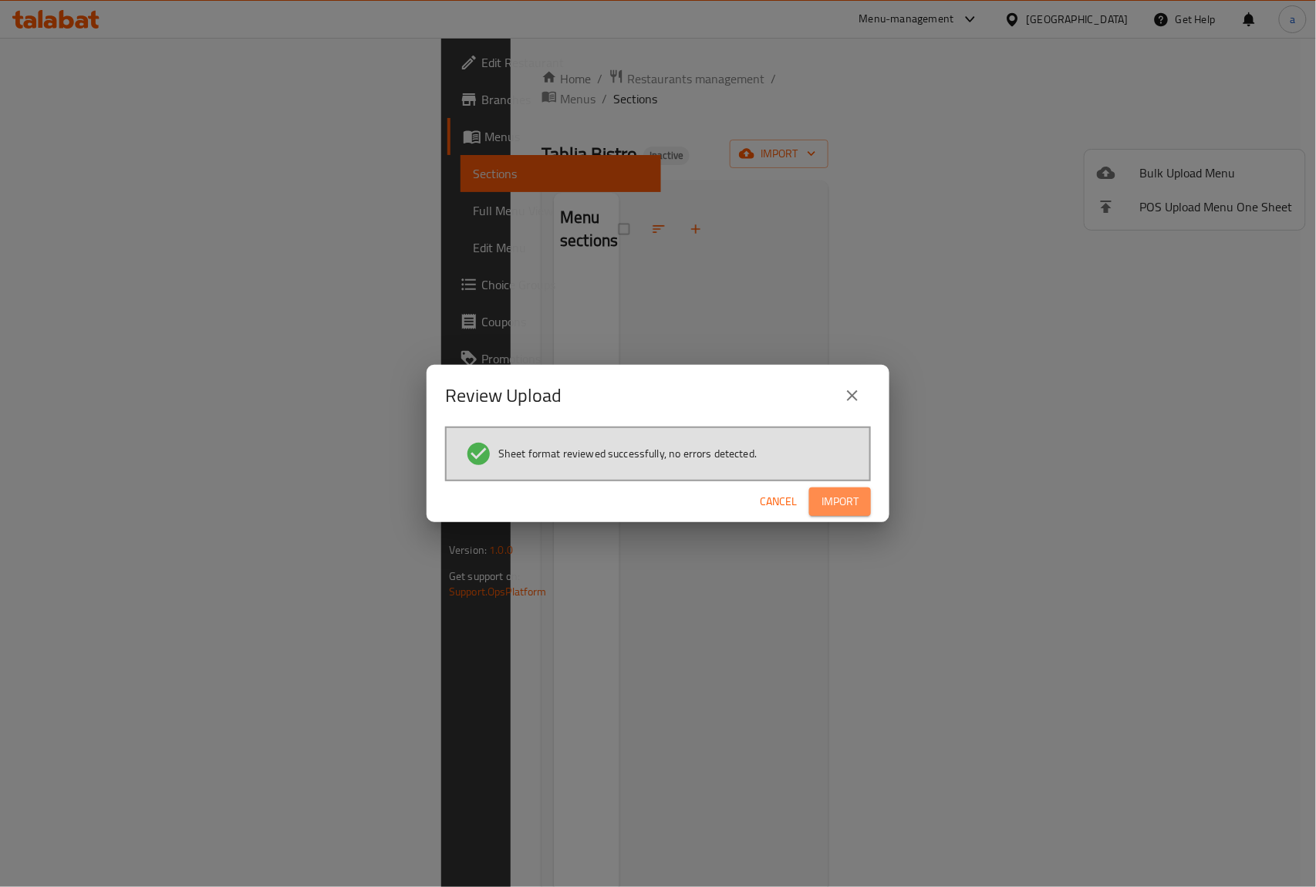
click at [841, 489] on button "Import" at bounding box center [840, 502] width 62 height 29
click at [828, 504] on span "Import" at bounding box center [840, 501] width 37 height 19
click at [859, 383] on button "close" at bounding box center [852, 395] width 37 height 37
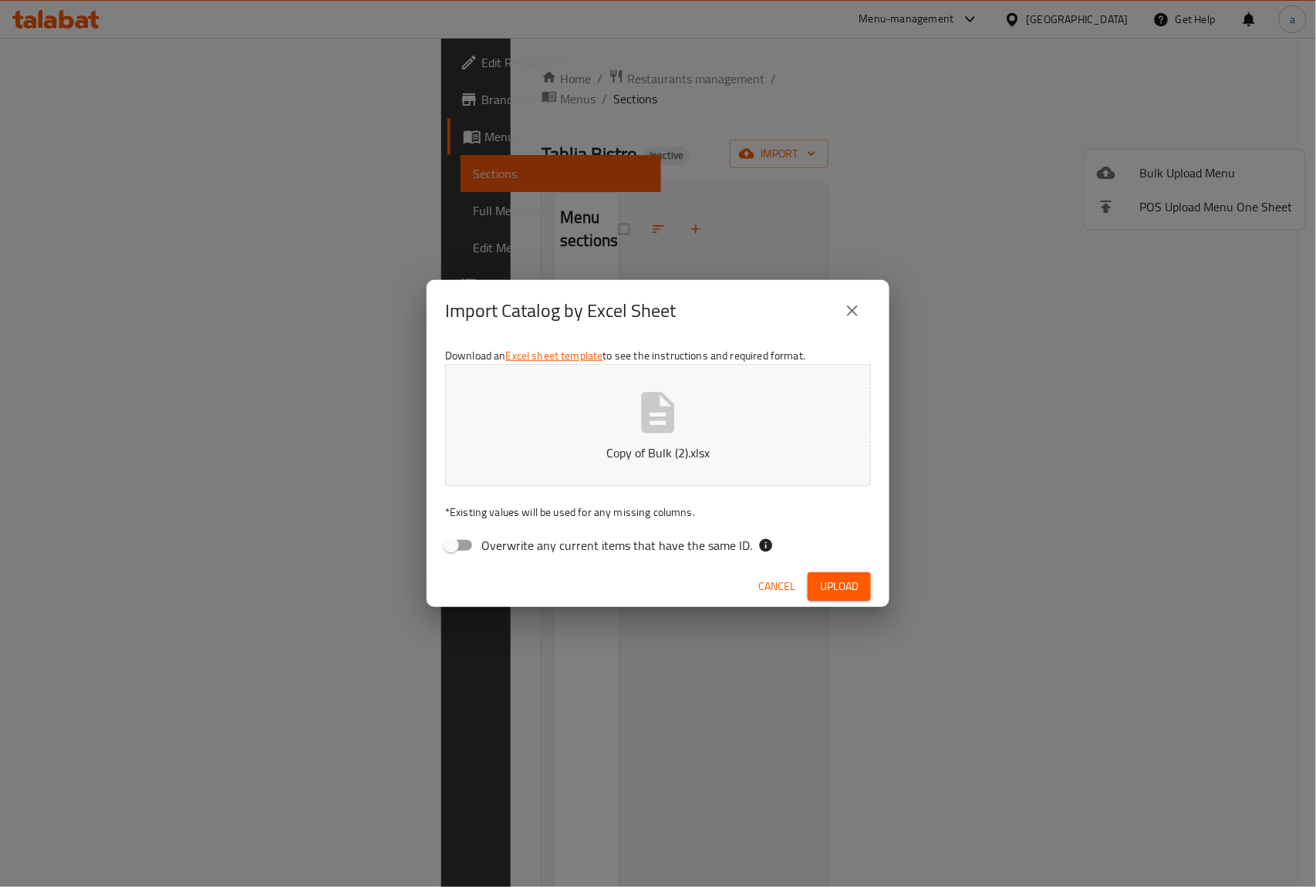
click at [825, 596] on button "Upload" at bounding box center [839, 586] width 63 height 29
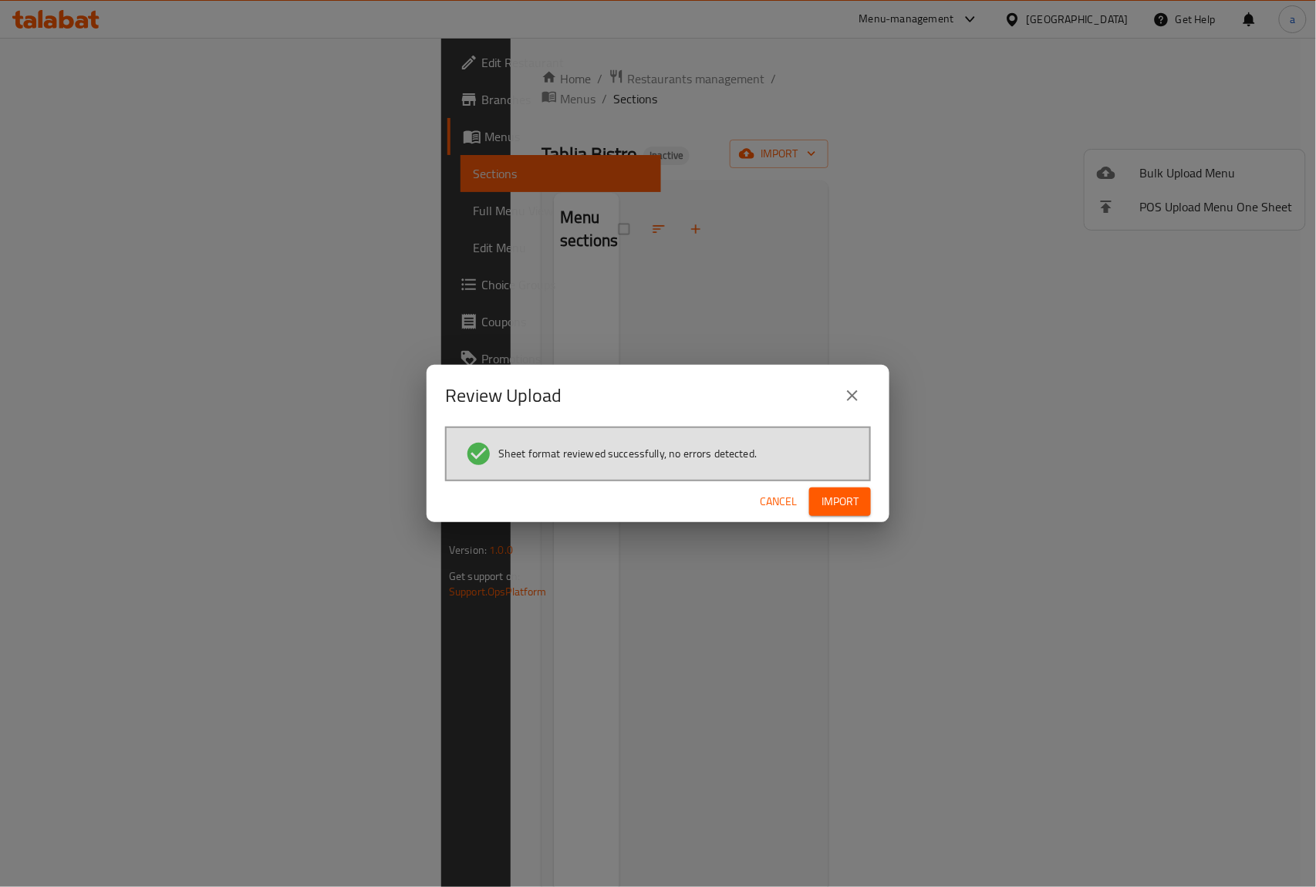
click at [841, 498] on span "Import" at bounding box center [840, 501] width 37 height 19
click at [849, 401] on icon "close" at bounding box center [852, 395] width 19 height 19
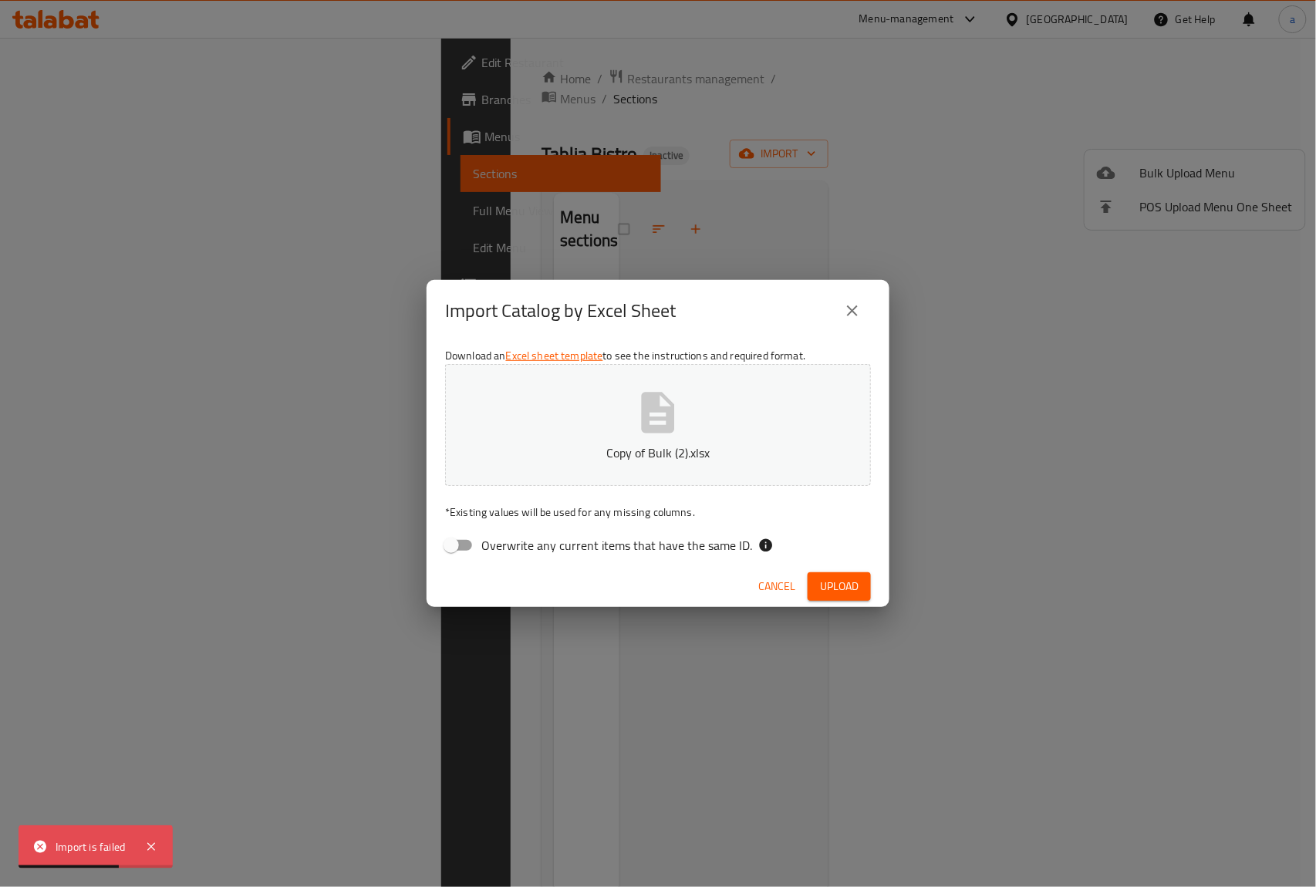
click at [845, 322] on button "close" at bounding box center [852, 310] width 37 height 37
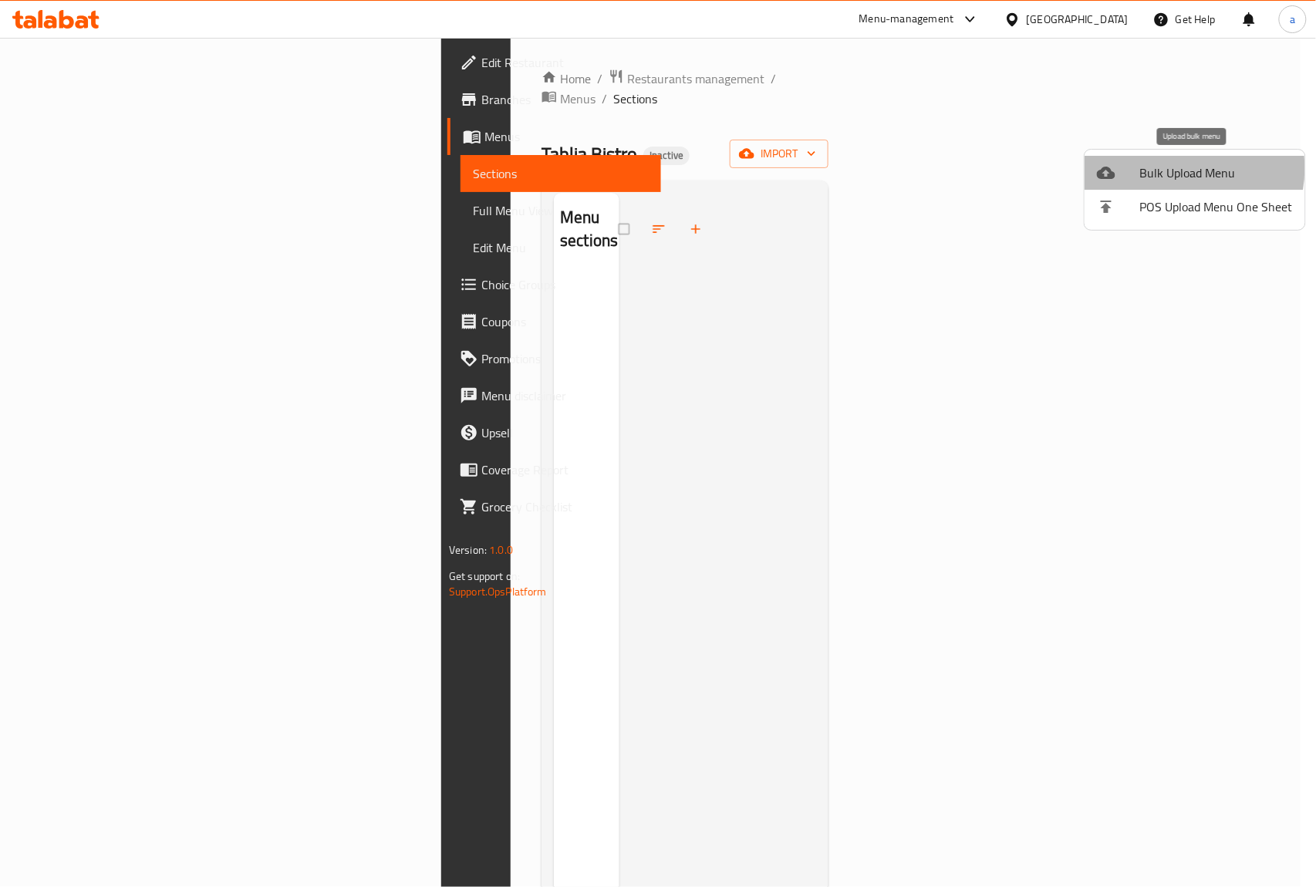
click at [1168, 168] on span "Bulk Upload Menu" at bounding box center [1216, 173] width 153 height 19
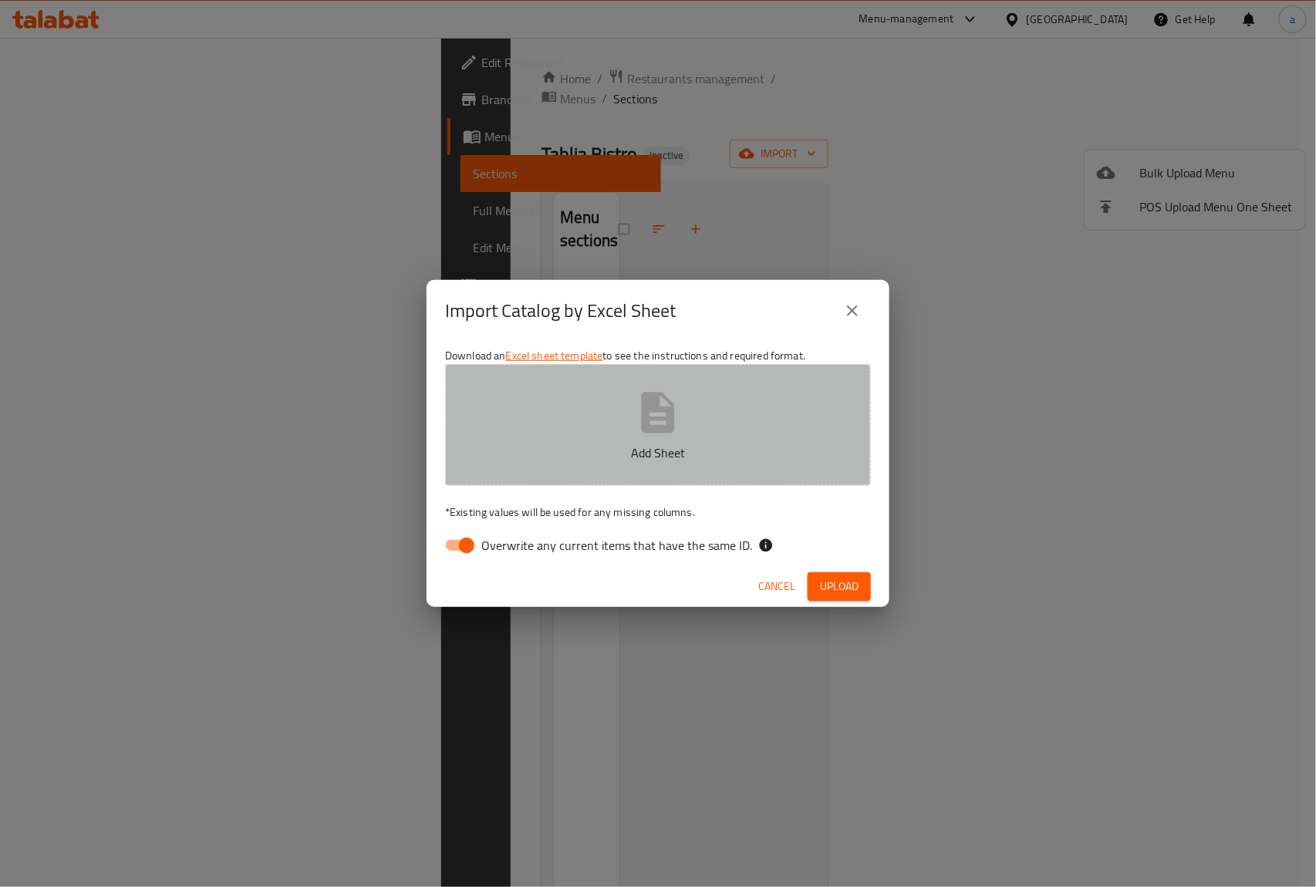
click at [645, 417] on icon "button" at bounding box center [658, 412] width 33 height 41
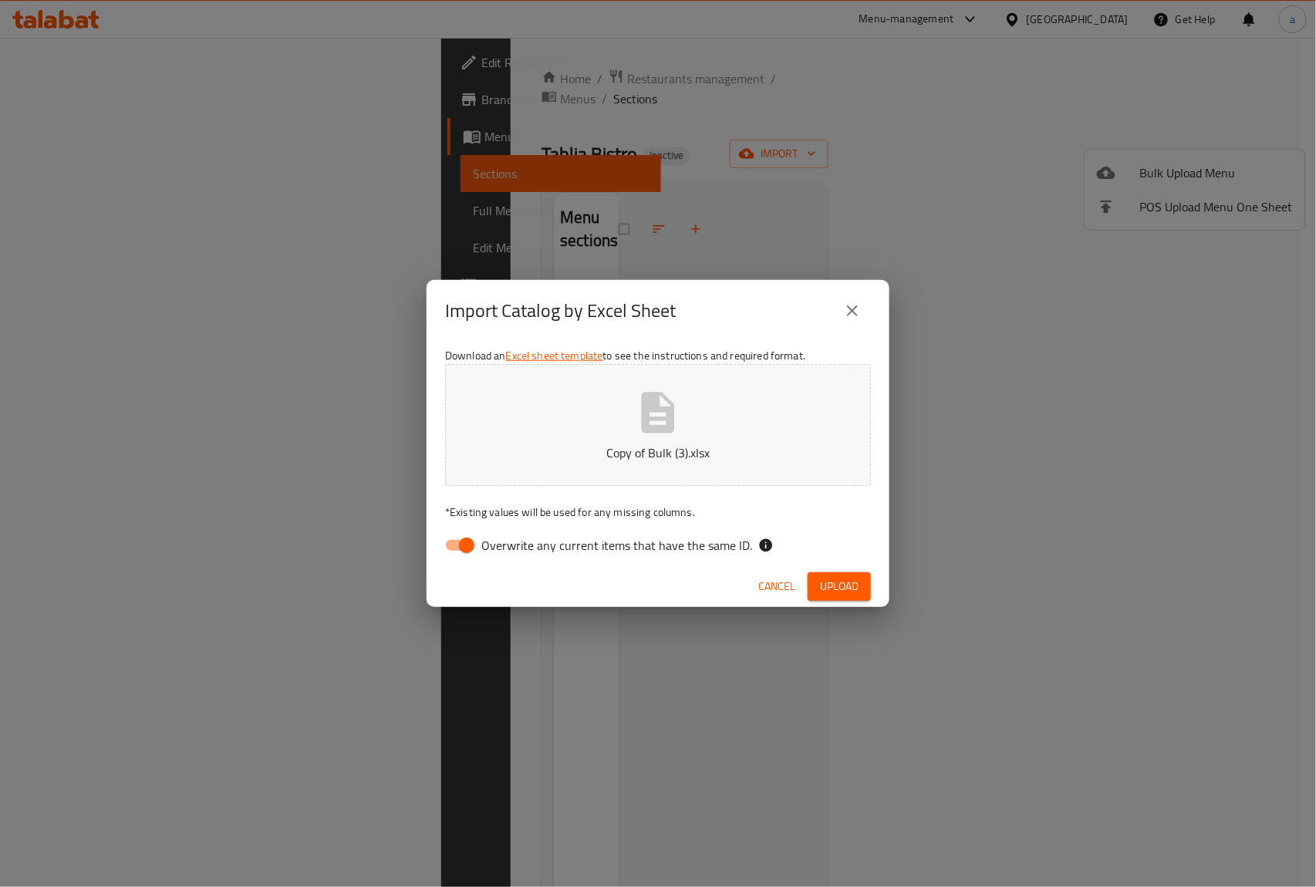
click at [460, 547] on input "Overwrite any current items that have the same ID." at bounding box center [467, 545] width 88 height 29
checkbox input "false"
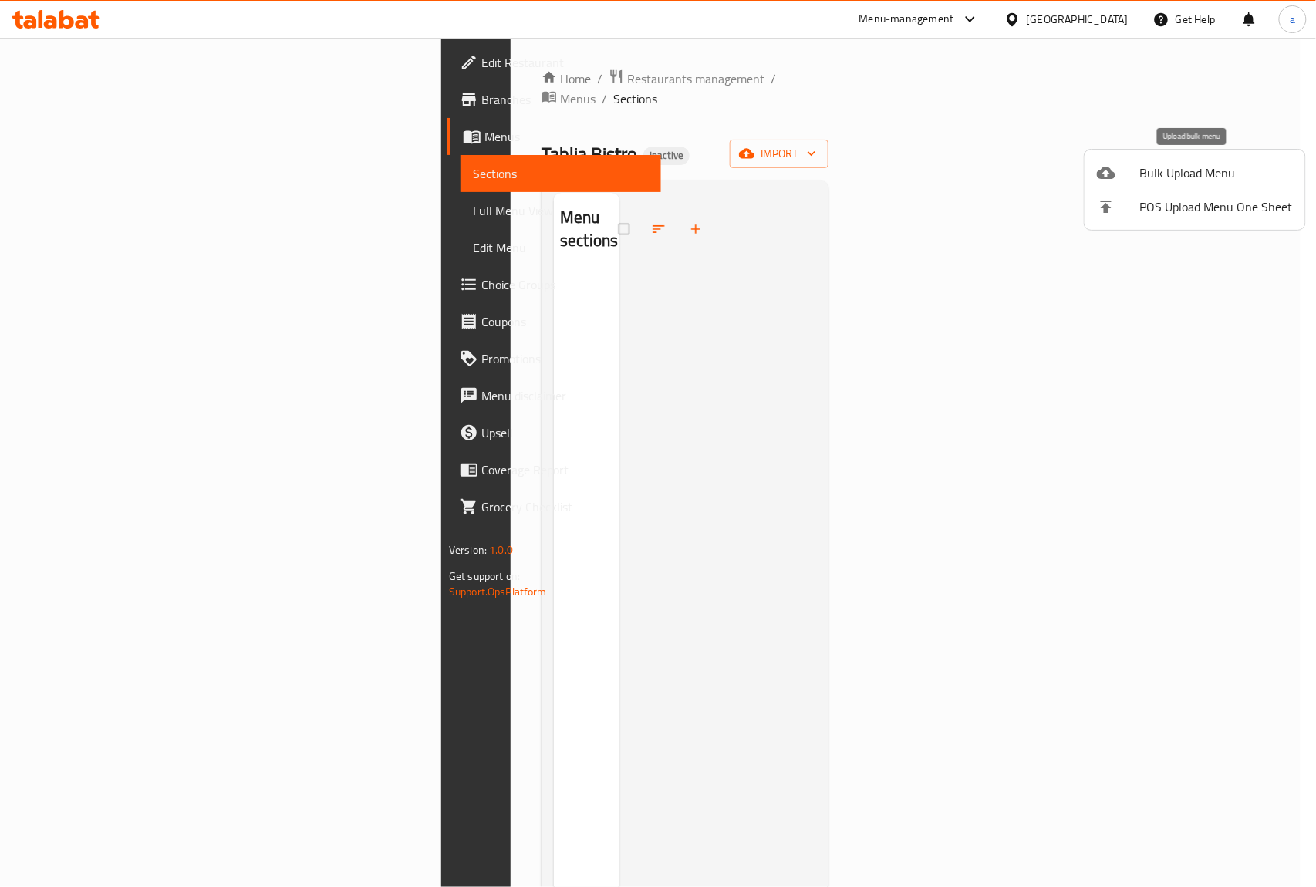
click at [1136, 158] on li "Bulk Upload Menu" at bounding box center [1195, 173] width 221 height 34
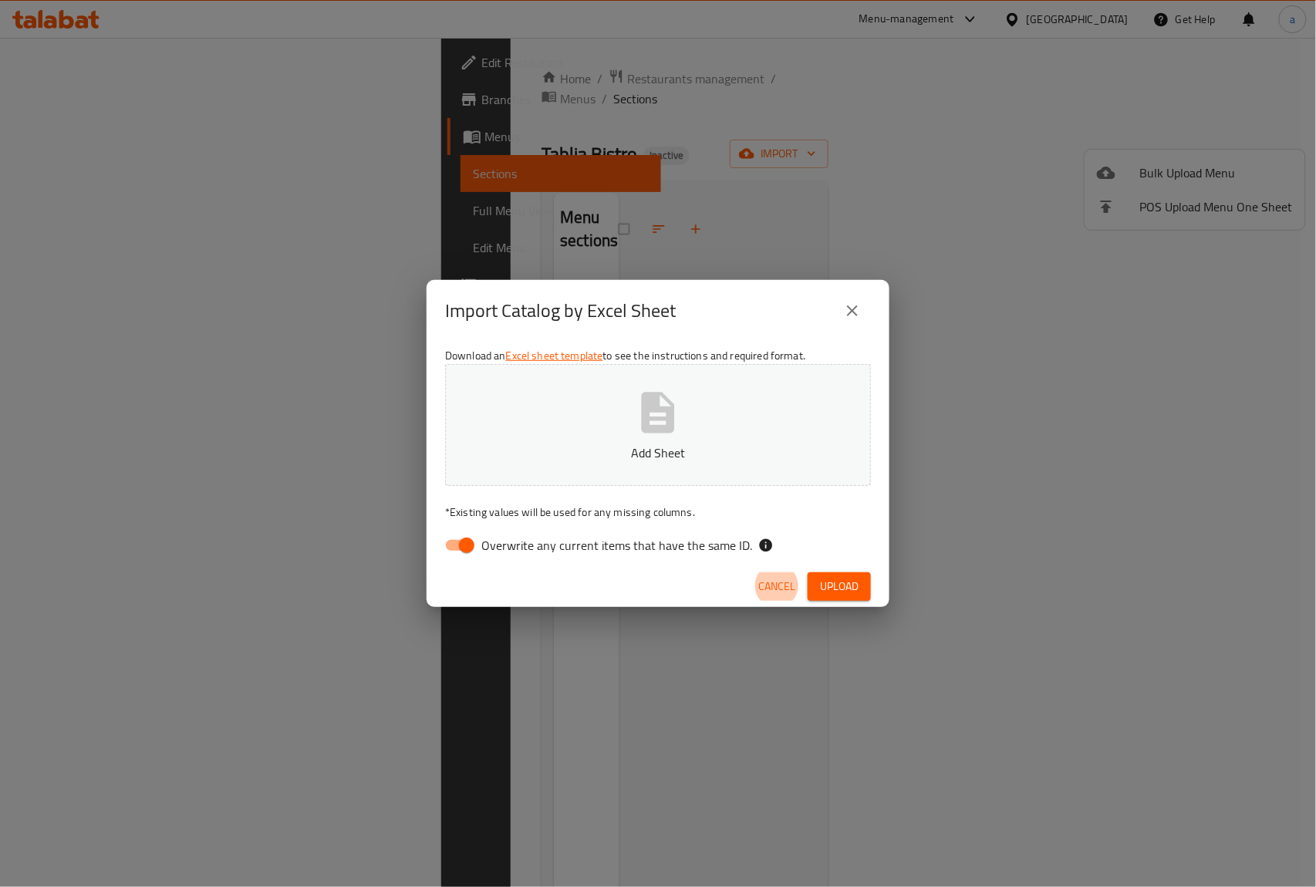
click at [702, 442] on button "Add Sheet" at bounding box center [658, 425] width 426 height 122
click at [514, 537] on span "Overwrite any current items that have the same ID." at bounding box center [616, 545] width 271 height 19
click at [511, 537] on input "Overwrite any current items that have the same ID." at bounding box center [467, 545] width 88 height 29
checkbox input "false"
click at [842, 582] on span "Upload" at bounding box center [839, 586] width 39 height 19
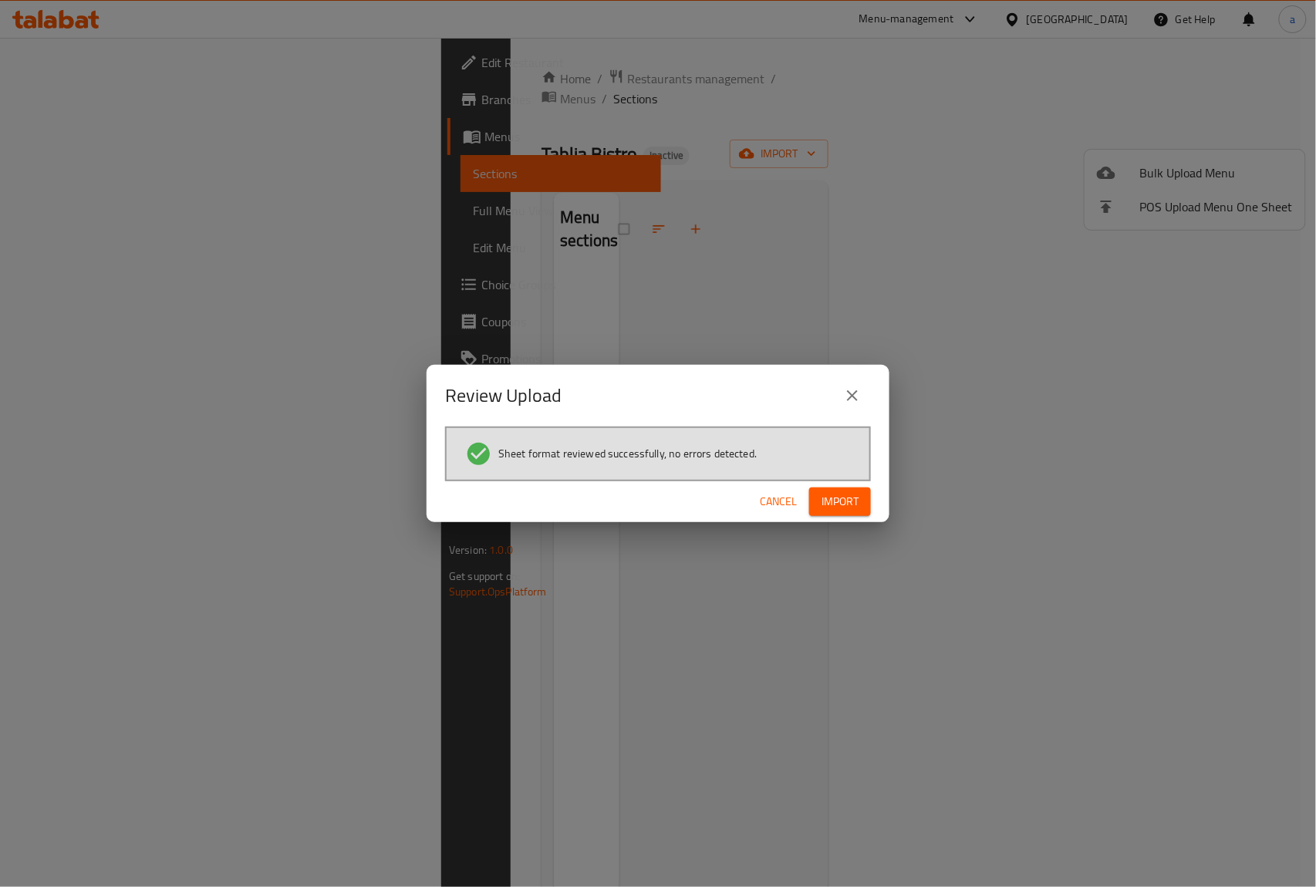
click at [862, 498] on button "Import" at bounding box center [840, 502] width 62 height 29
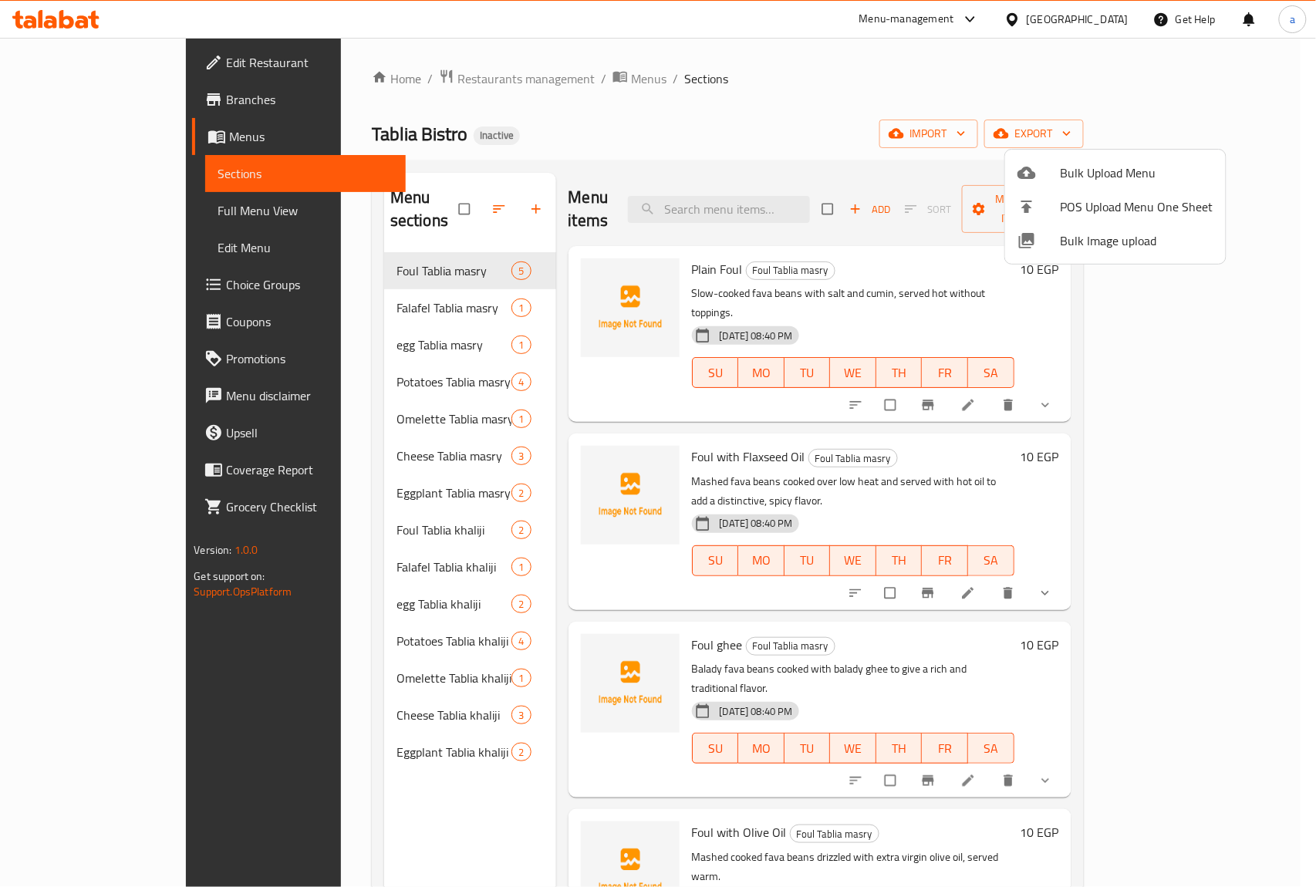
click at [109, 214] on div at bounding box center [658, 443] width 1316 height 887
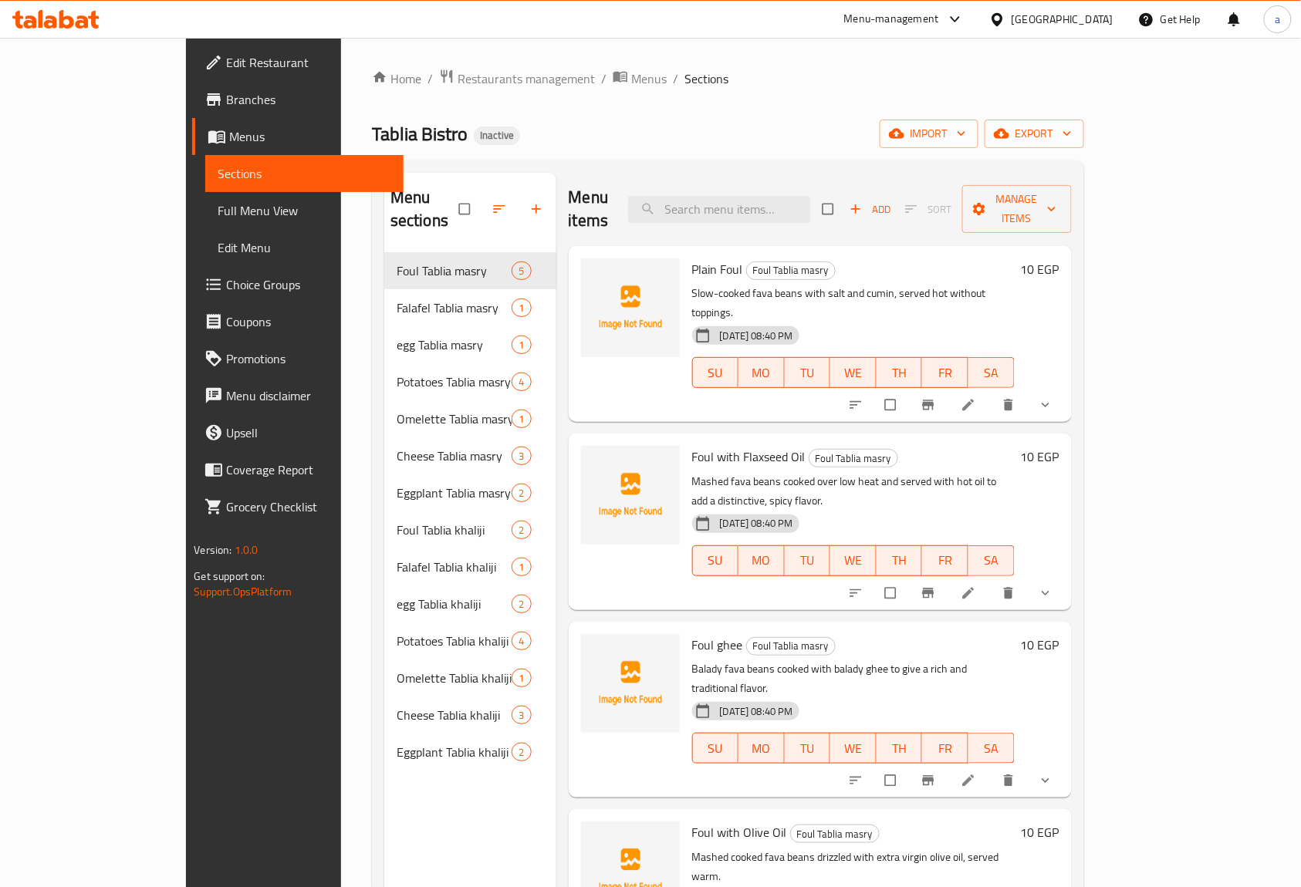
click at [205, 196] on link "Full Menu View" at bounding box center [304, 210] width 198 height 37
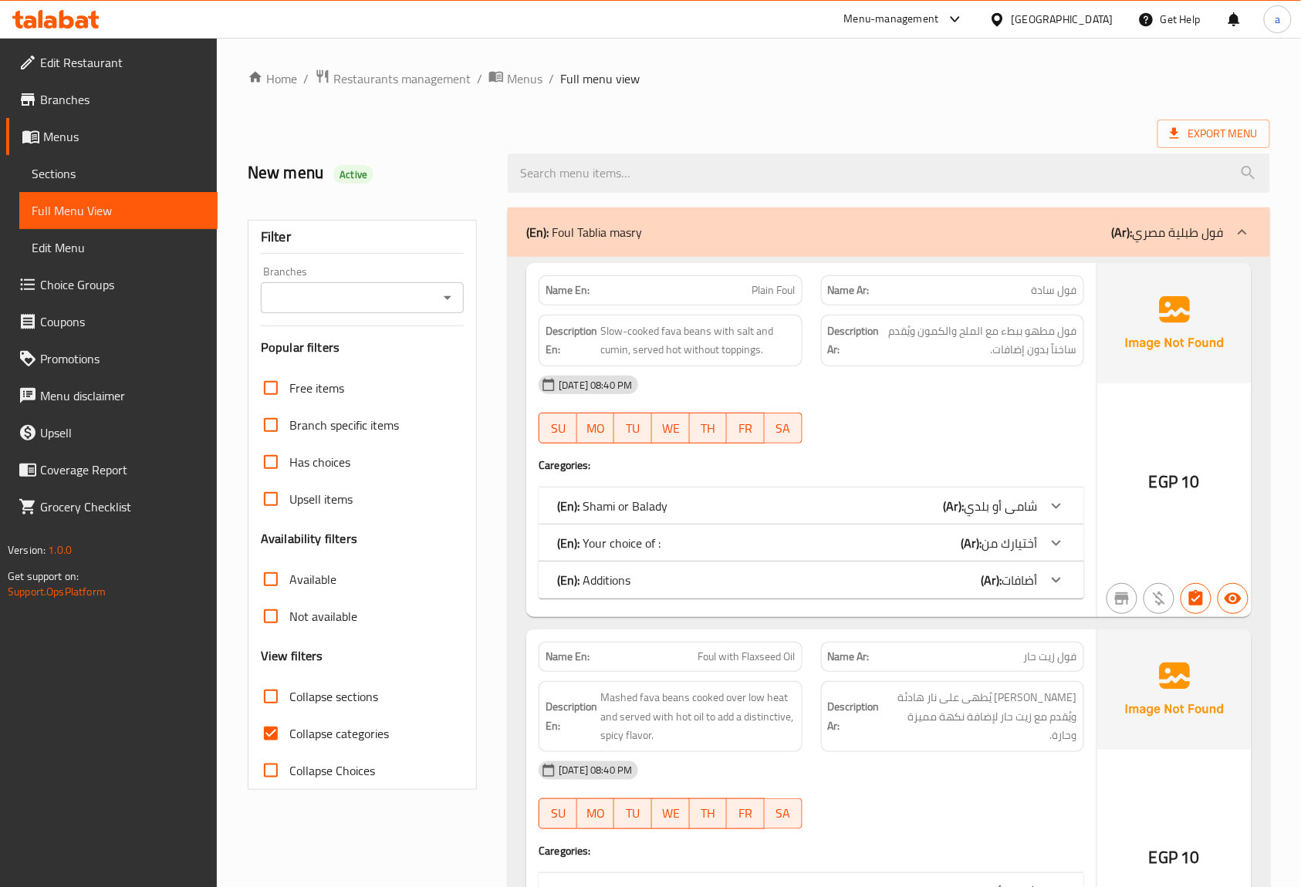
click at [285, 734] on input "Collapse categories" at bounding box center [270, 733] width 37 height 37
checkbox input "false"
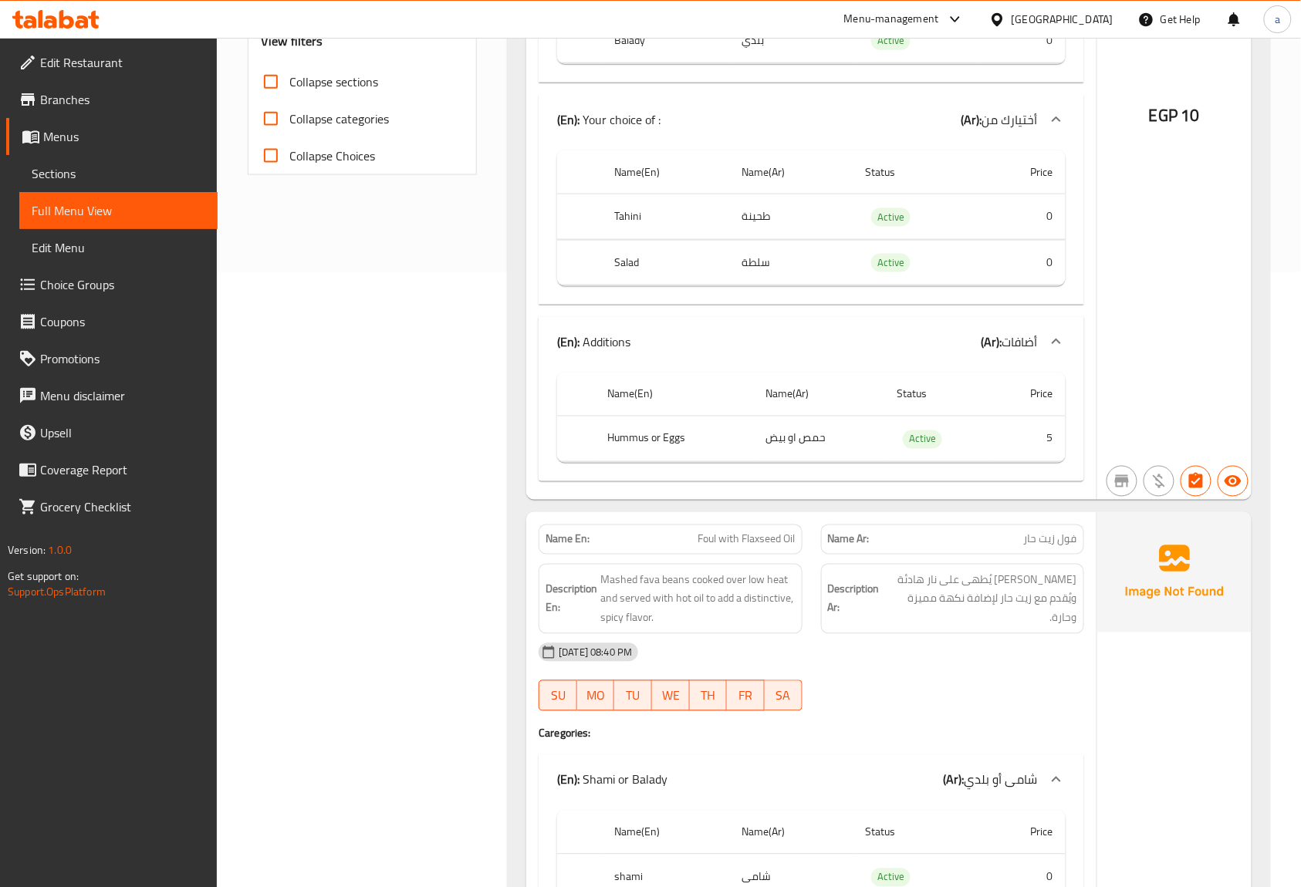
scroll to position [1503, 0]
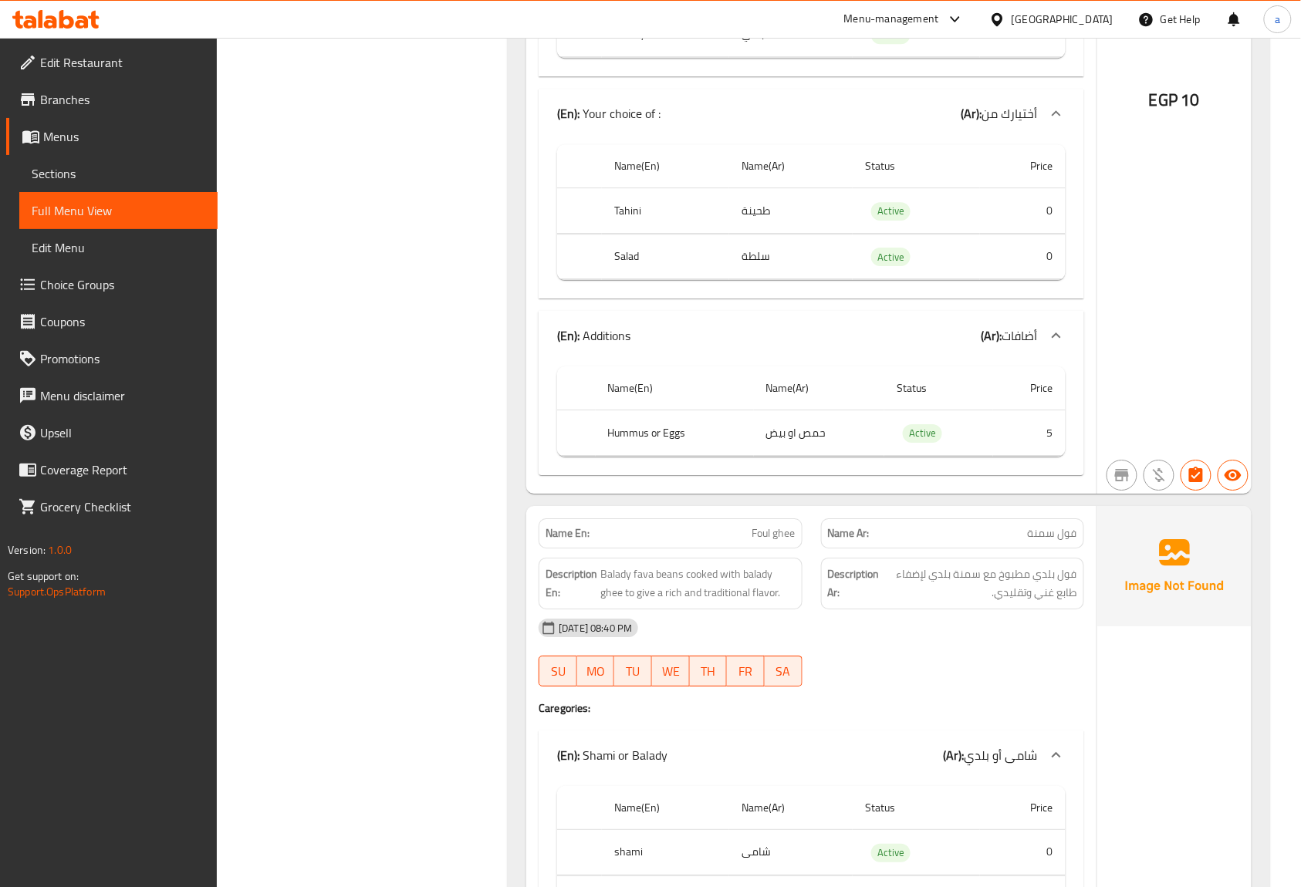
click at [1013, 408] on th "Price" at bounding box center [1029, 388] width 73 height 44
click at [99, 275] on span "Choice Groups" at bounding box center [122, 284] width 165 height 19
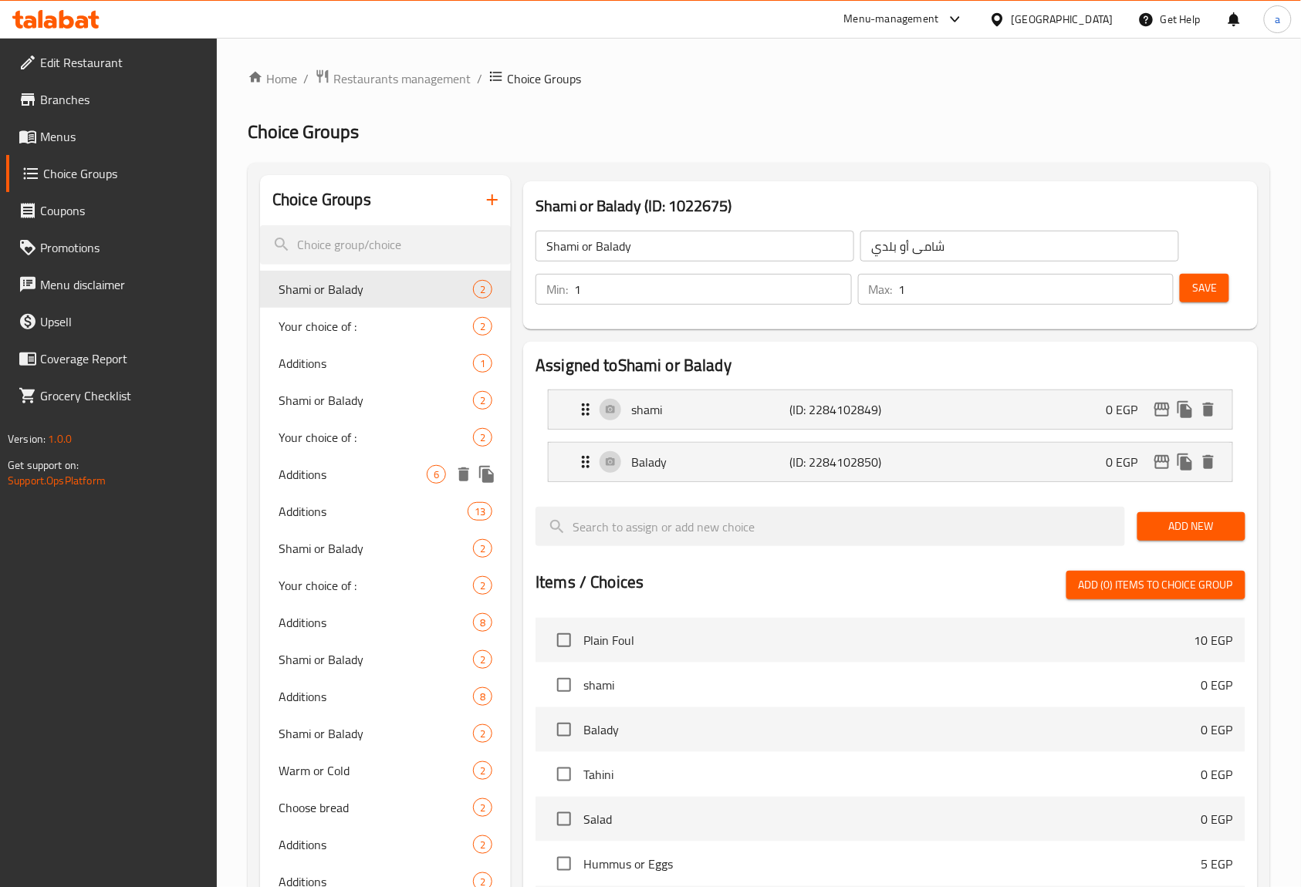
click at [336, 472] on span "Additions" at bounding box center [352, 474] width 148 height 19
type input "Additions"
type input "أضافات"
type input "0"
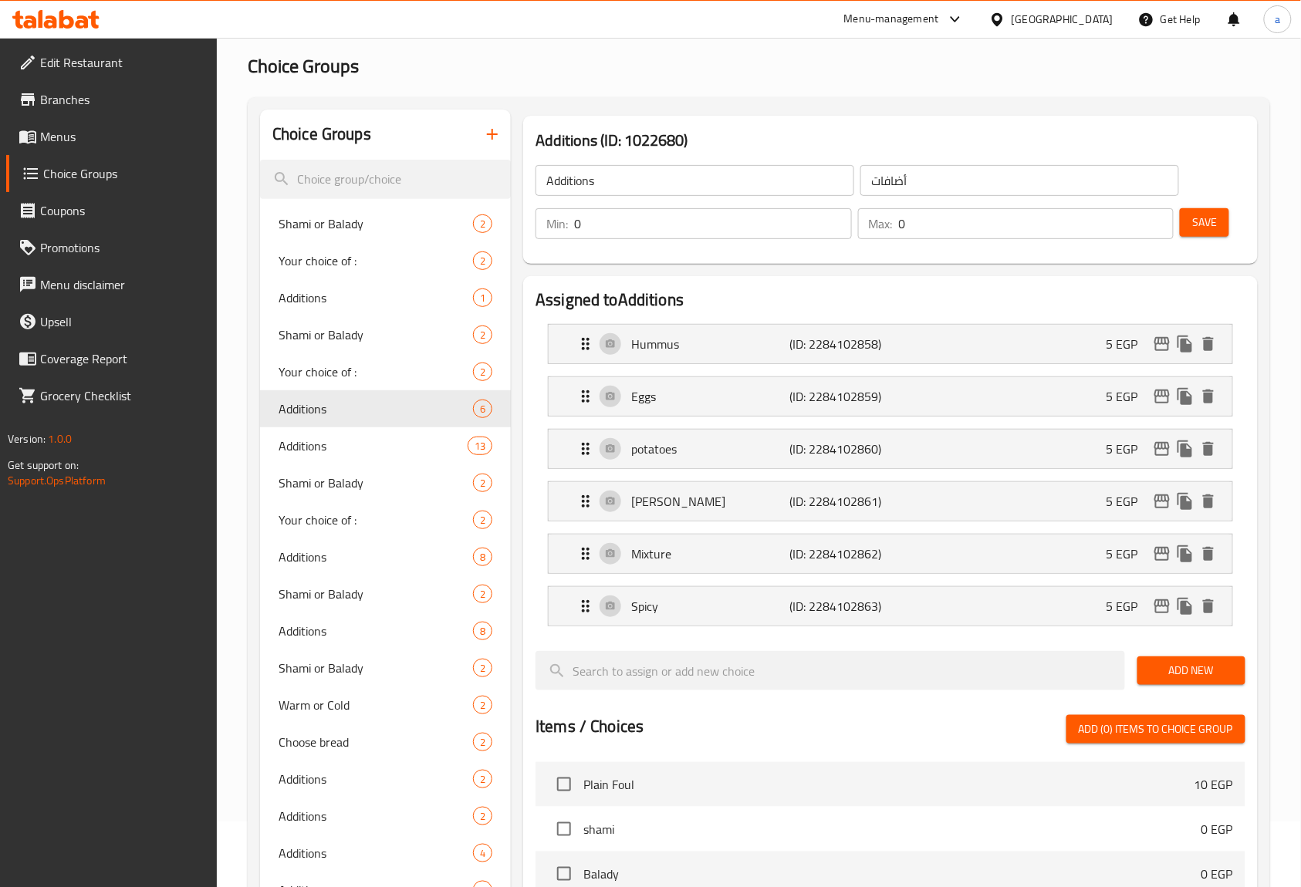
scroll to position [103, 0]
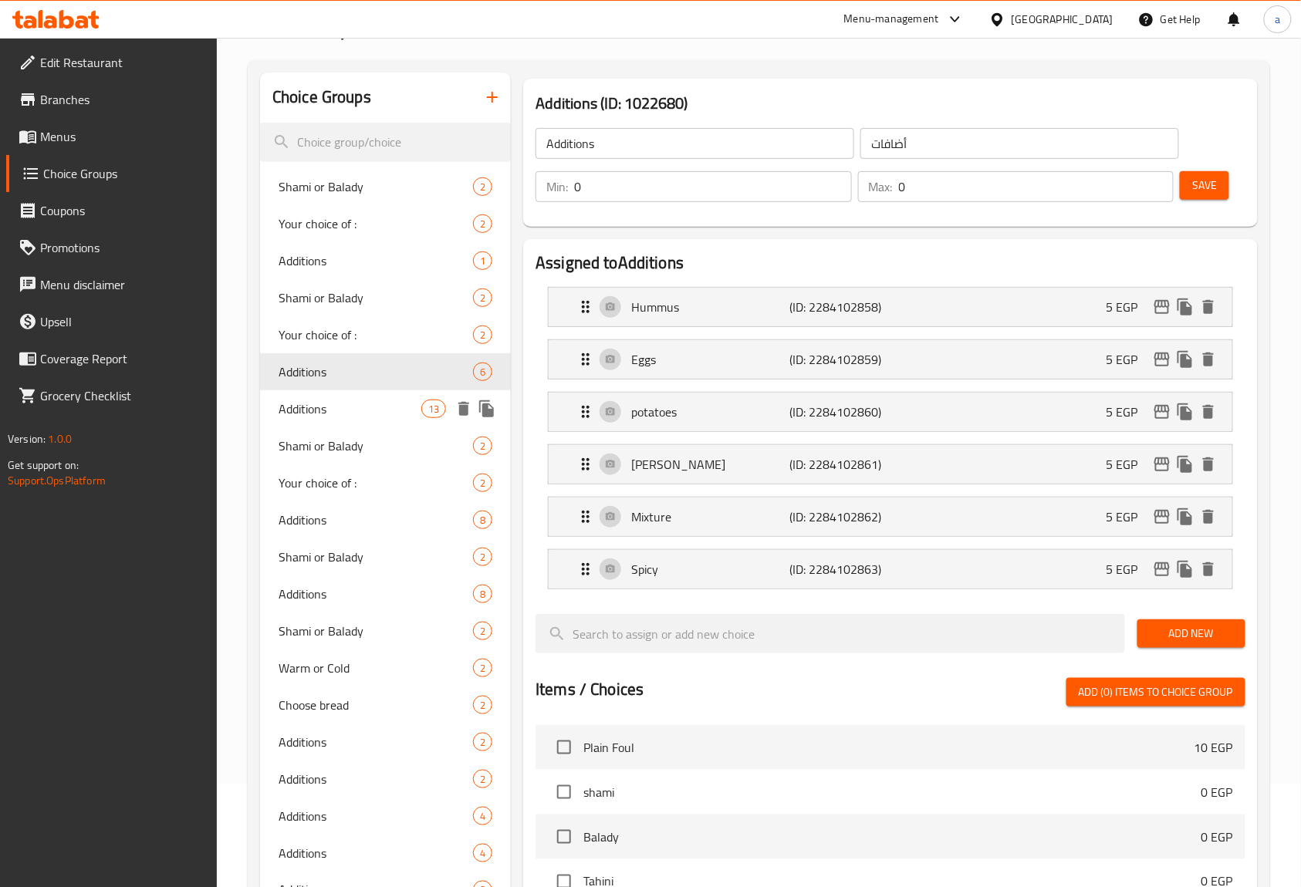
click at [336, 420] on div "Additions 13" at bounding box center [385, 408] width 251 height 37
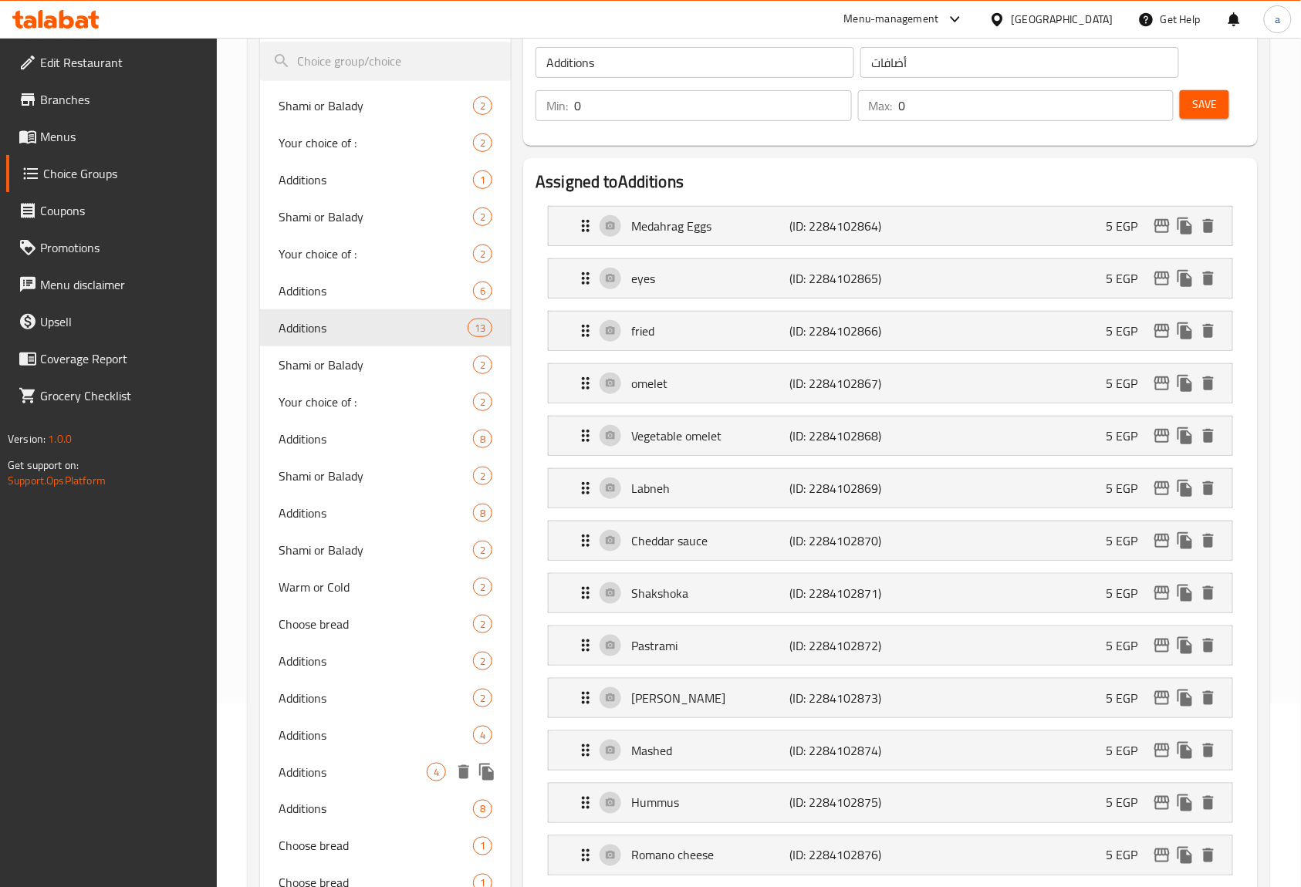
scroll to position [514, 0]
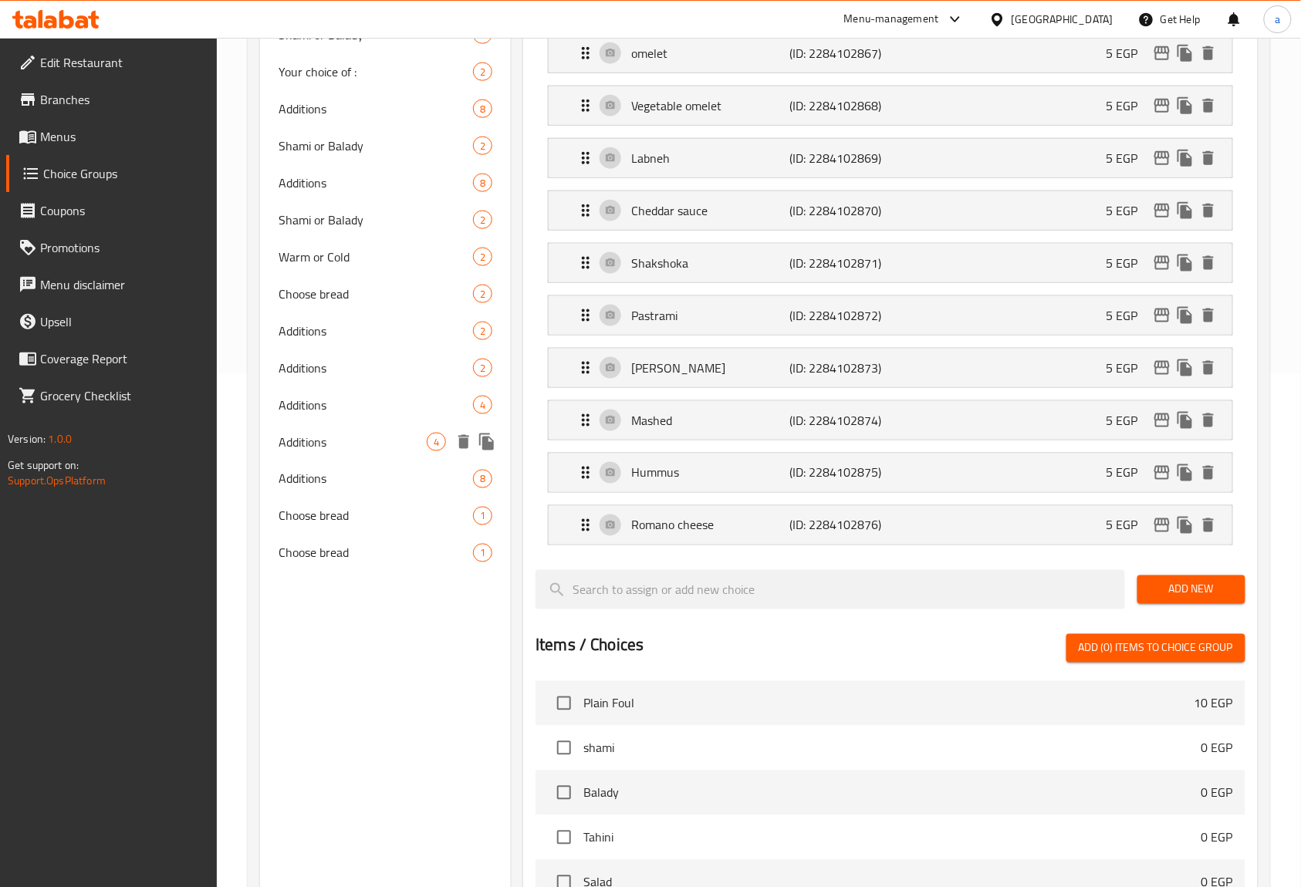
click at [359, 442] on span "Additions" at bounding box center [352, 442] width 148 height 19
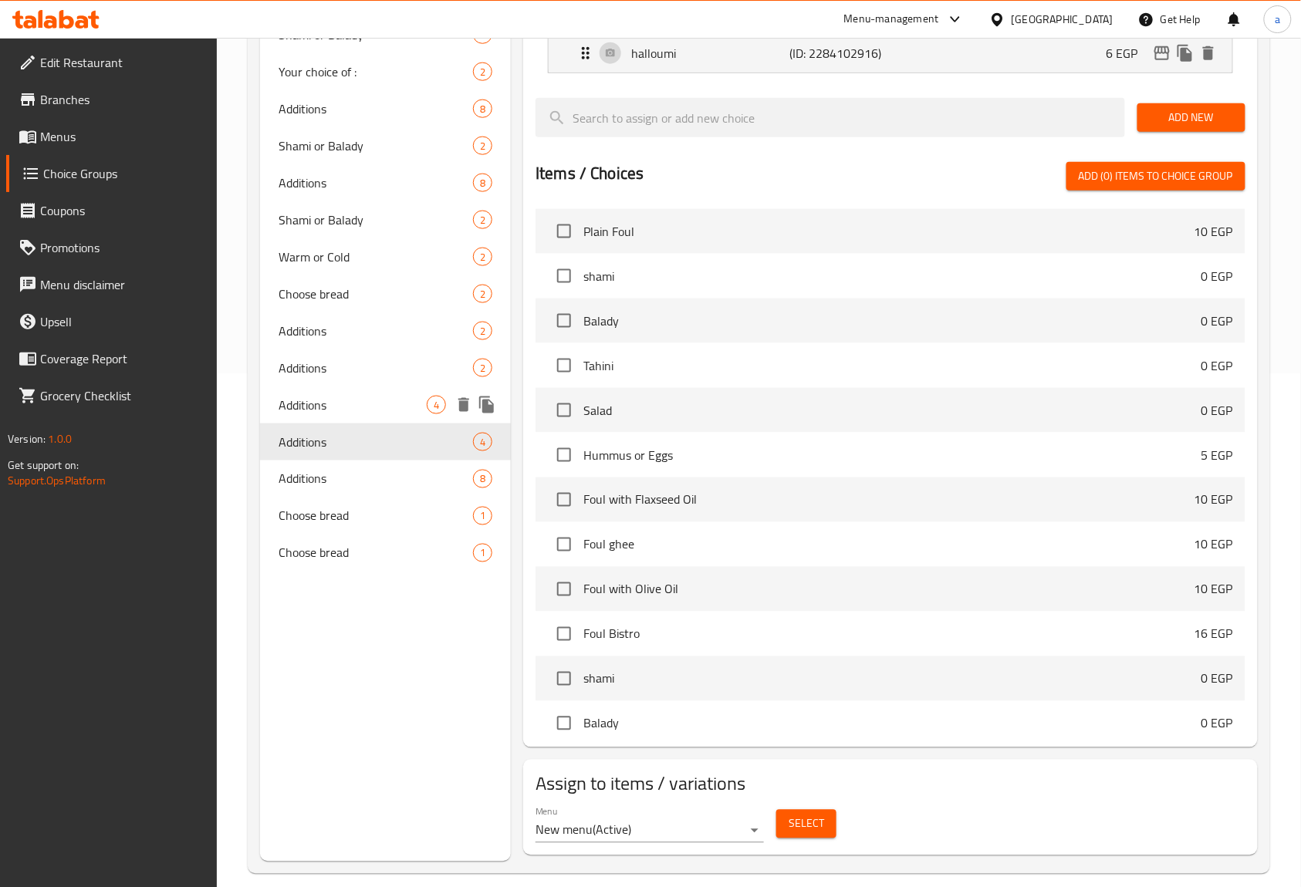
click at [359, 398] on span "Additions" at bounding box center [352, 405] width 148 height 19
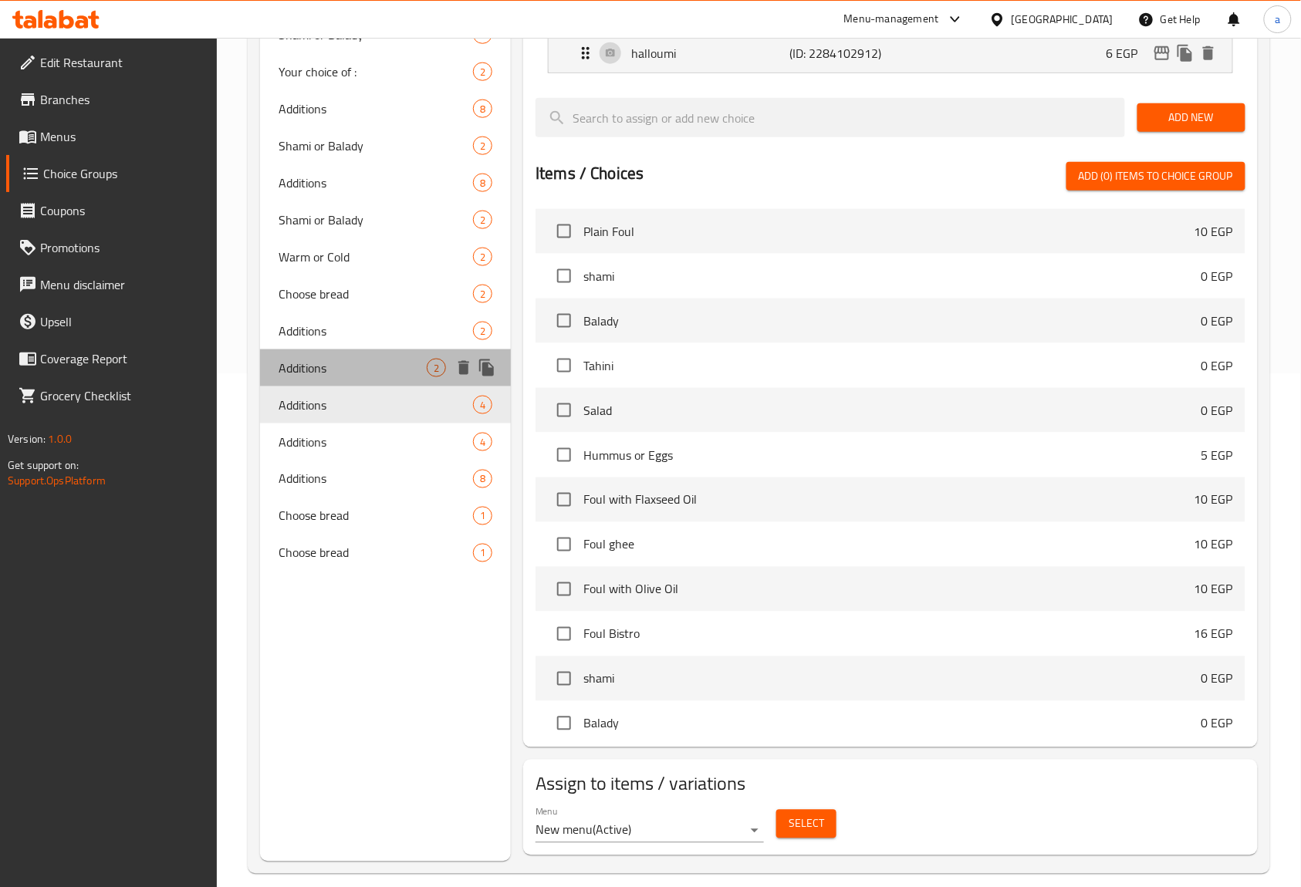
click at [359, 350] on div "Additions 2" at bounding box center [385, 367] width 251 height 37
type input "0"
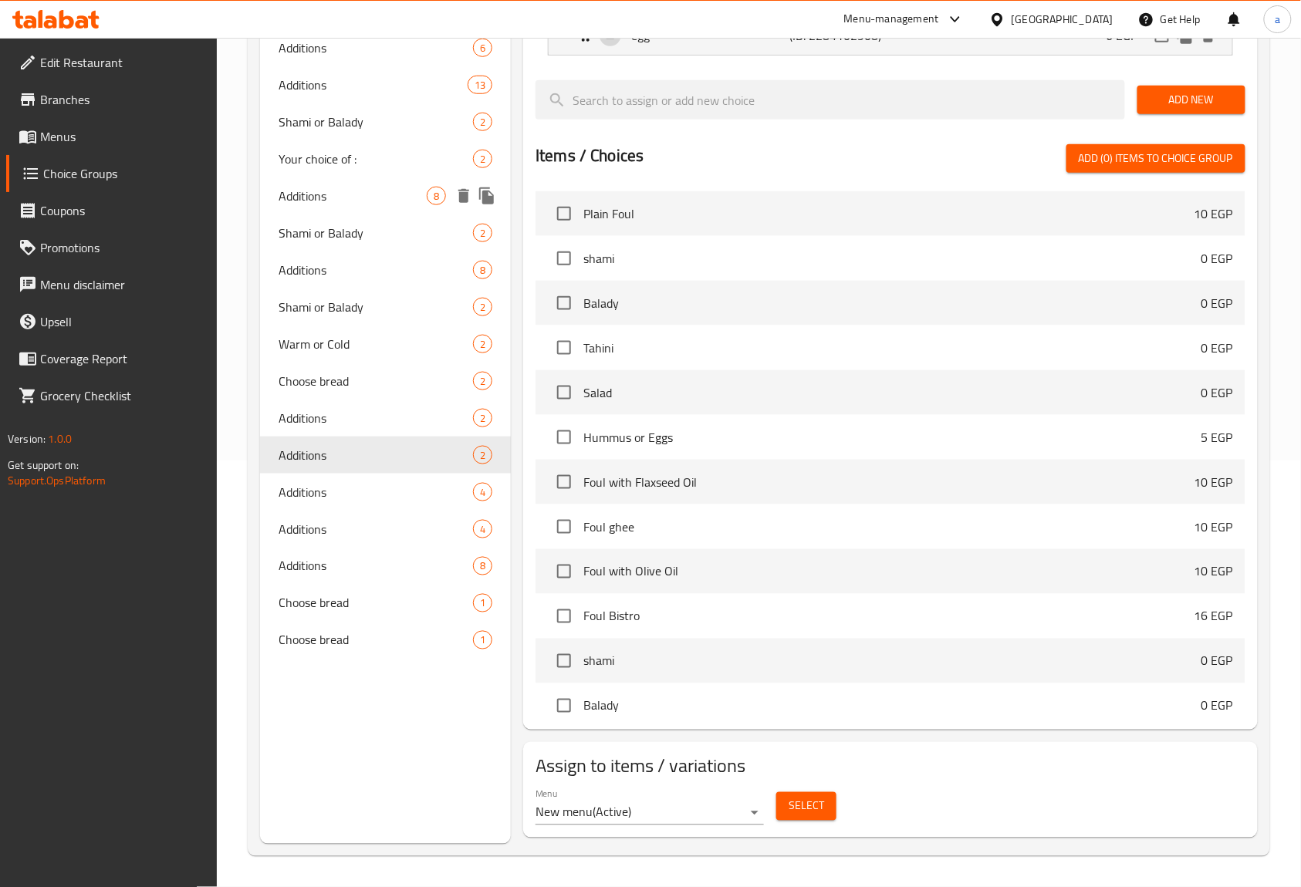
click at [339, 187] on span "Additions" at bounding box center [352, 196] width 148 height 19
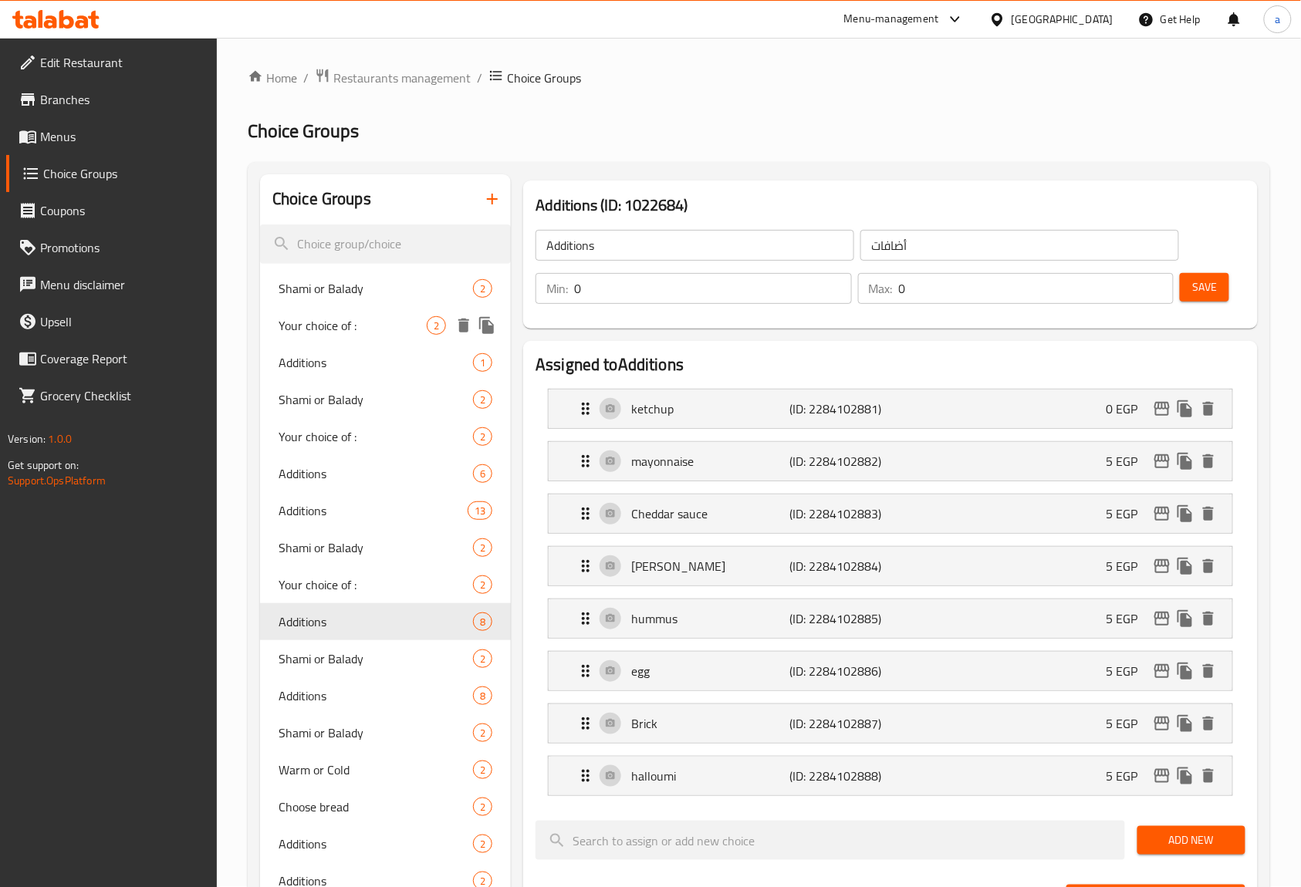
scroll to position [0, 0]
click at [347, 371] on span "Additions" at bounding box center [352, 363] width 148 height 19
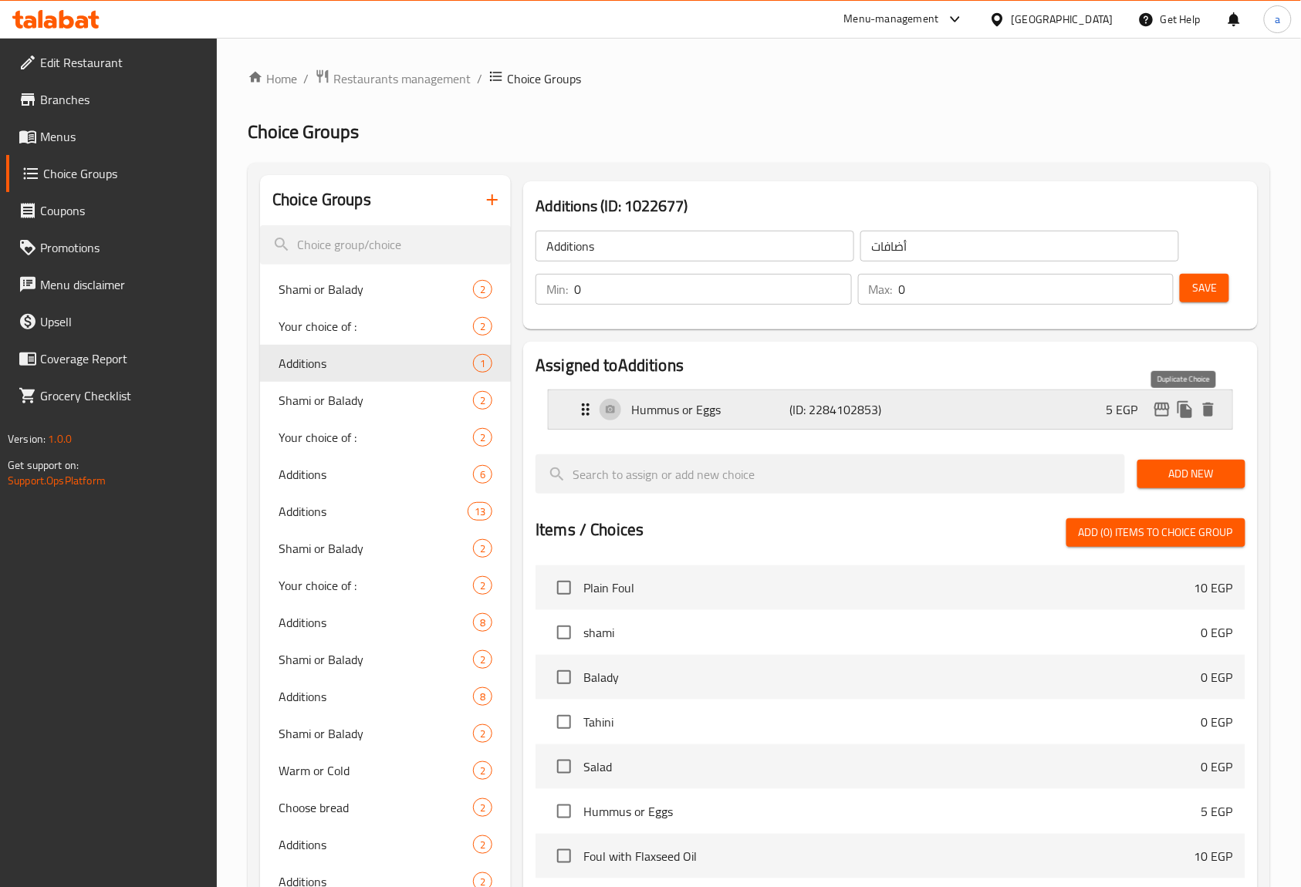
click at [1182, 411] on icon "duplicate" at bounding box center [1184, 409] width 15 height 17
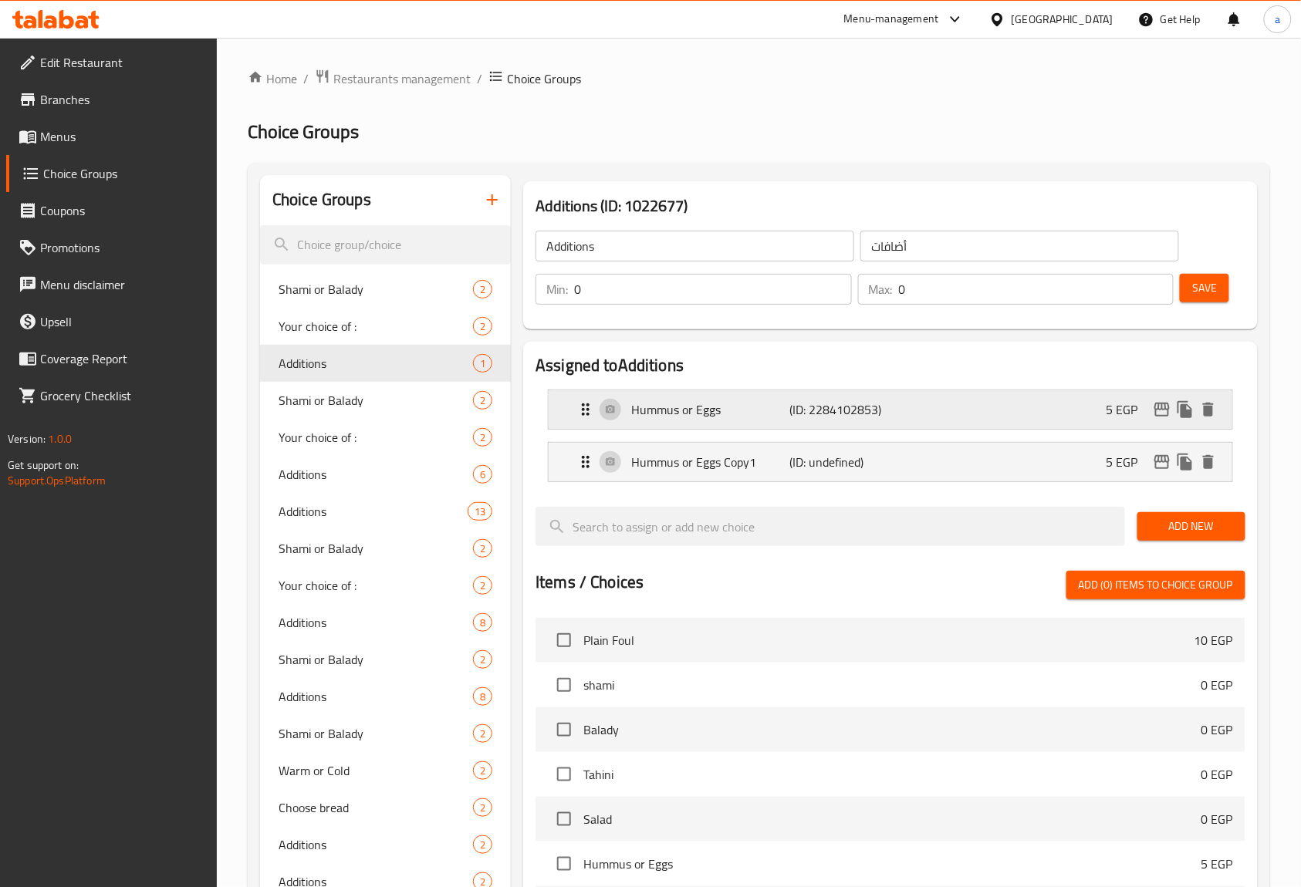
click at [680, 395] on div "Hummus or Eggs (ID: 2284102853) 5 EGP" at bounding box center [894, 409] width 637 height 39
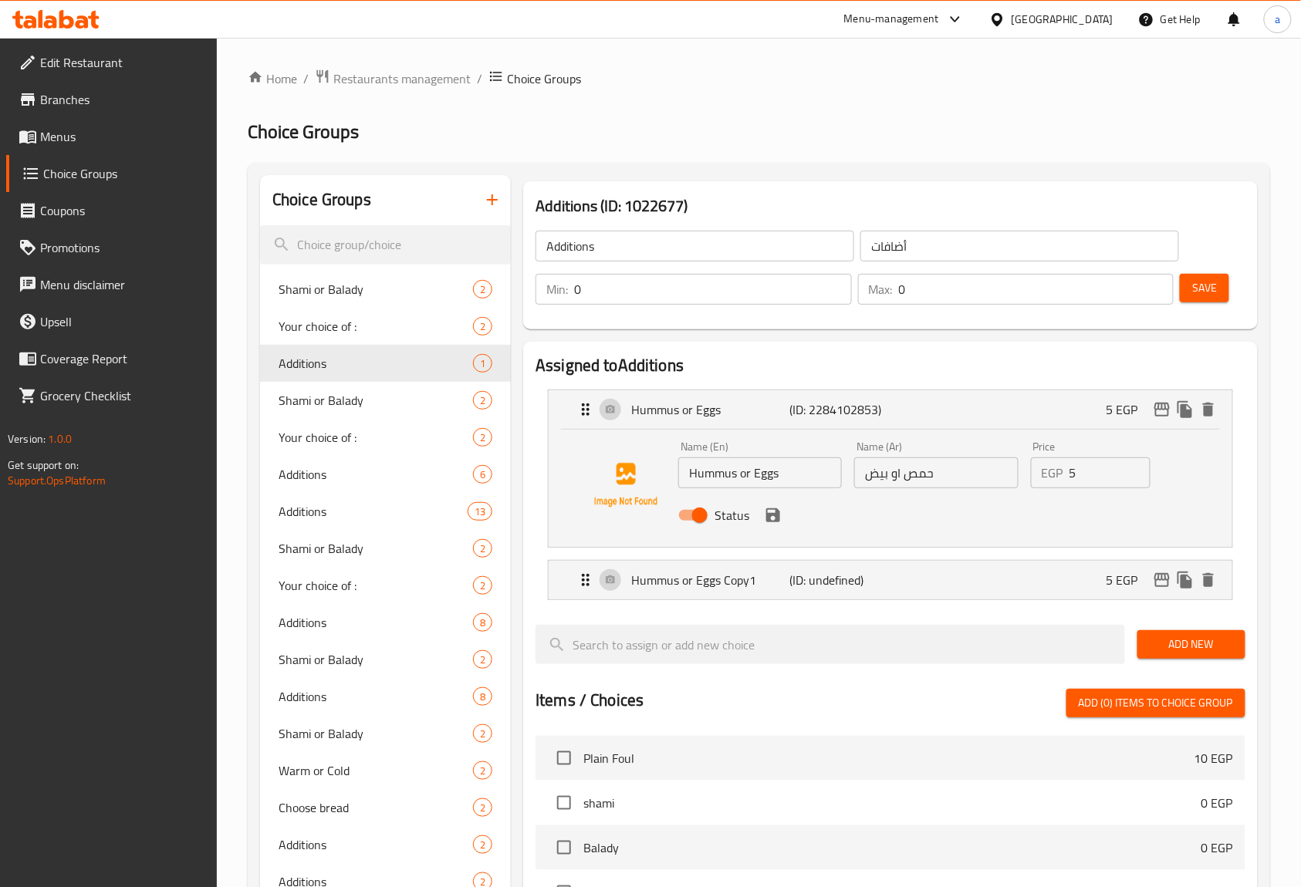
click at [773, 471] on input "Hummus or Eggs" at bounding box center [760, 472] width 164 height 31
drag, startPoint x: 773, startPoint y: 471, endPoint x: 741, endPoint y: 476, distance: 32.1
click at [741, 476] on input "Hummus or Eggs" at bounding box center [760, 472] width 164 height 31
type input "Hummus"
drag, startPoint x: 904, startPoint y: 476, endPoint x: 838, endPoint y: 479, distance: 66.4
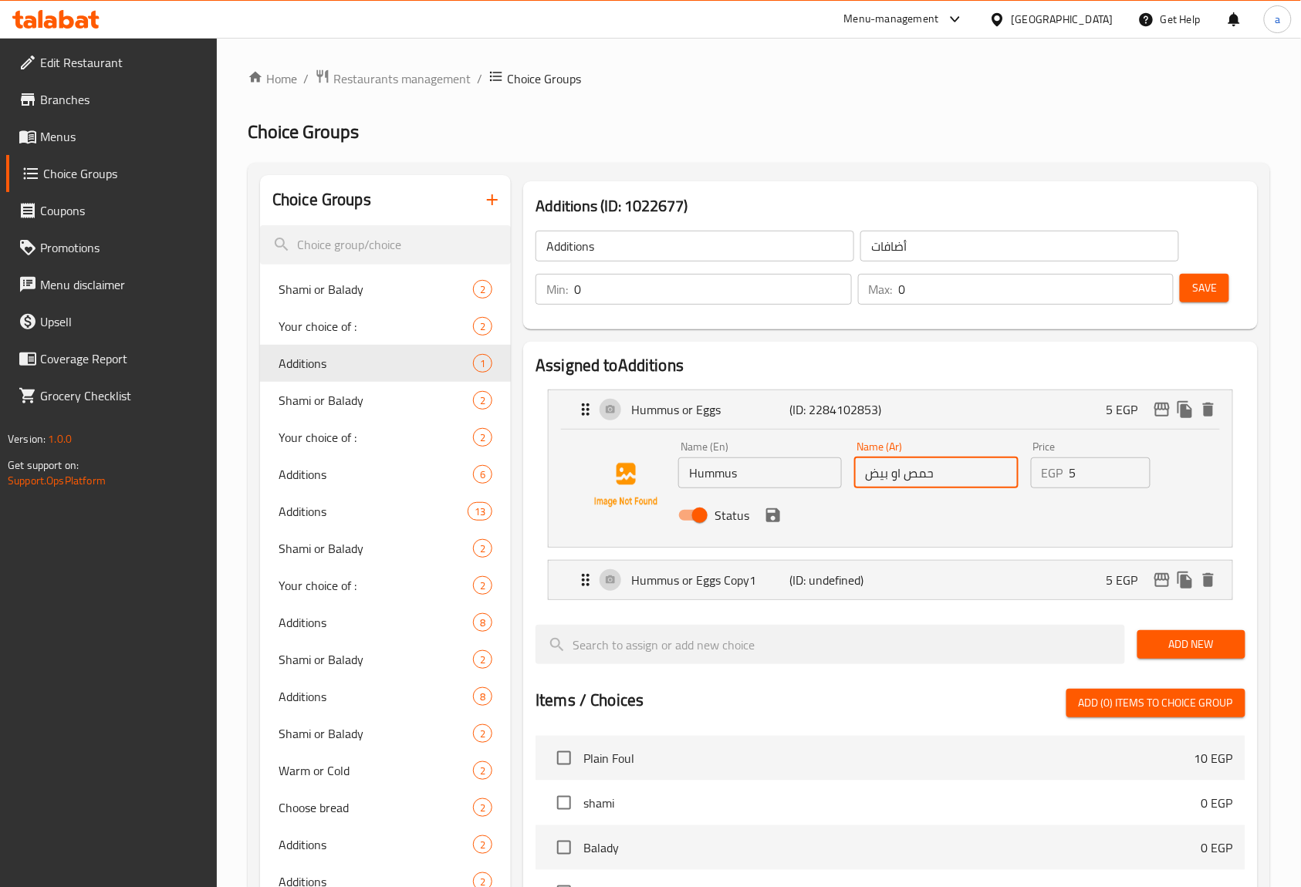
click at [838, 479] on div "Name (En) Hummus Name (En) Name (Ar) حمص او بيض Name (Ar) Price EGP 5 Price Sta…" at bounding box center [936, 485] width 528 height 101
click at [775, 525] on icon "save" at bounding box center [773, 515] width 19 height 19
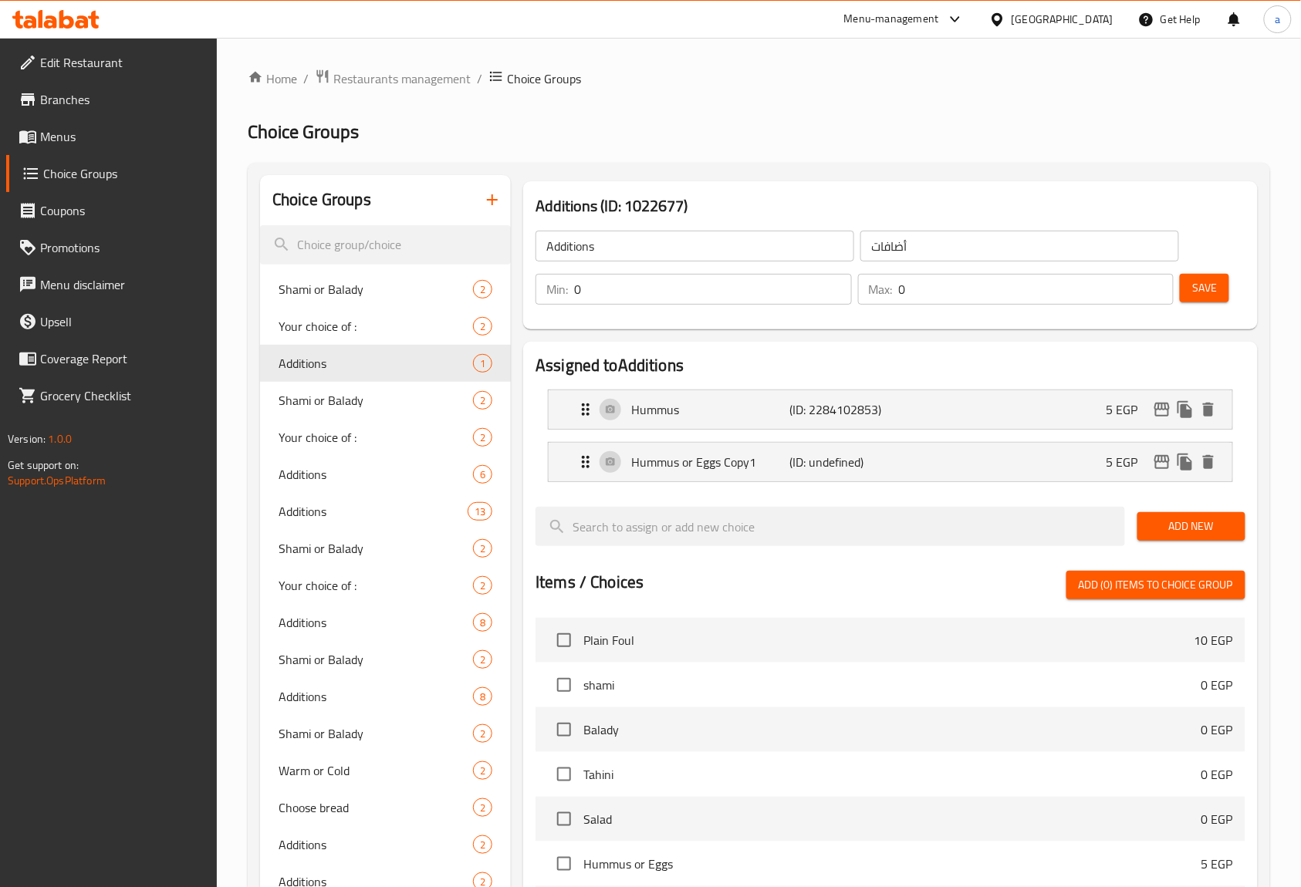
type input "حمص"
click at [791, 467] on p "(ID: undefined)" at bounding box center [842, 462] width 106 height 19
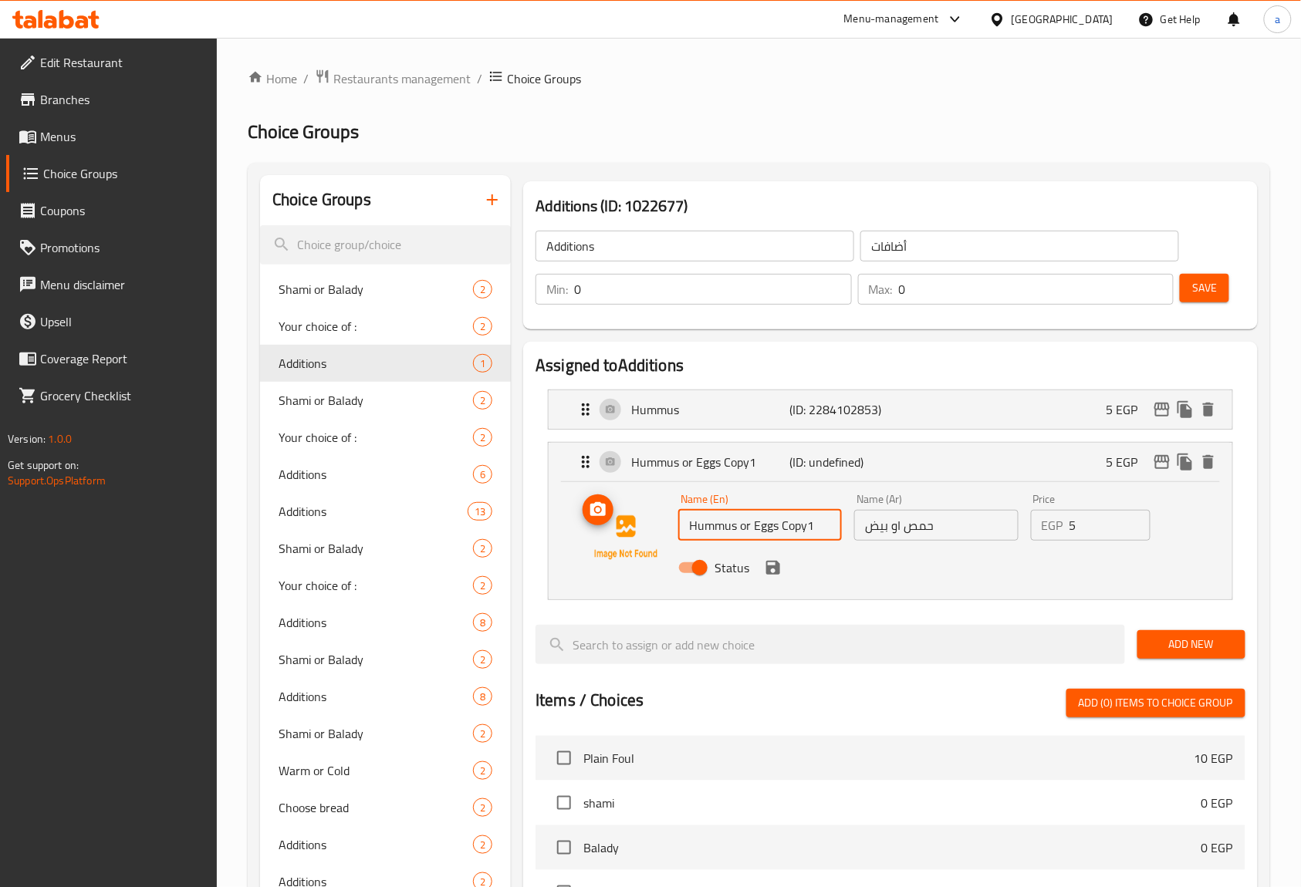
drag, startPoint x: 751, startPoint y: 531, endPoint x: 658, endPoint y: 529, distance: 93.4
click at [658, 529] on div "Name (En) Hummus or Eggs Copy1 Name (En) Name (Ar) حمص او بيض Name (Ar) Price E…" at bounding box center [890, 537] width 634 height 105
click at [695, 532] on input "Eggs Copy1" at bounding box center [760, 525] width 164 height 31
drag, startPoint x: 756, startPoint y: 537, endPoint x: 717, endPoint y: 531, distance: 39.7
click at [717, 531] on input "Eggs Copy1" at bounding box center [760, 525] width 164 height 31
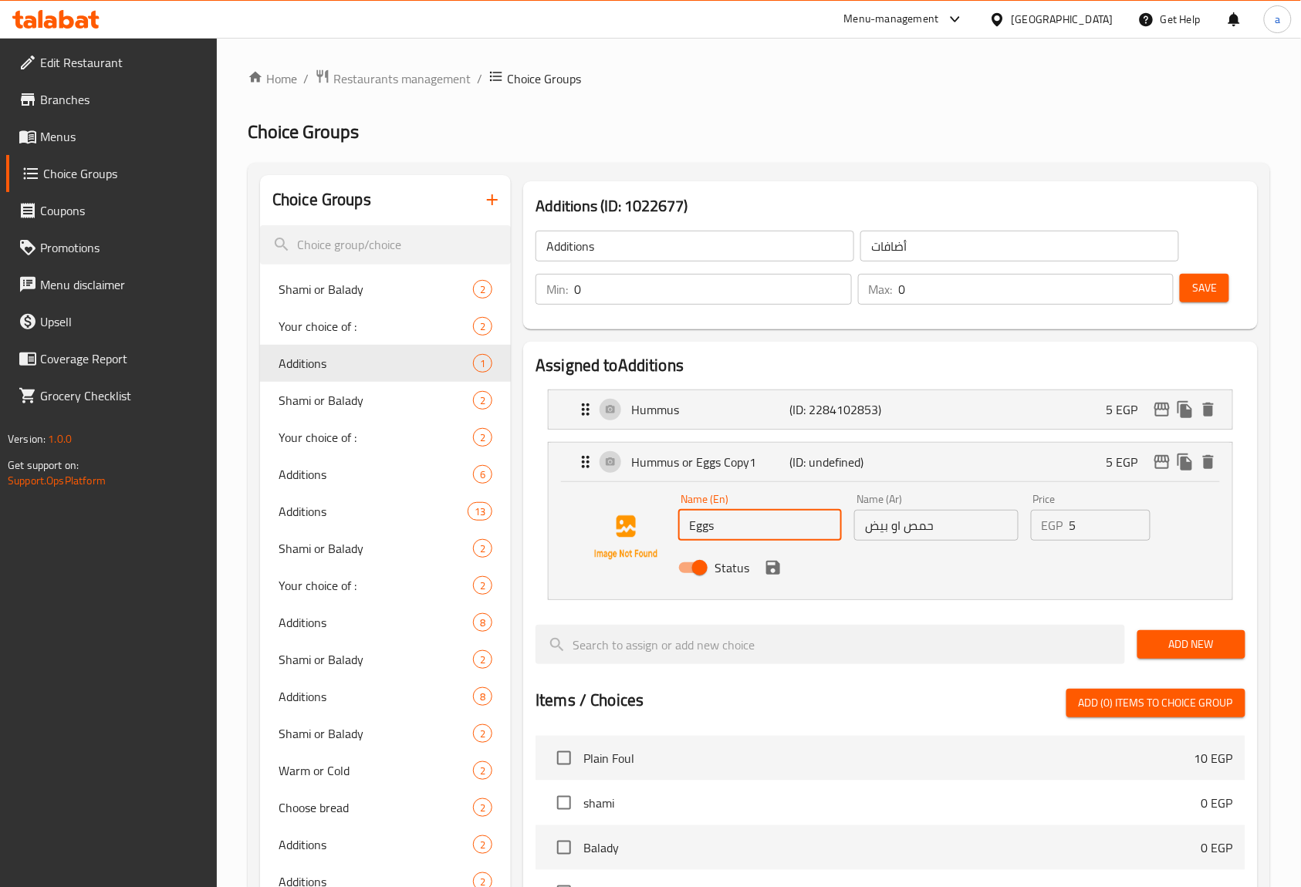
type input "Eggs"
drag, startPoint x: 958, startPoint y: 522, endPoint x: 889, endPoint y: 523, distance: 69.4
click at [889, 523] on input "حمص او بيض" at bounding box center [936, 525] width 164 height 31
click at [768, 586] on div "Status" at bounding box center [936, 568] width 528 height 42
type input "بيض"
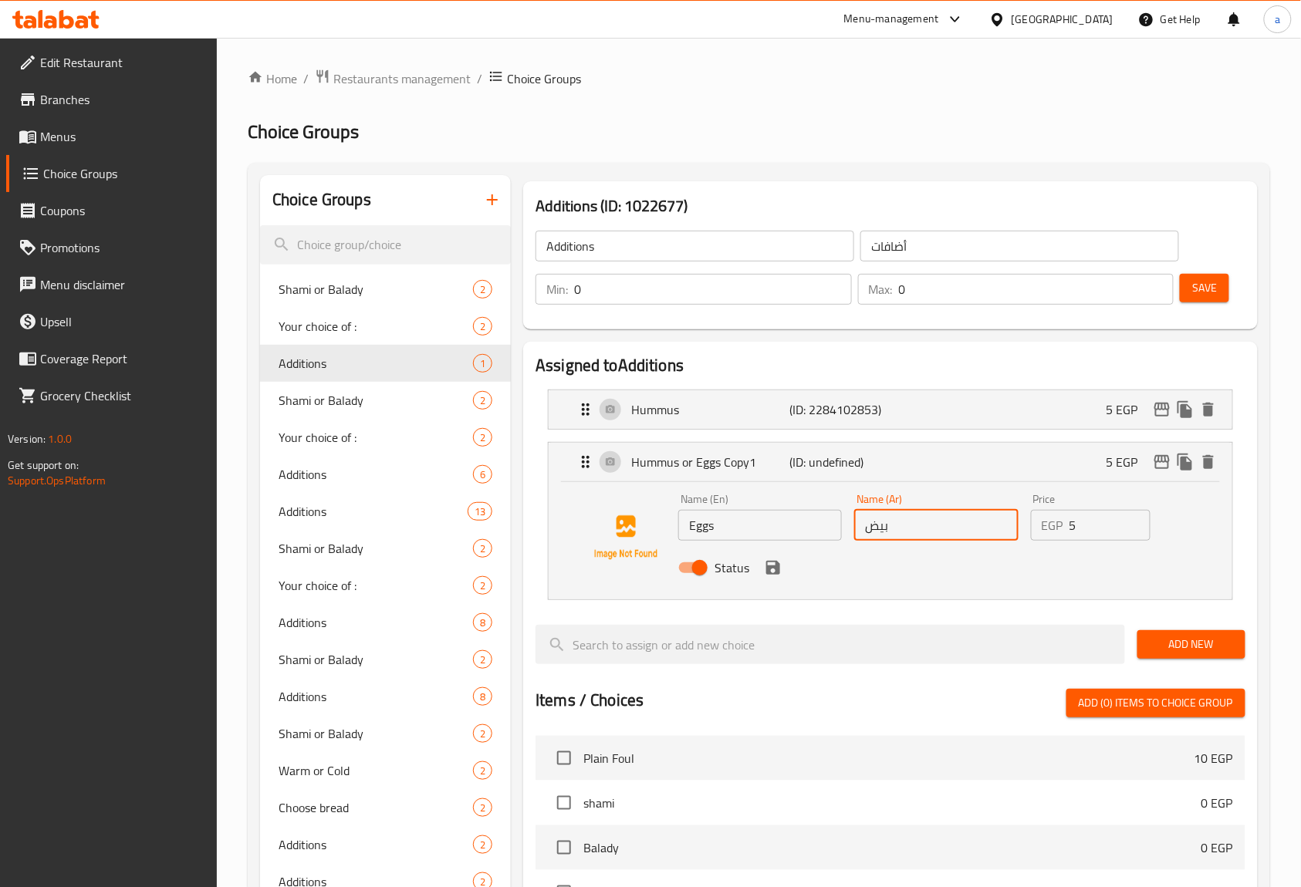
click at [1214, 285] on span "Save" at bounding box center [1204, 287] width 25 height 19
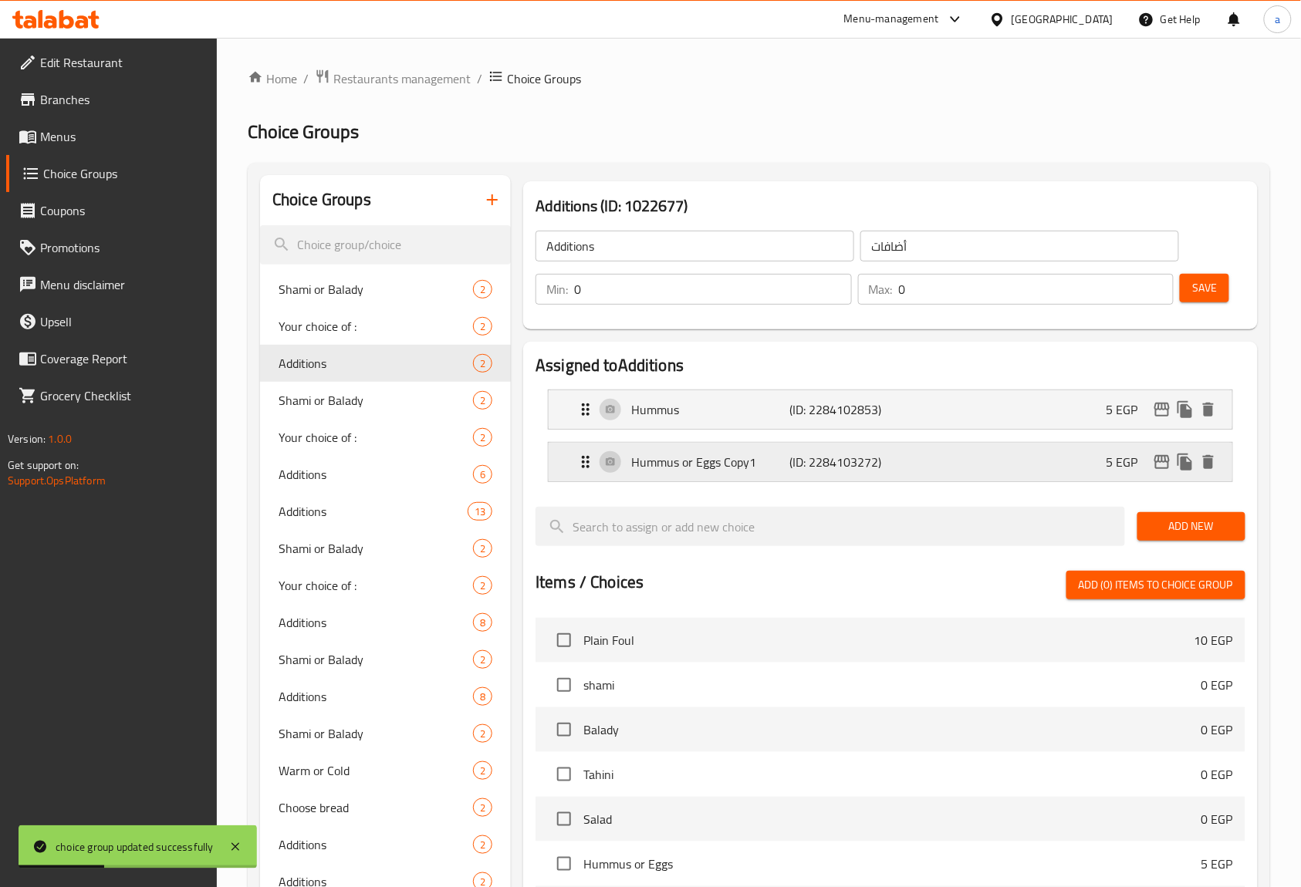
click at [770, 467] on p "Hummus or Eggs Copy1" at bounding box center [710, 462] width 158 height 19
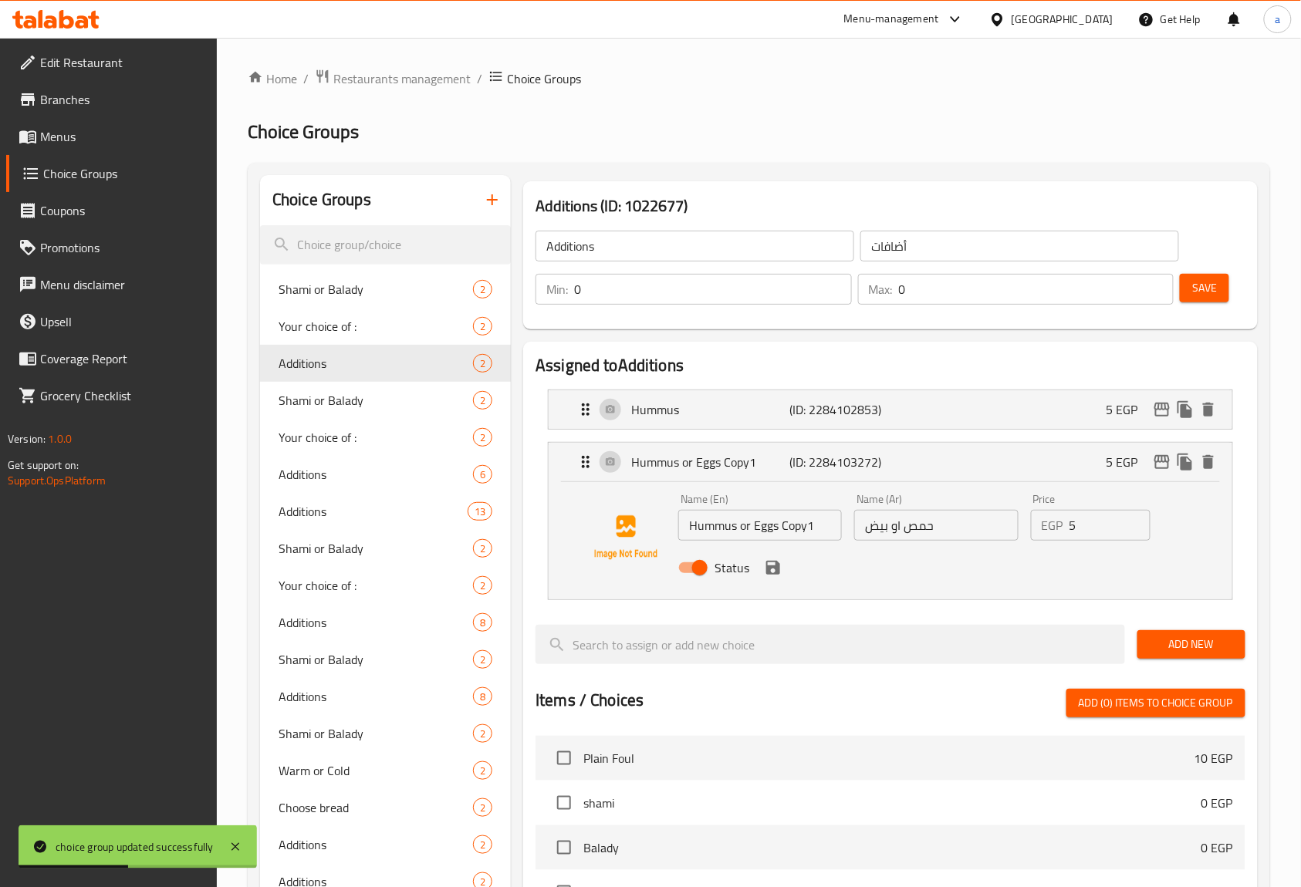
click at [773, 568] on icon "save" at bounding box center [773, 568] width 14 height 14
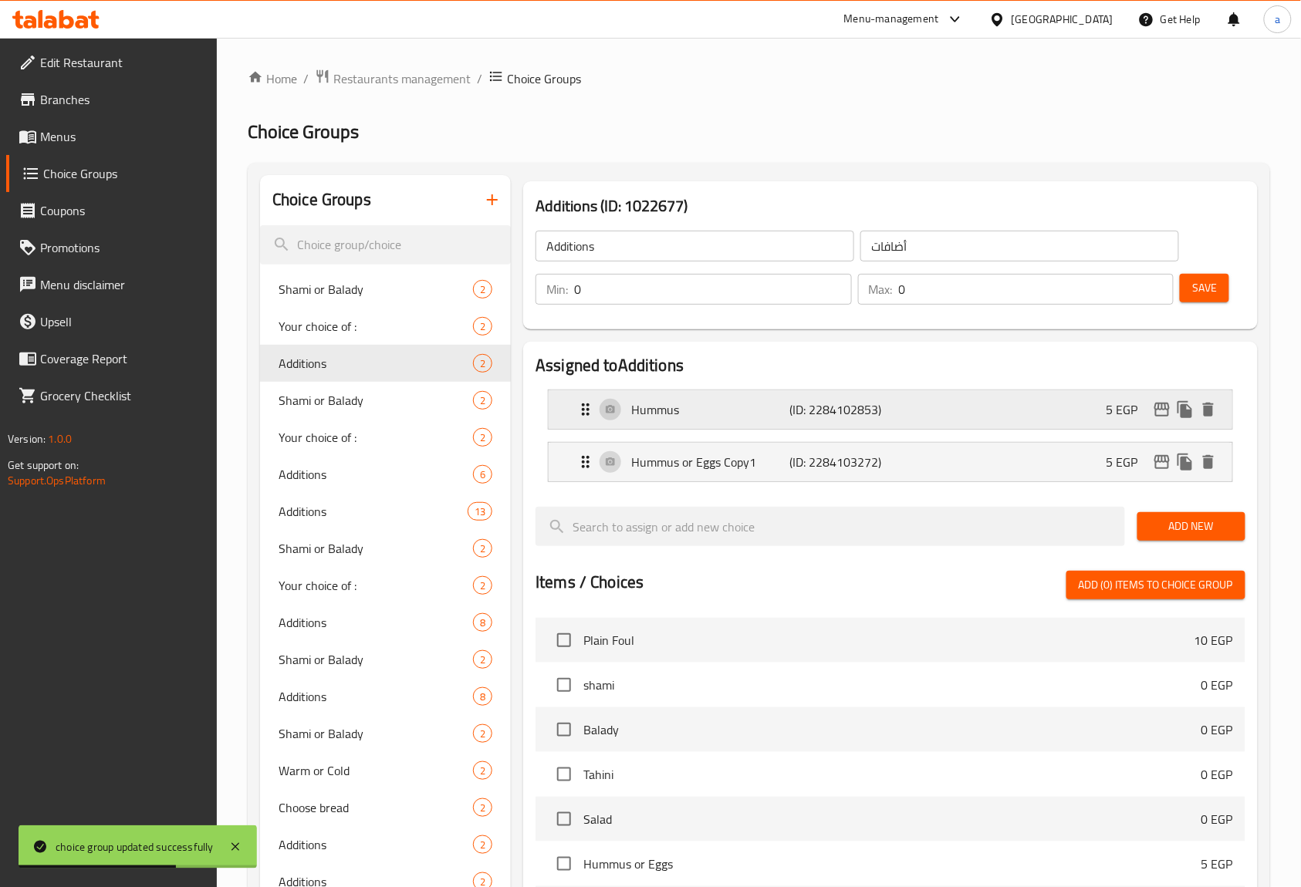
click at [827, 426] on div "Hummus (ID: 2284102853) 5 EGP" at bounding box center [894, 409] width 637 height 39
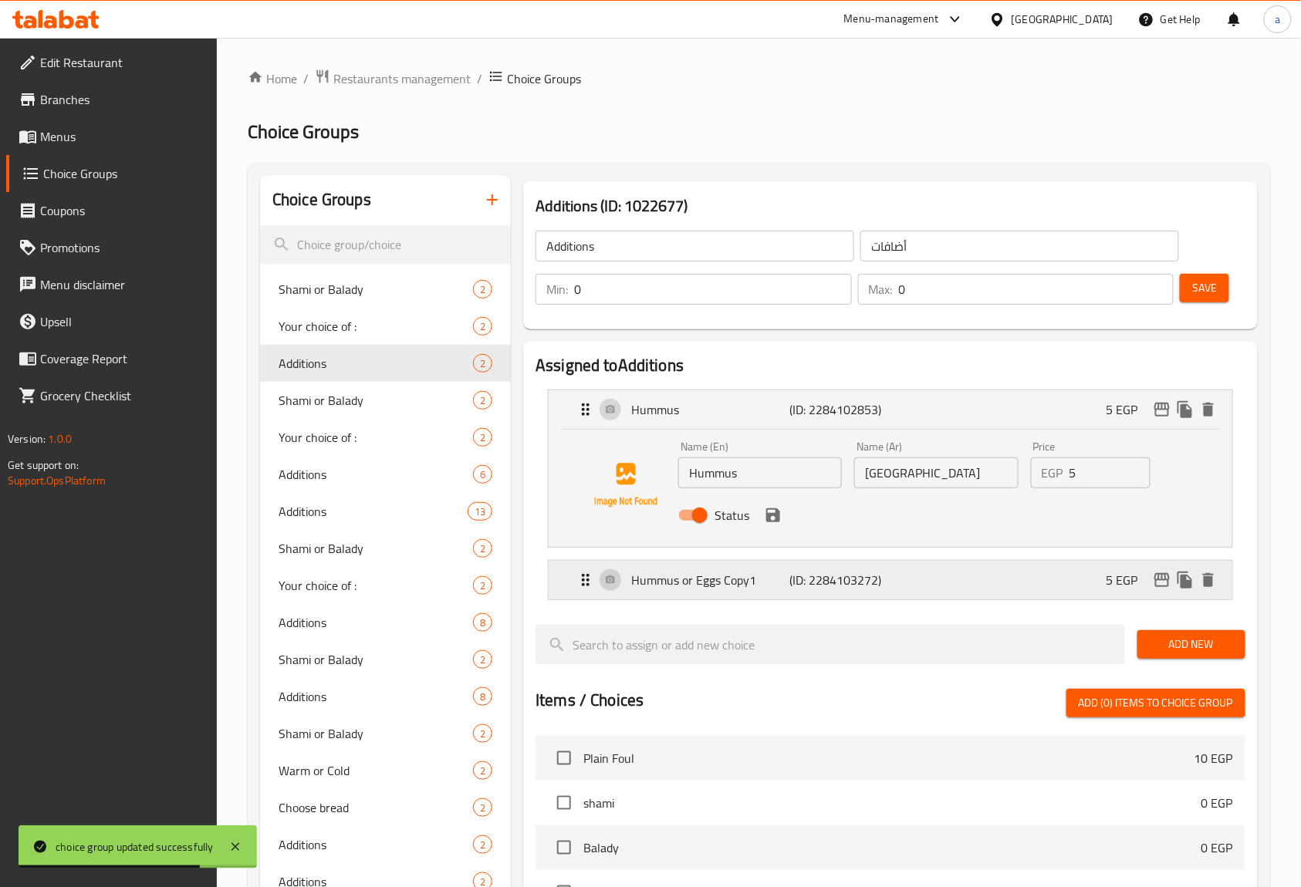
click at [754, 578] on p "Hummus or Eggs Copy1" at bounding box center [710, 580] width 158 height 19
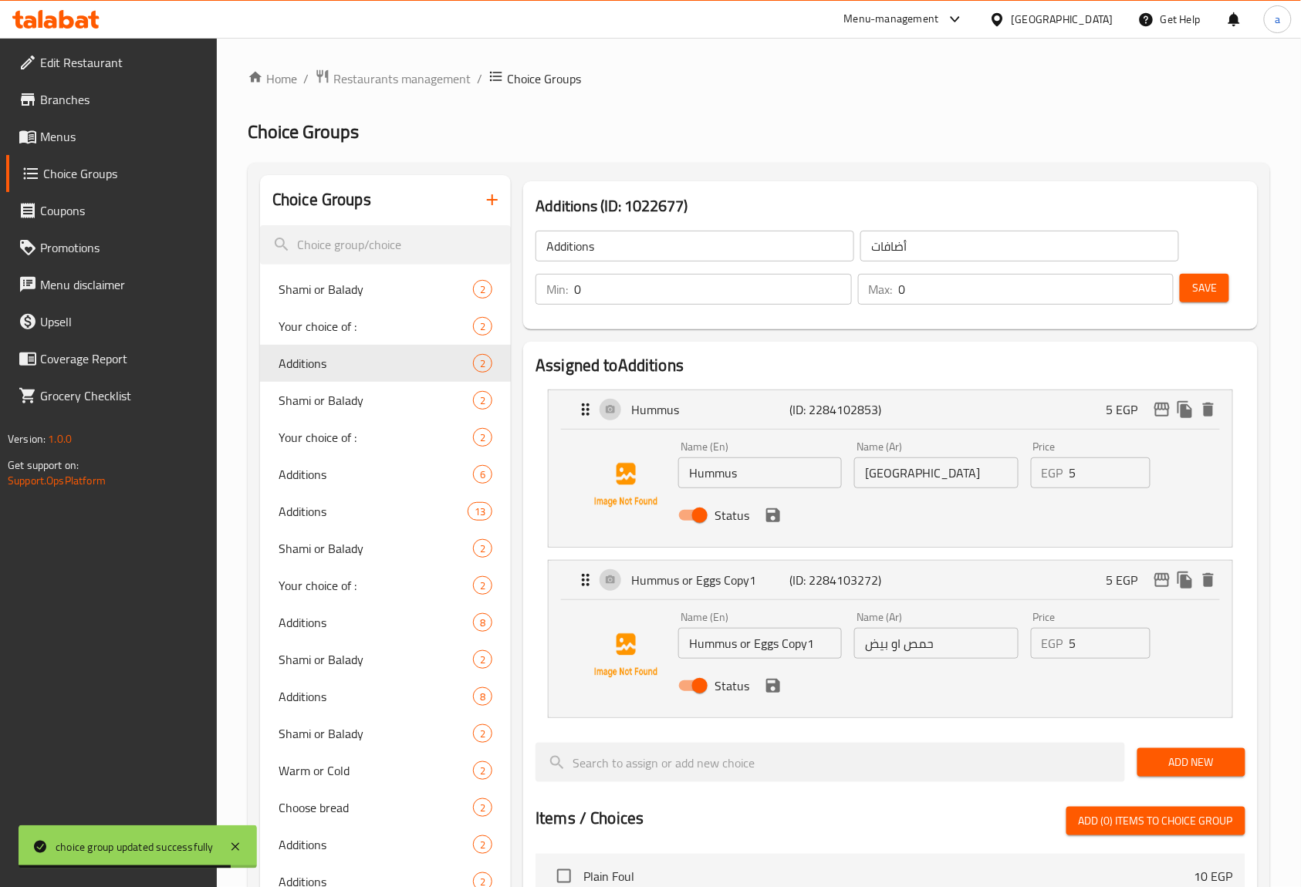
click at [810, 650] on input "Hummus or Eggs Copy1" at bounding box center [760, 643] width 164 height 31
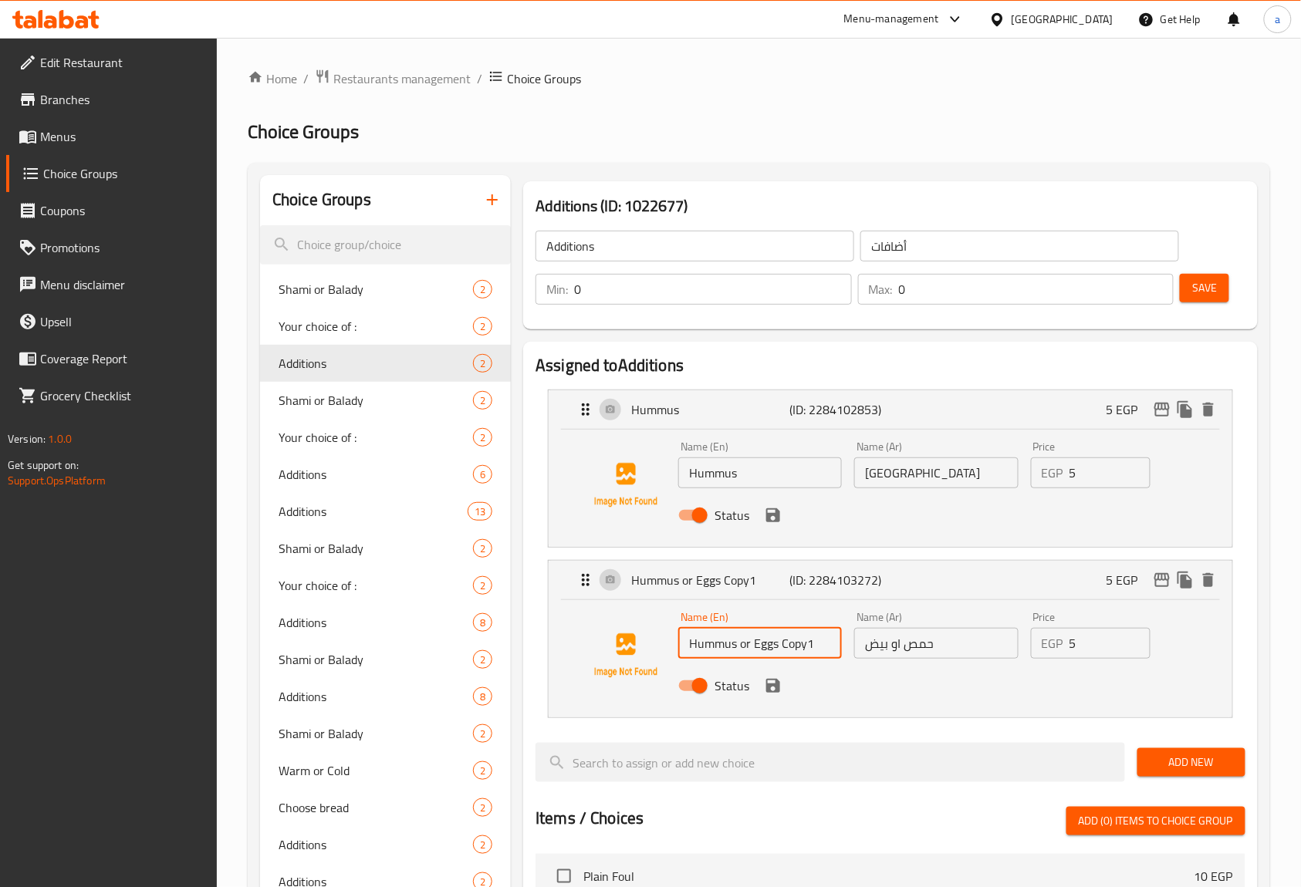
drag, startPoint x: 753, startPoint y: 646, endPoint x: 562, endPoint y: 680, distance: 193.5
click at [558, 664] on div "Name (En) Hummus or Eggs Copy1 Name (En) Name (Ar) حمص او بيض Name (Ar) Price E…" at bounding box center [889, 658] width 683 height 117
drag, startPoint x: 764, startPoint y: 646, endPoint x: 717, endPoint y: 643, distance: 47.1
click at [717, 643] on input "Eggs Copy1" at bounding box center [760, 643] width 164 height 31
type input "Eggs"
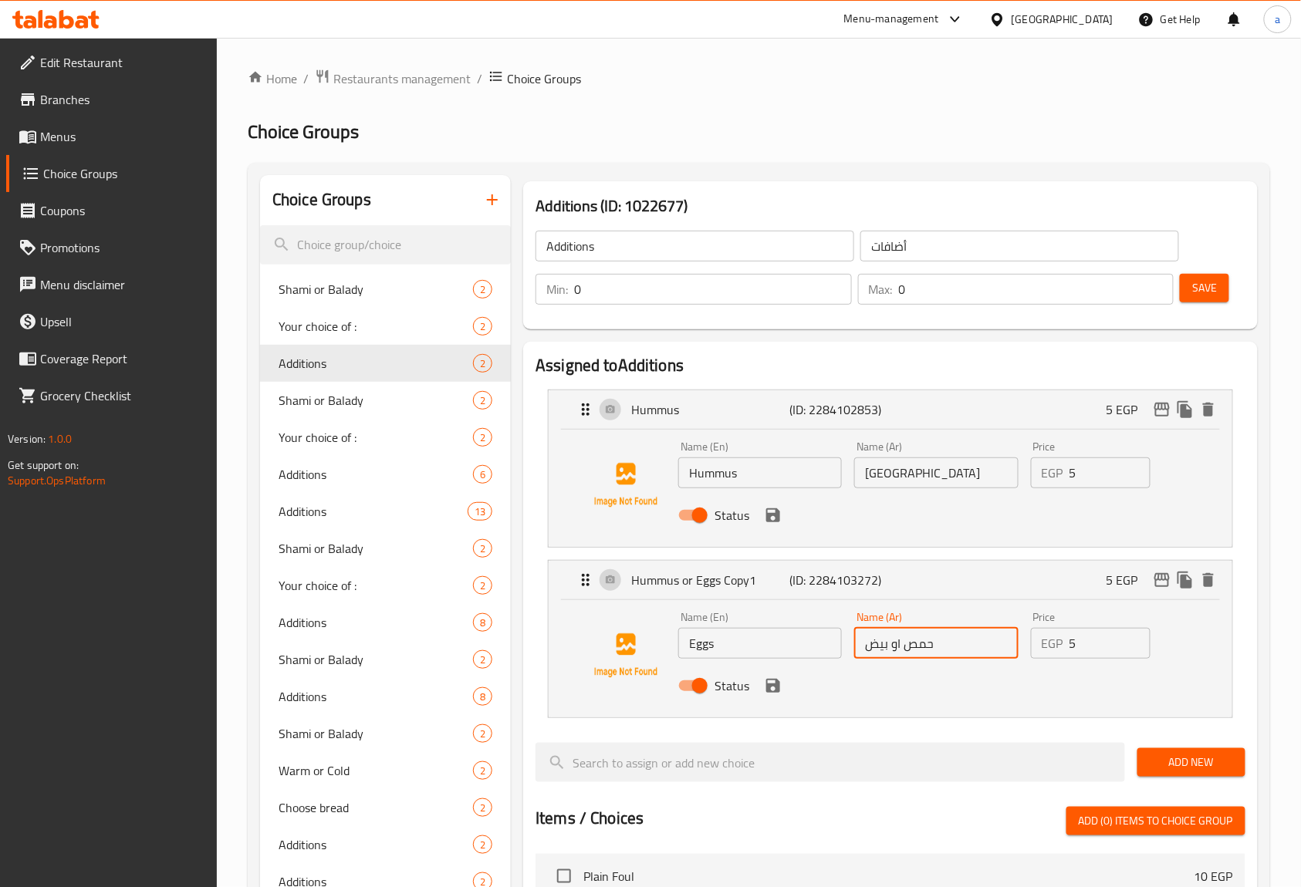
drag, startPoint x: 890, startPoint y: 646, endPoint x: 973, endPoint y: 654, distance: 83.0
click at [973, 651] on input "حمص او بيض" at bounding box center [936, 643] width 164 height 31
drag, startPoint x: 869, startPoint y: 646, endPoint x: 836, endPoint y: 642, distance: 32.7
click at [836, 642] on div "Name (En) Eggs Name (En) Name (Ar) بيض Name (Ar) Price EGP 5 Price Status" at bounding box center [936, 656] width 528 height 101
click at [769, 695] on icon "save" at bounding box center [773, 685] width 19 height 19
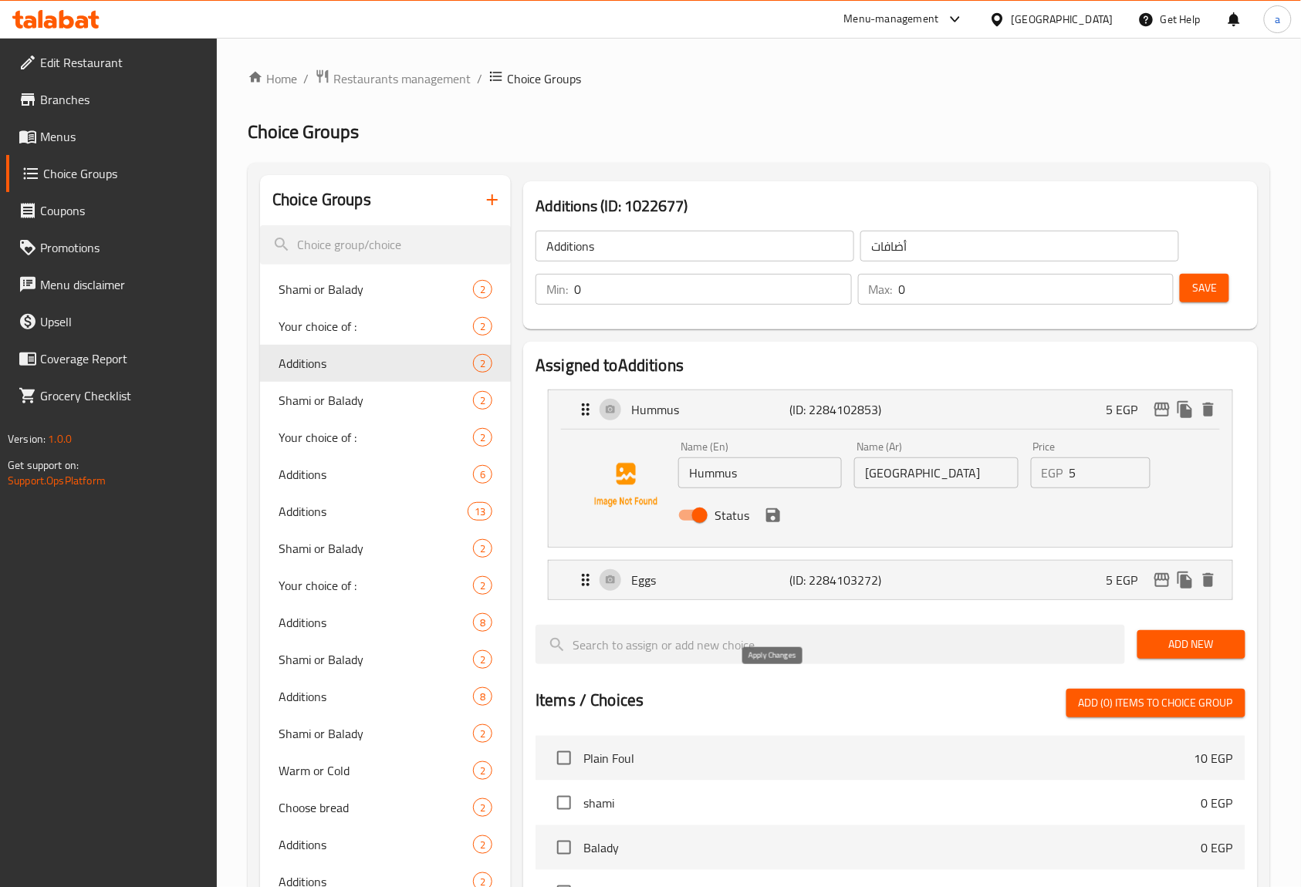
type input "بيض"
click at [1199, 281] on span "Save" at bounding box center [1204, 287] width 25 height 19
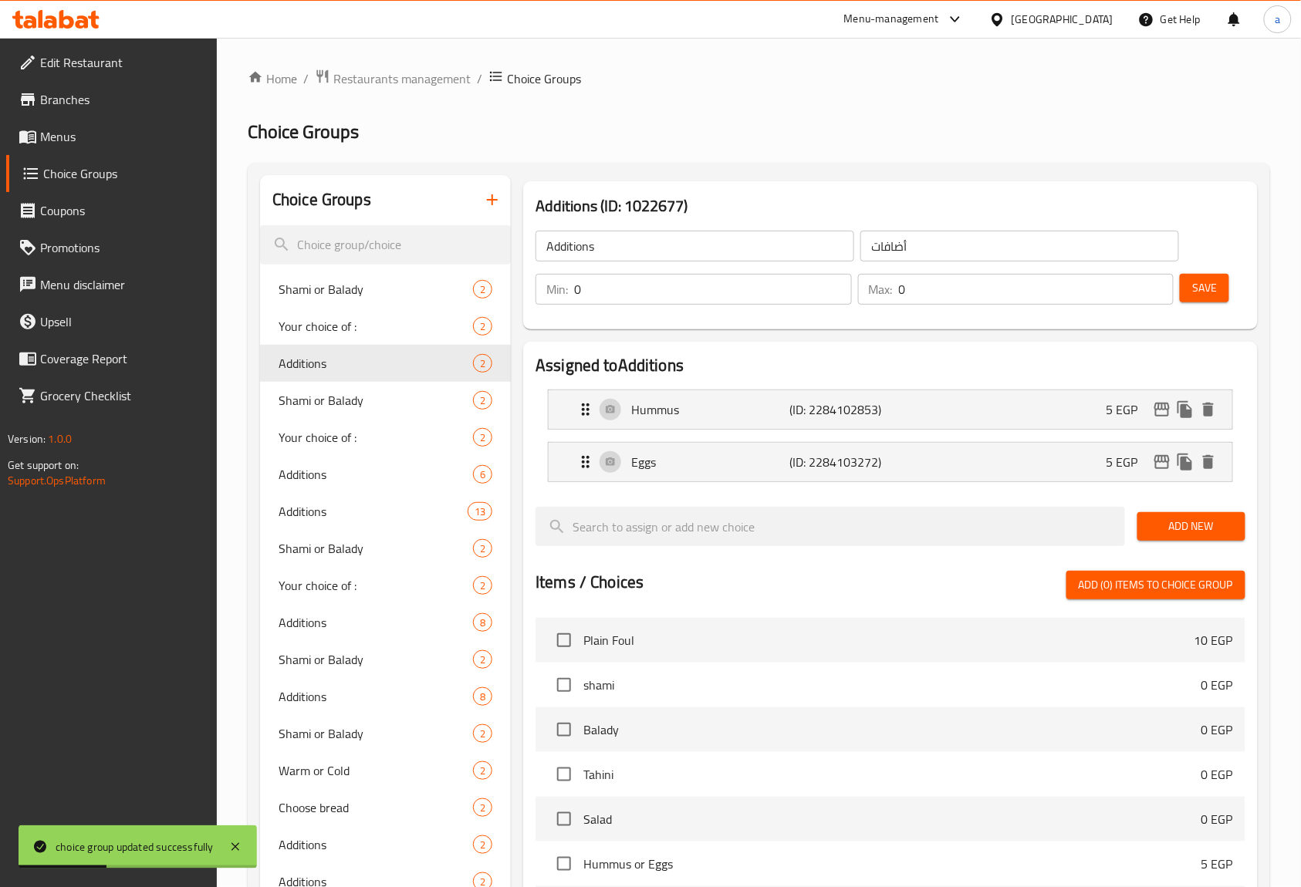
click at [106, 124] on link "Menus" at bounding box center [111, 136] width 211 height 37
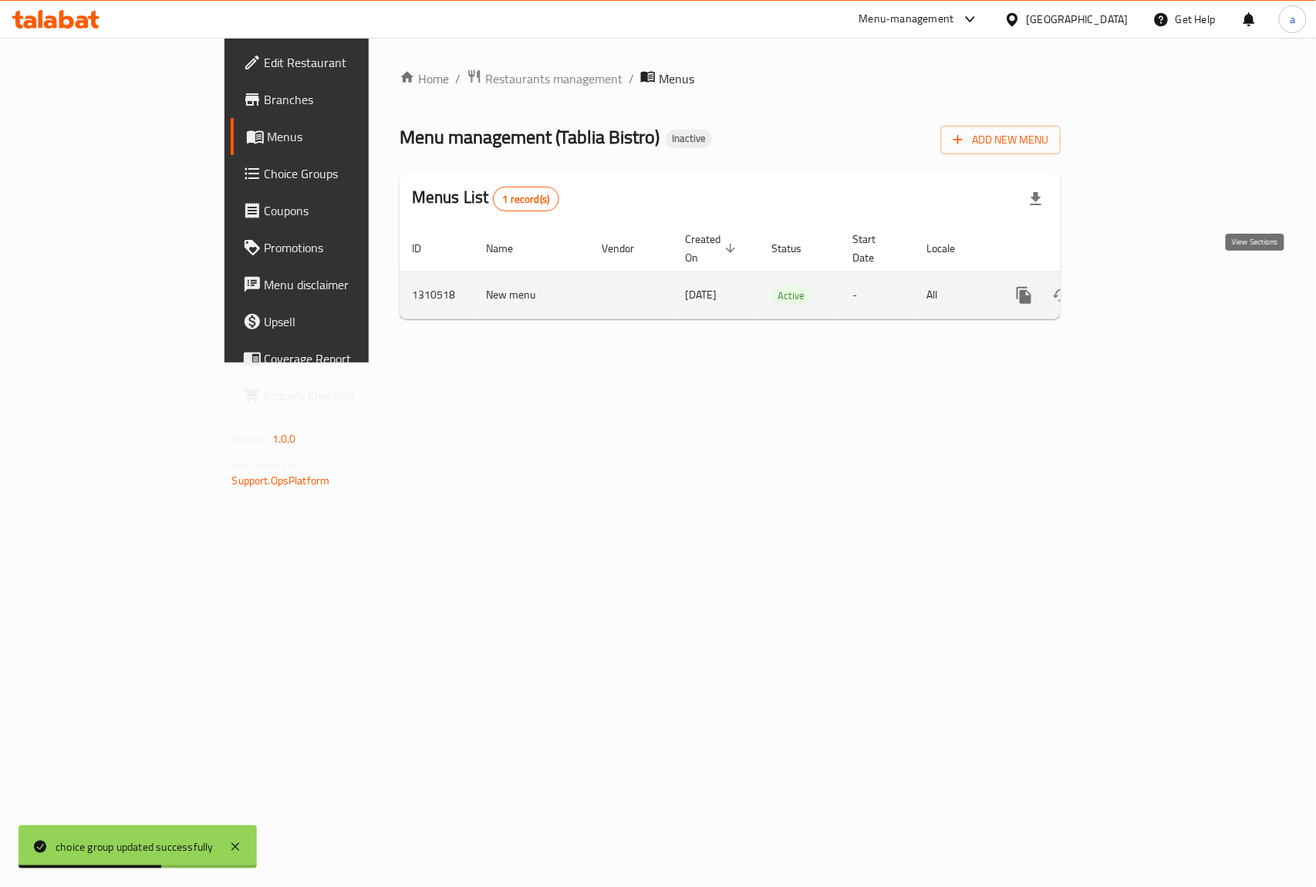
click at [1145, 286] on icon "enhanced table" at bounding box center [1135, 295] width 19 height 19
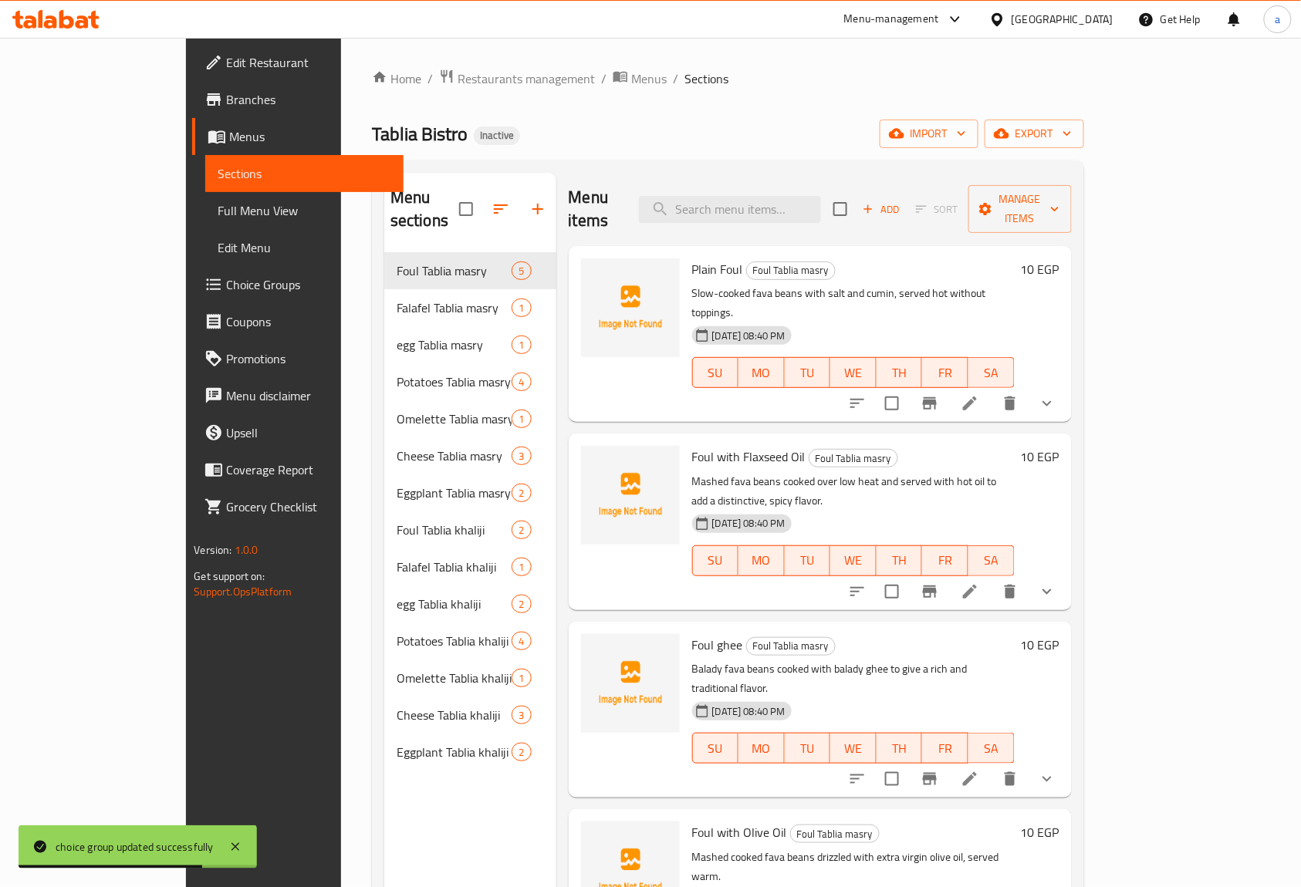
click at [218, 214] on span "Full Menu View" at bounding box center [305, 210] width 174 height 19
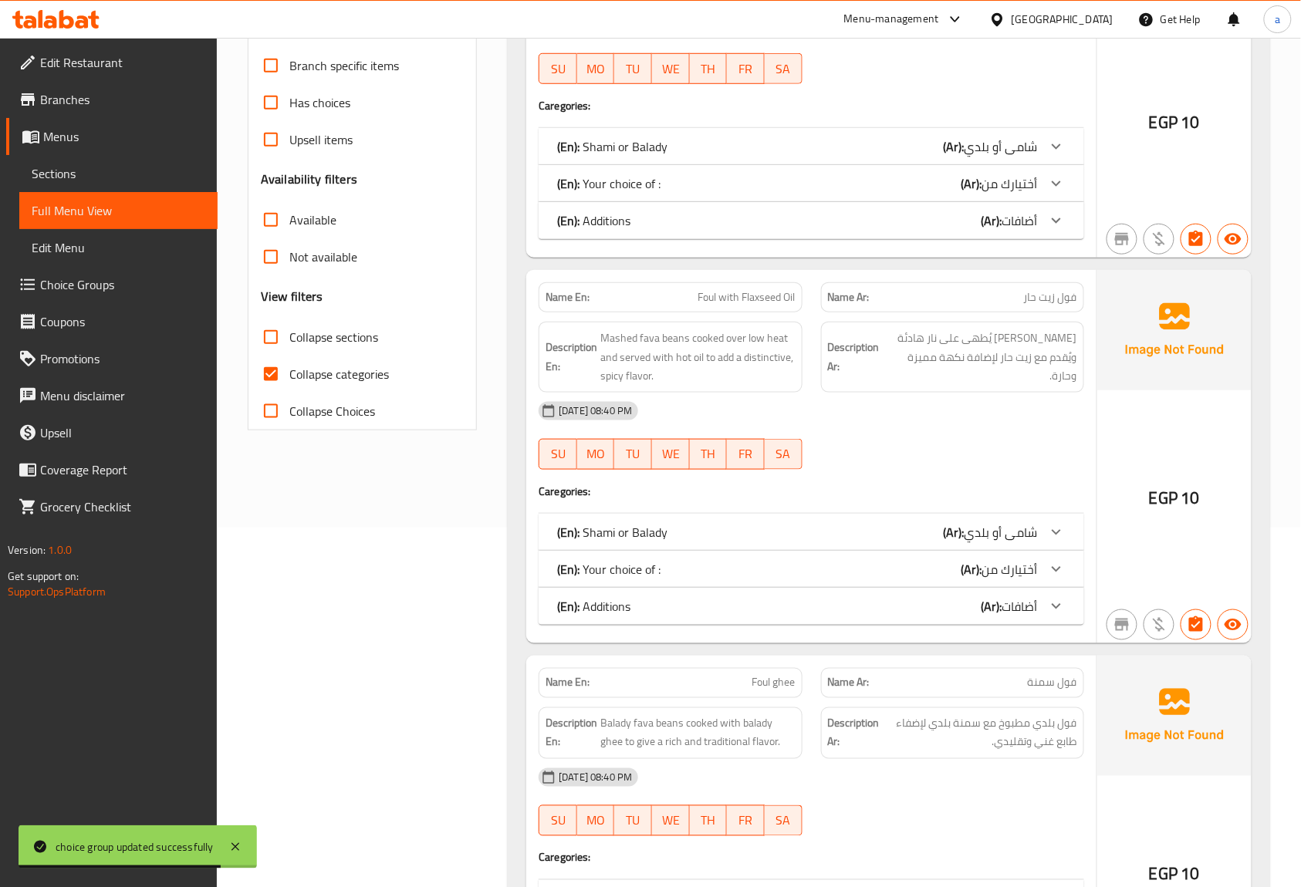
scroll to position [514, 0]
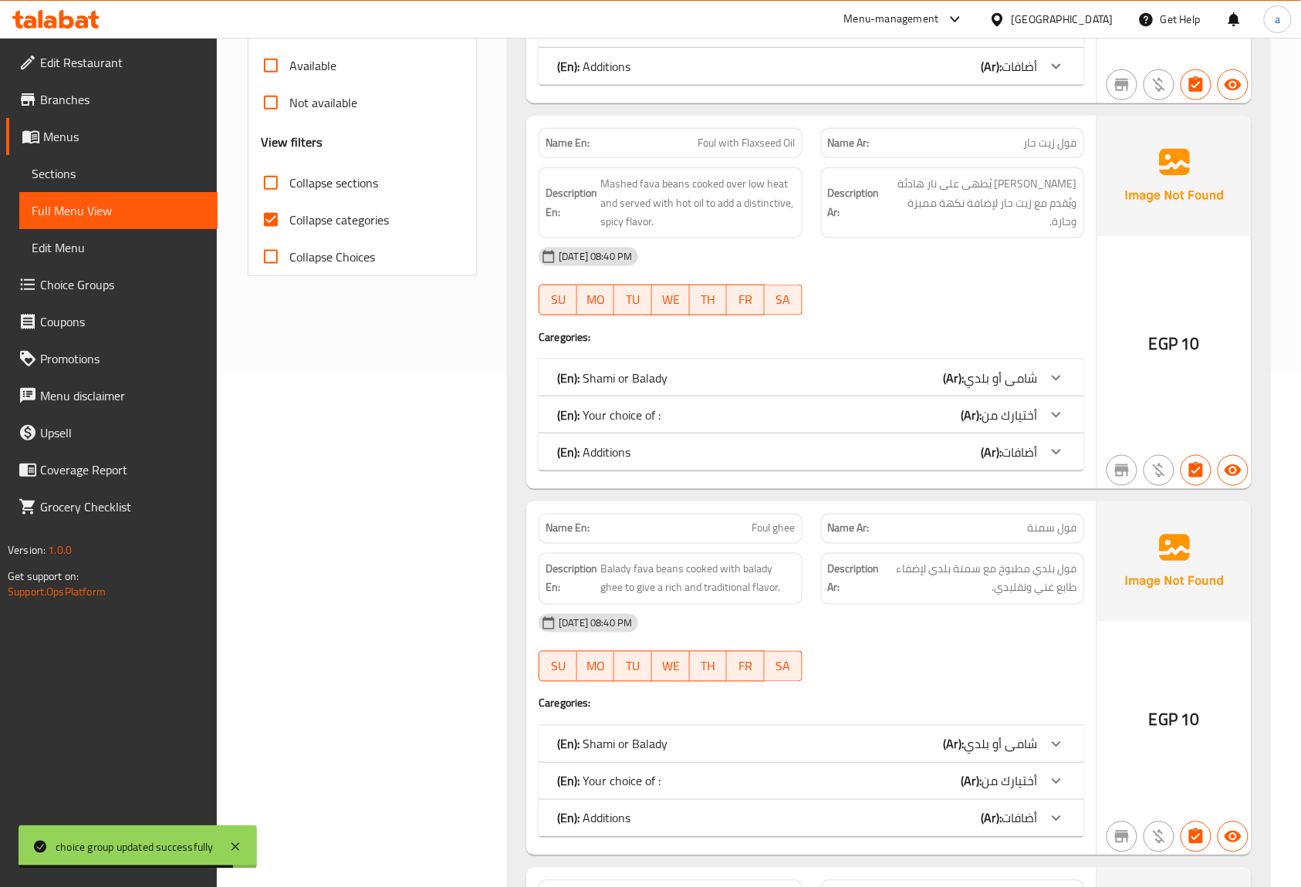
click at [263, 208] on input "Collapse categories" at bounding box center [270, 219] width 37 height 37
checkbox input "false"
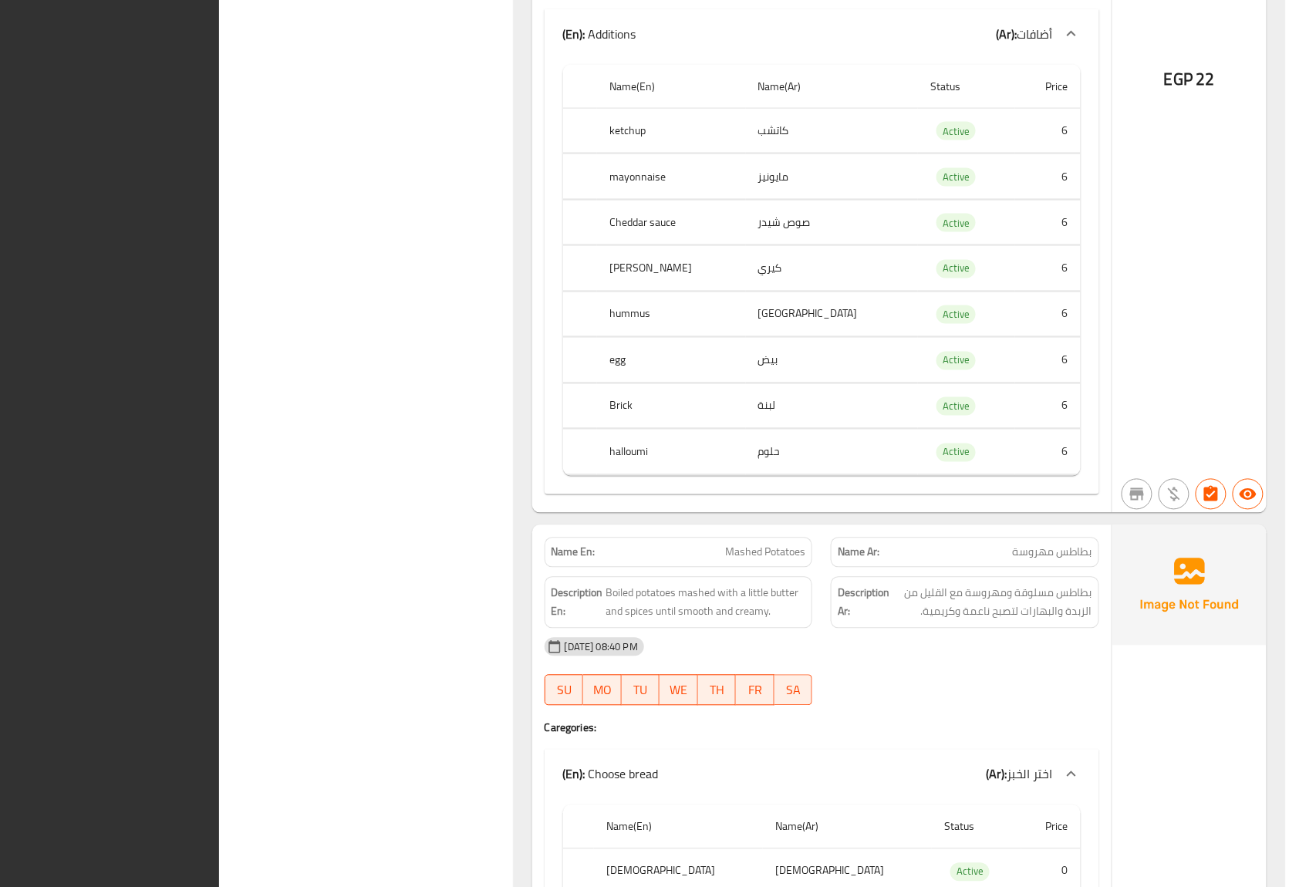
scroll to position [0, 0]
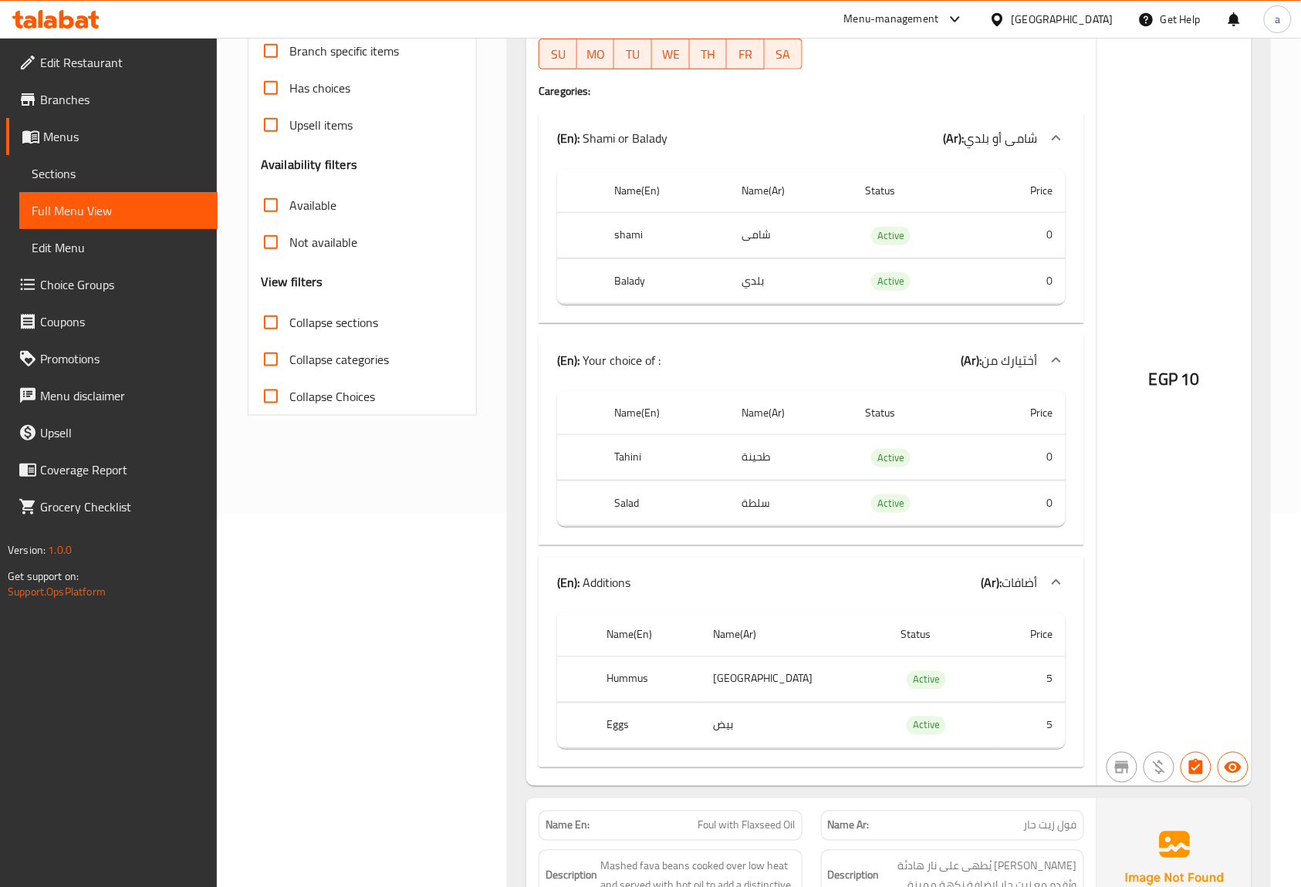
scroll to position [411, 0]
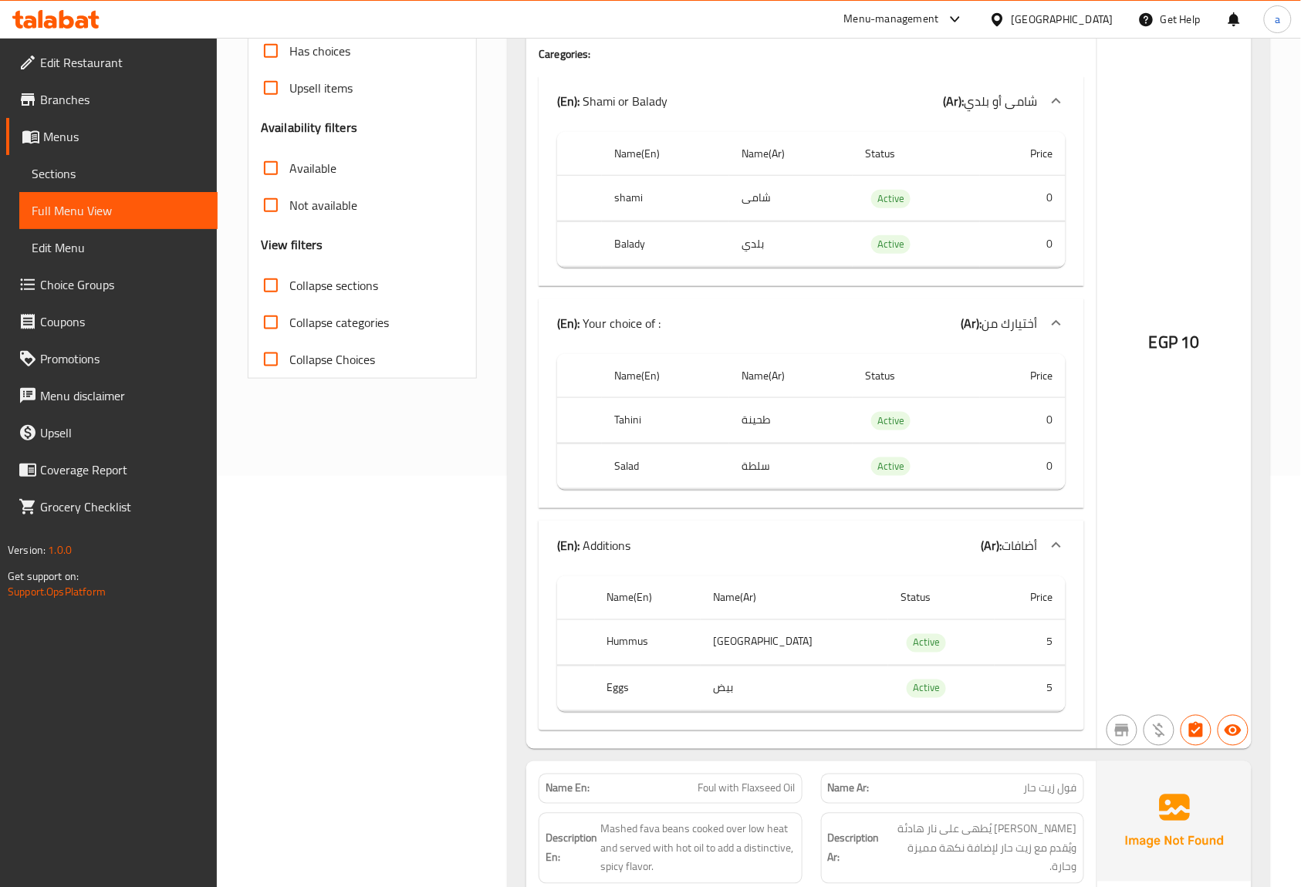
click at [1037, 330] on span "أختيارك من" at bounding box center [1010, 323] width 56 height 23
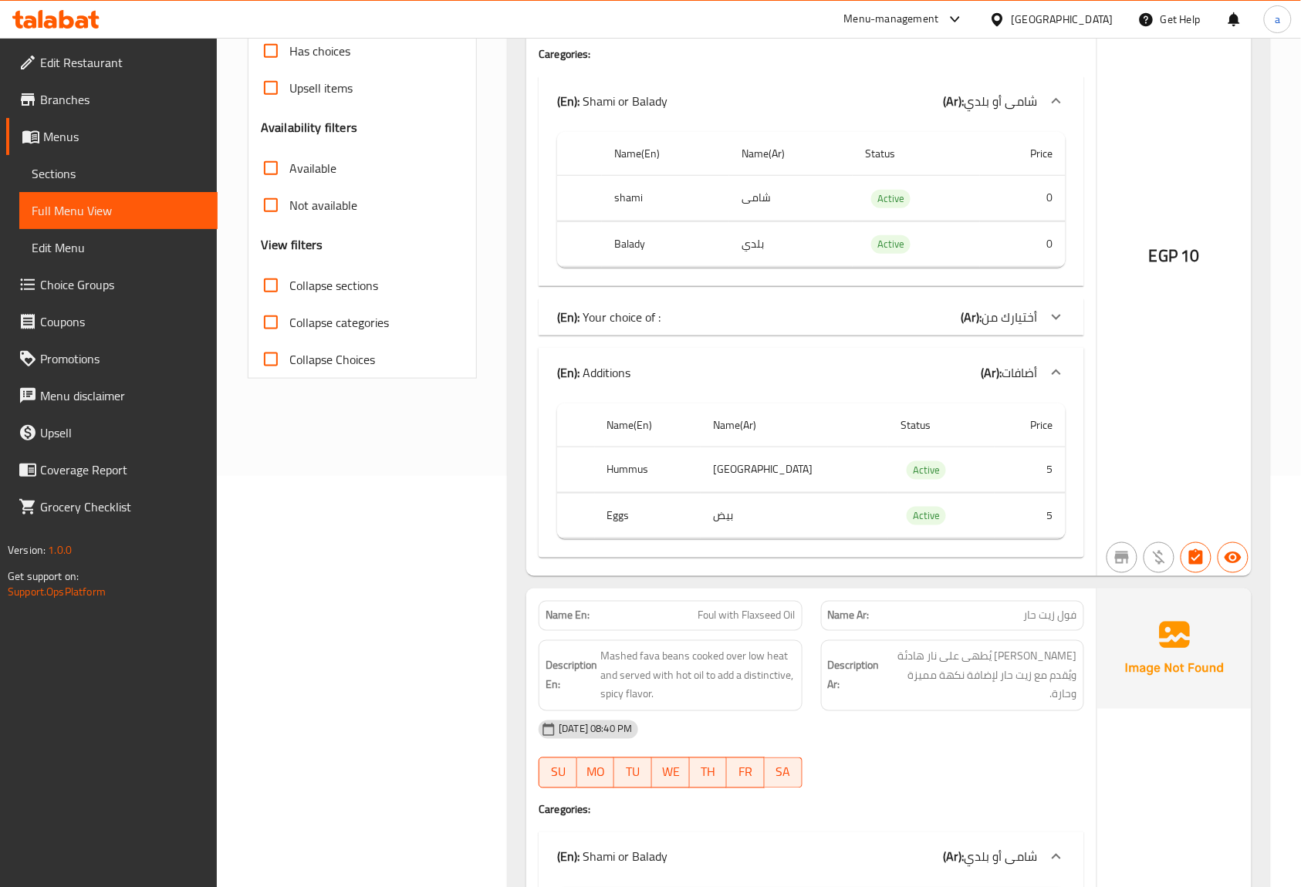
scroll to position [236, 0]
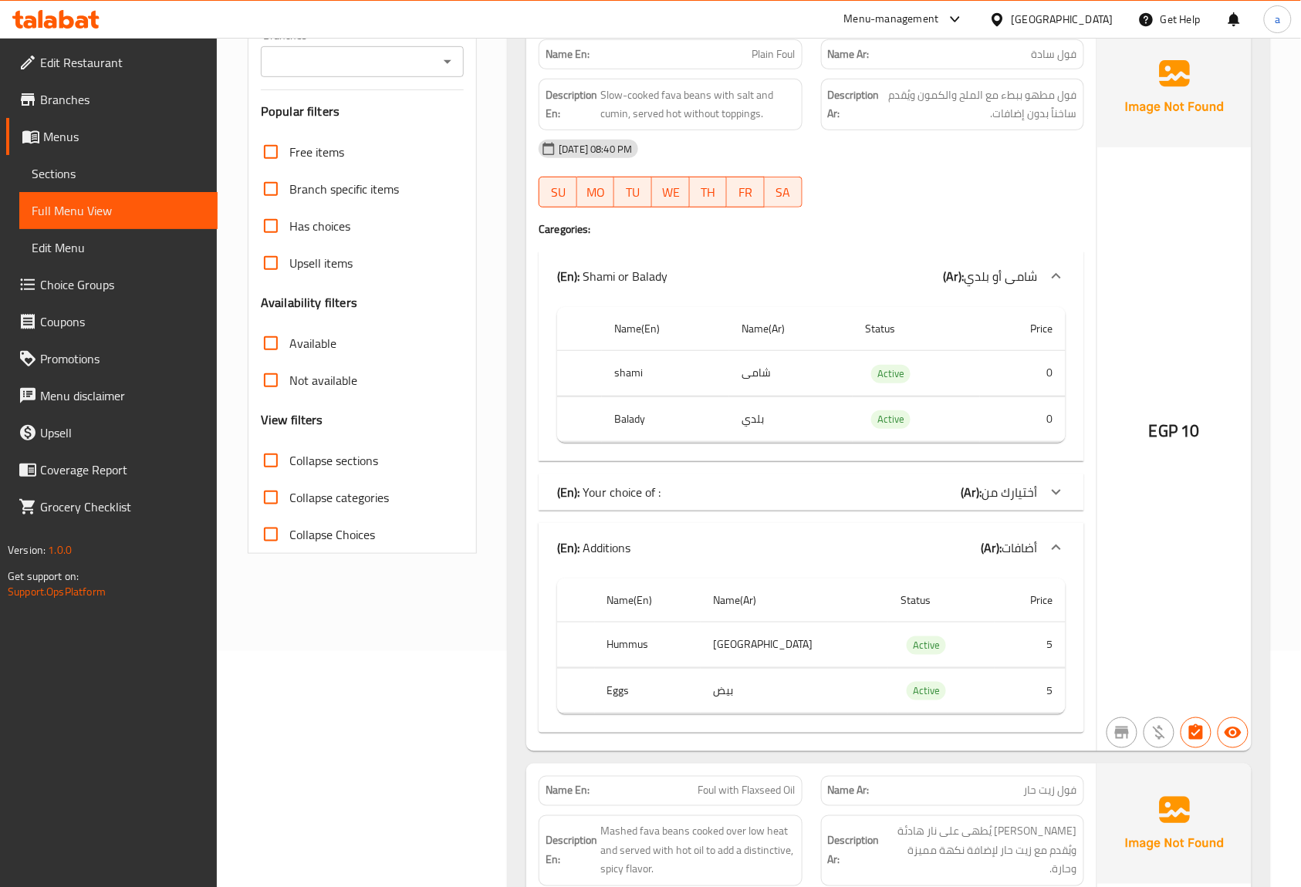
click at [1048, 330] on th "Price" at bounding box center [1023, 329] width 86 height 44
click at [109, 105] on span "Branches" at bounding box center [122, 99] width 165 height 19
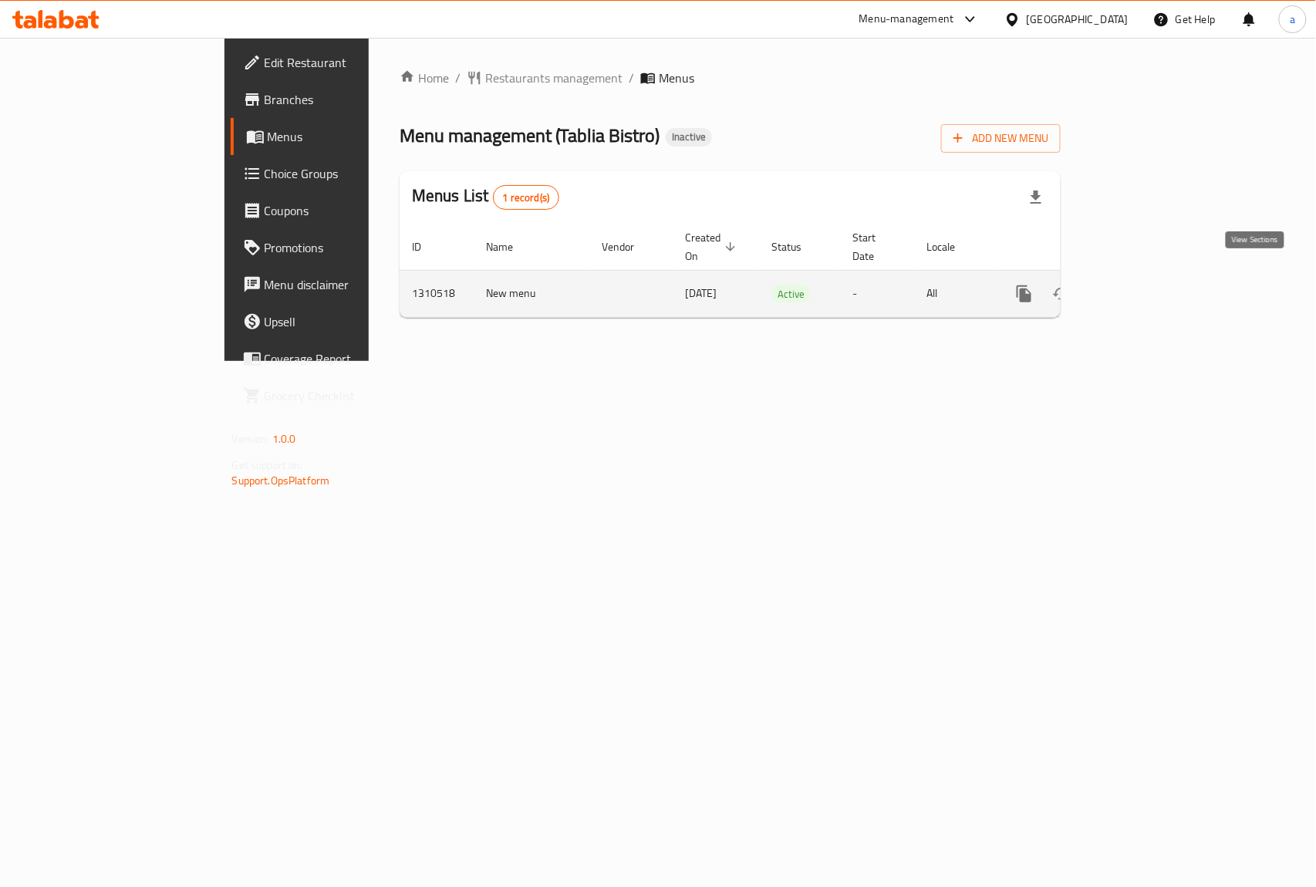
click at [1154, 288] on link "enhanced table" at bounding box center [1135, 293] width 37 height 37
